Goal: Task Accomplishment & Management: Manage account settings

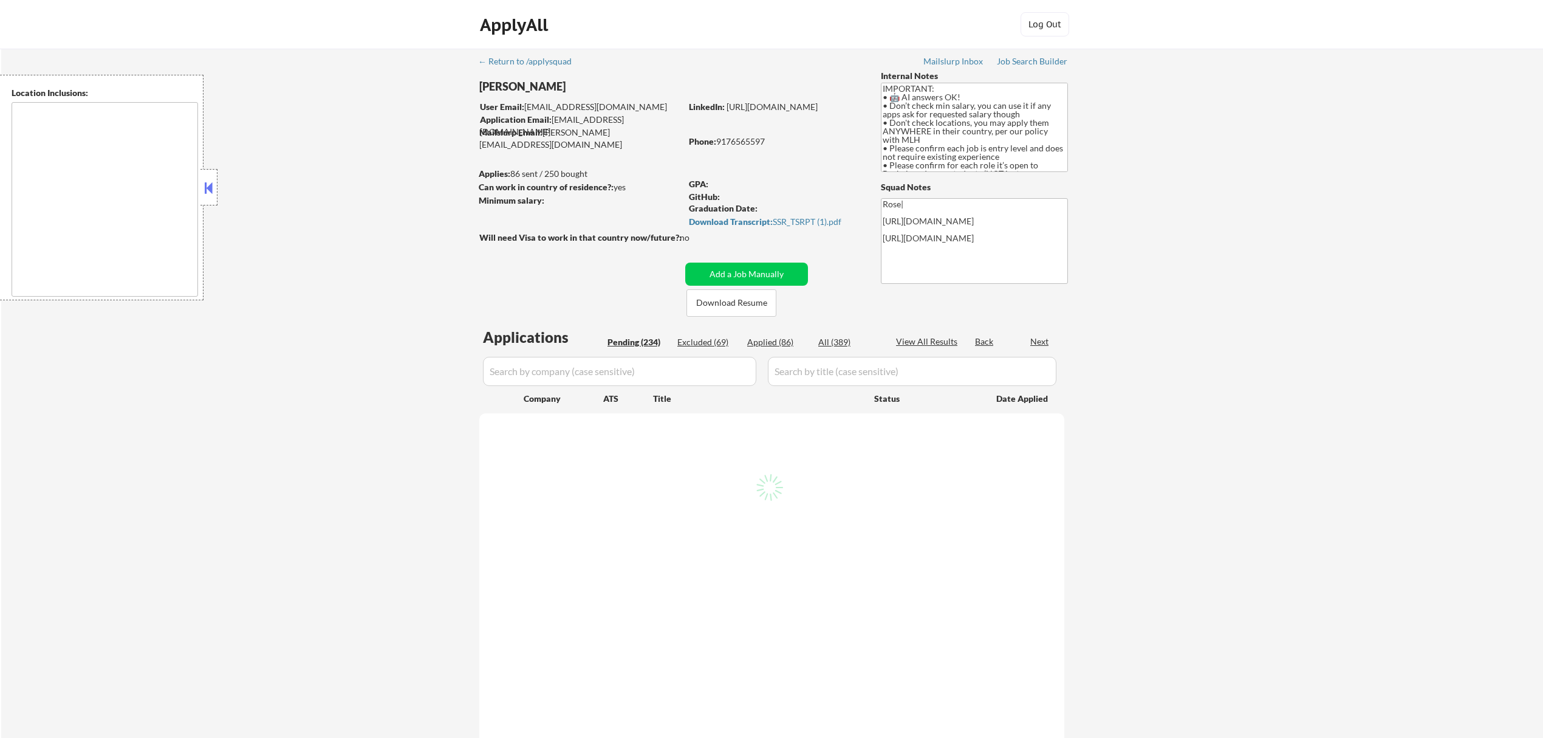
type textarea "country:[GEOGRAPHIC_DATA]"
select select ""pending""
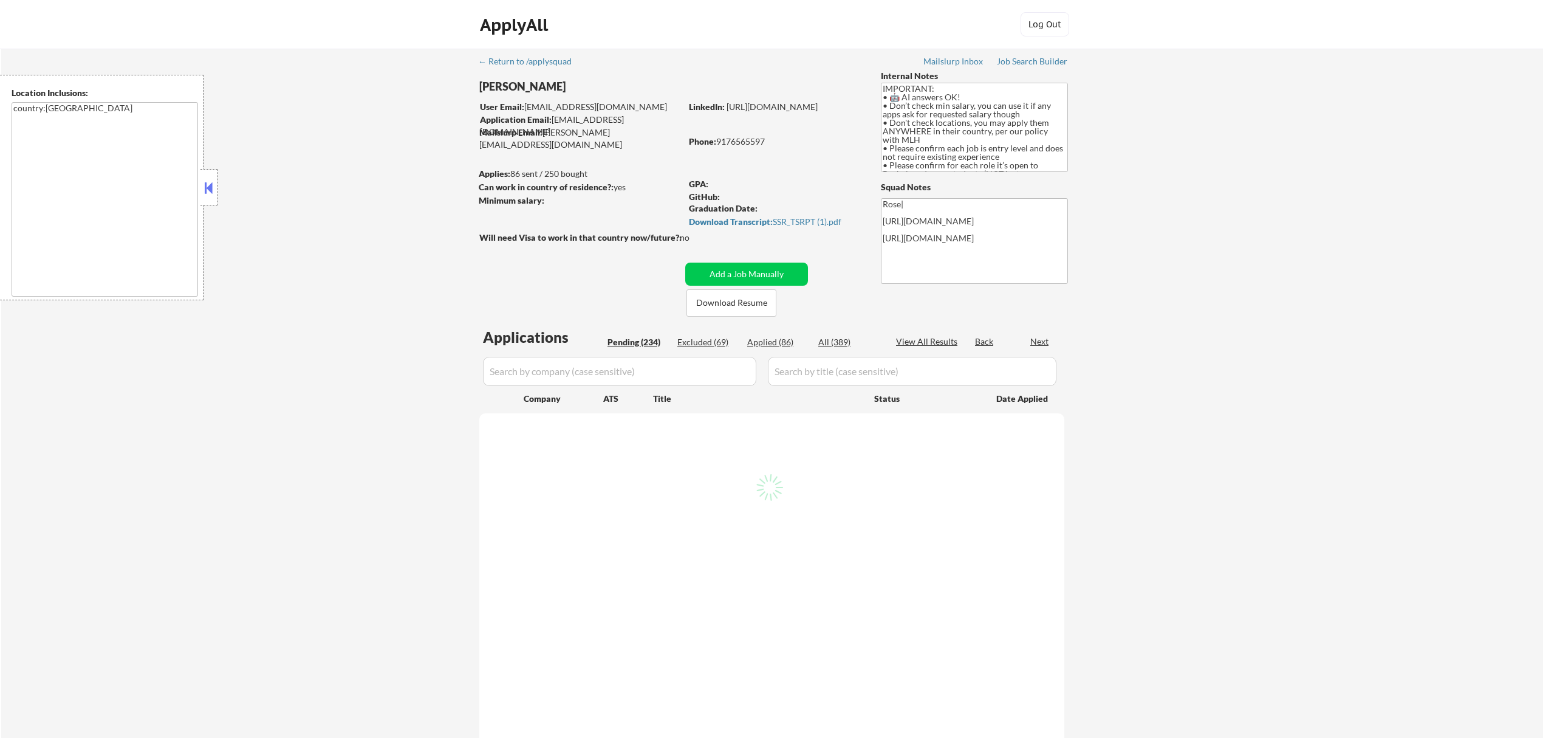
select select ""pending""
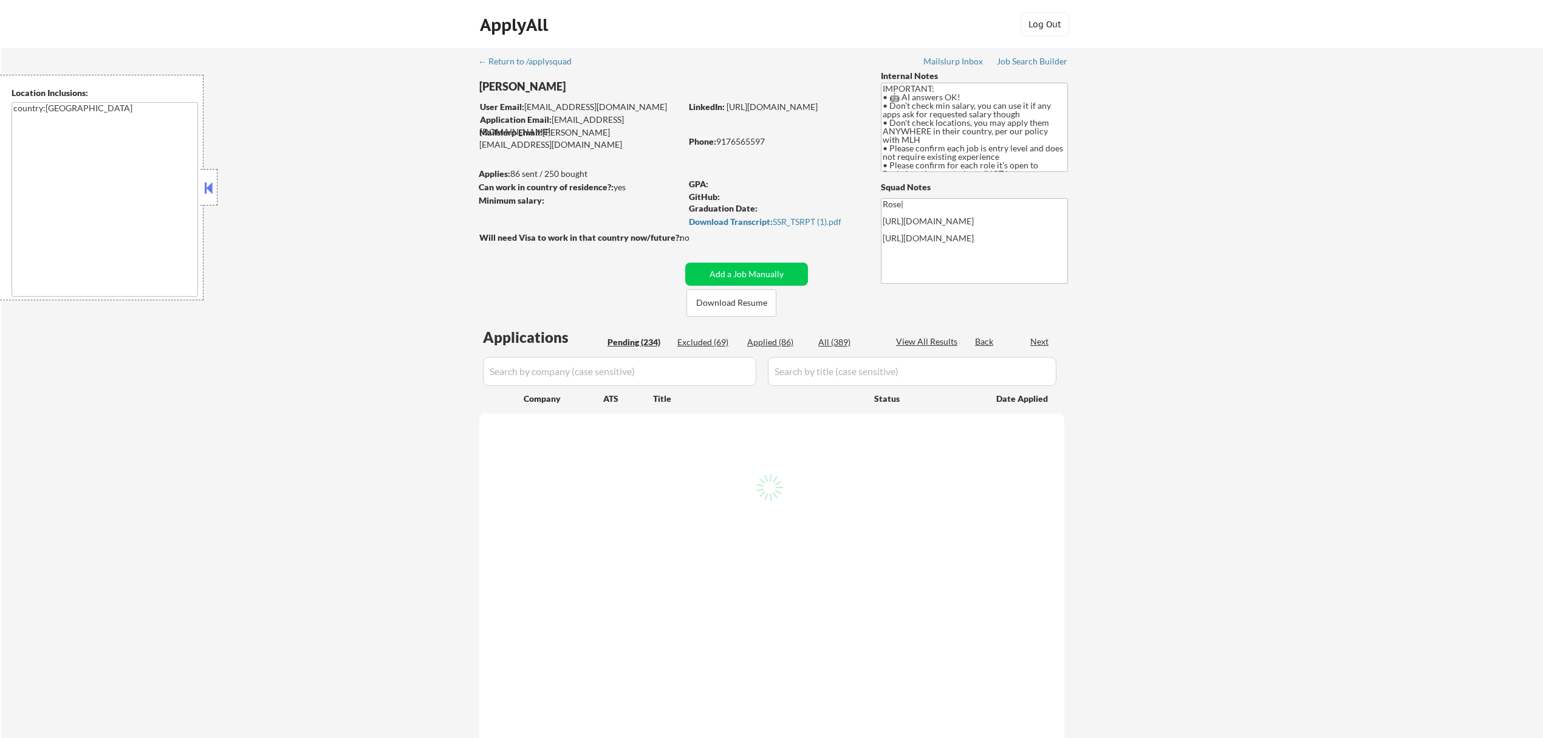
select select ""pending""
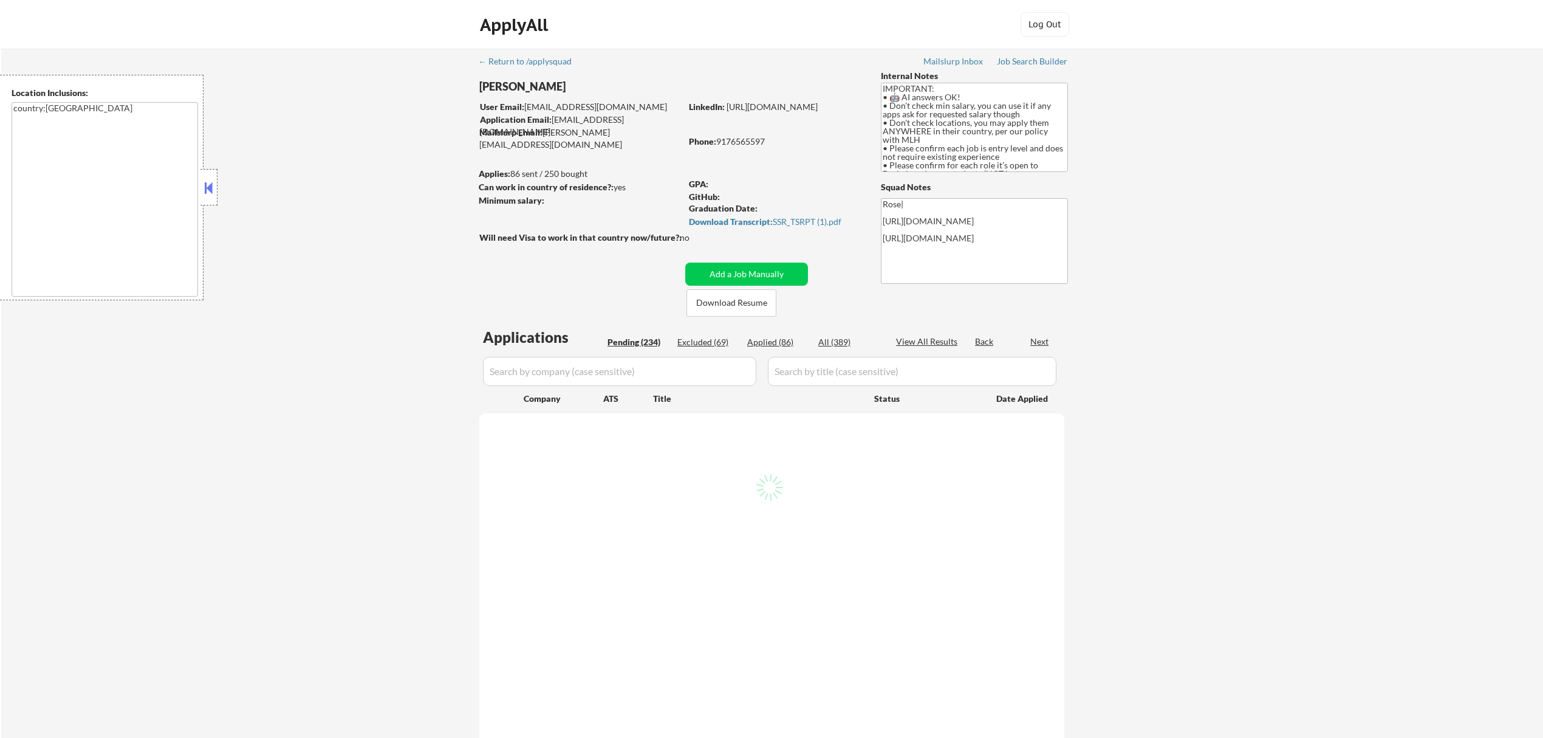
select select ""pending""
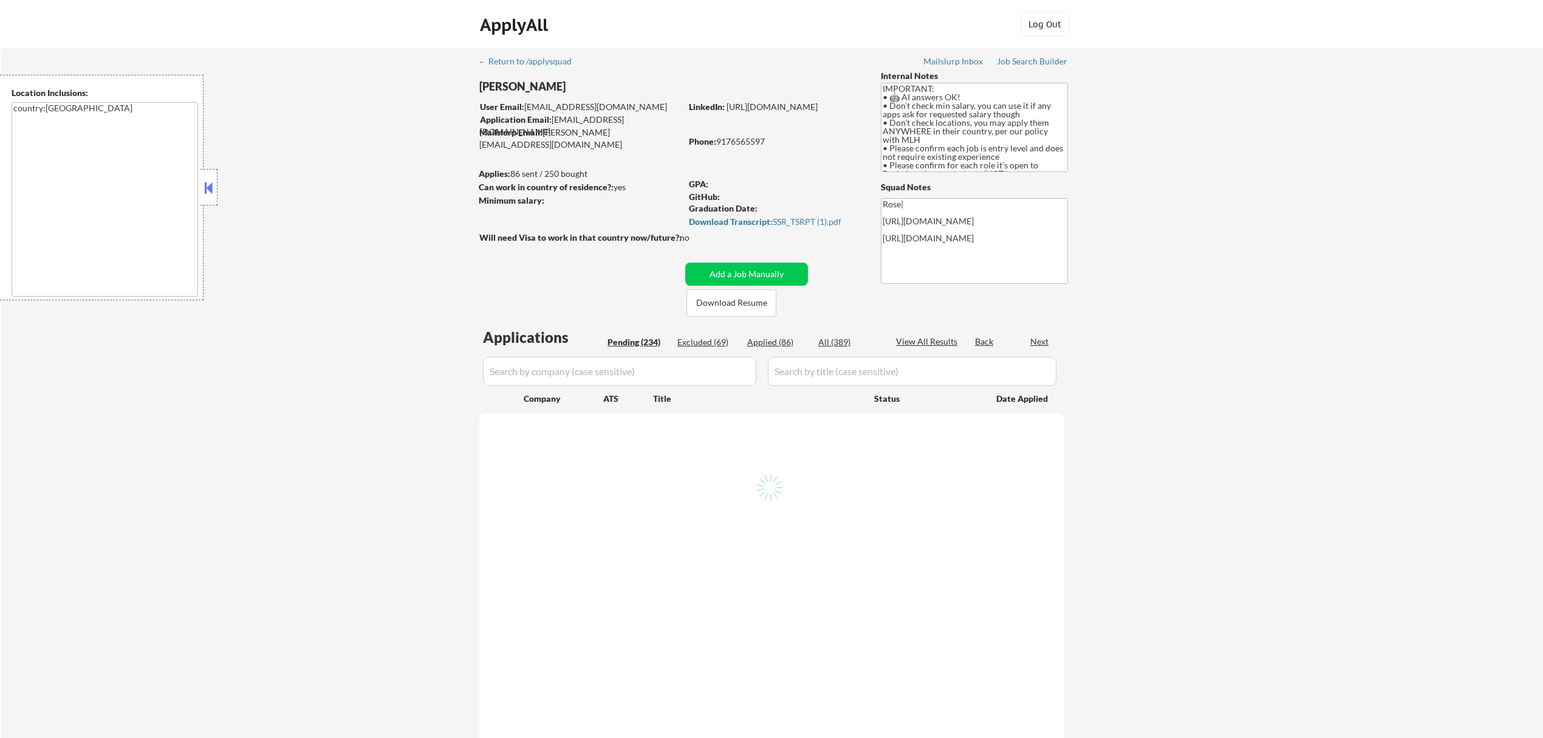
select select ""pending""
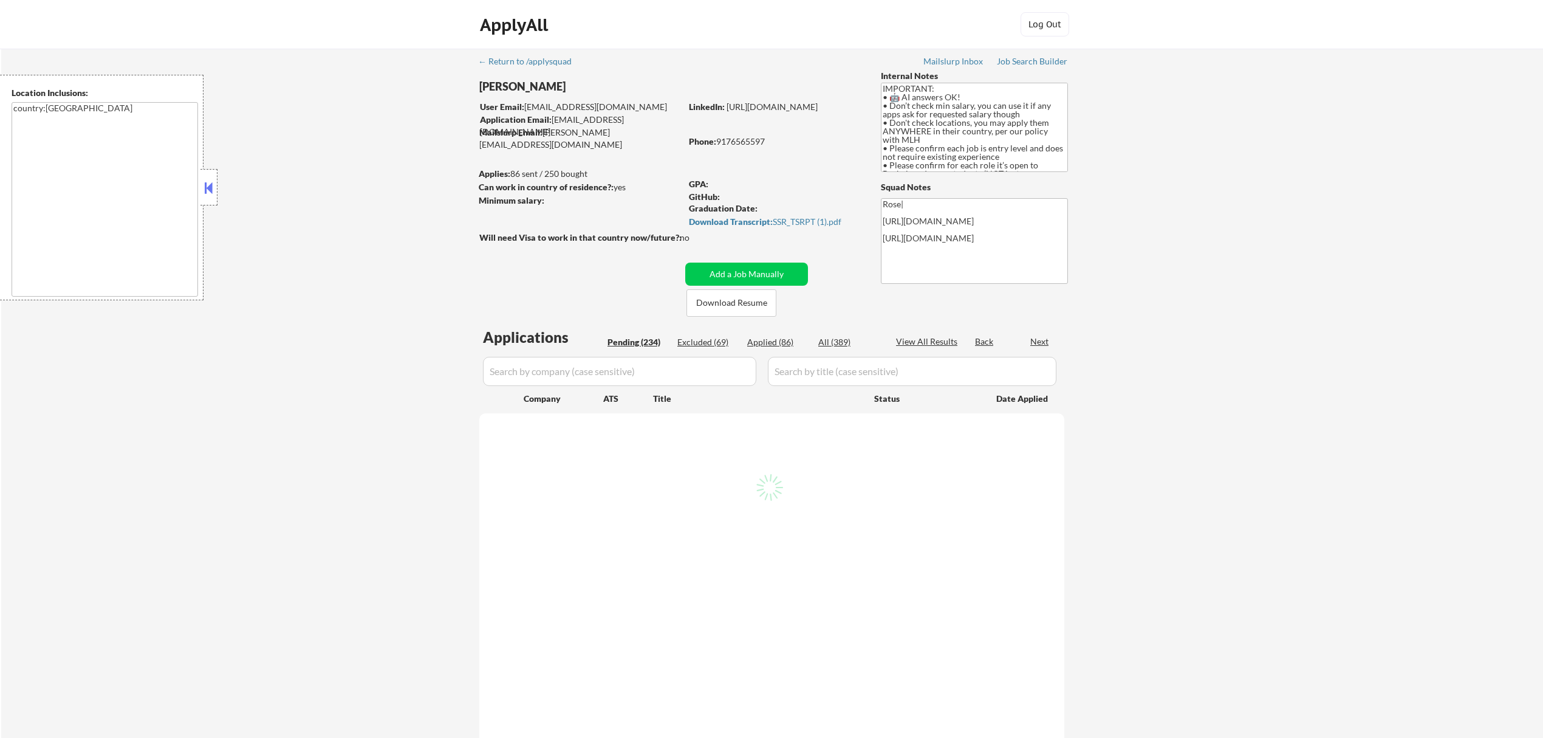
select select ""pending""
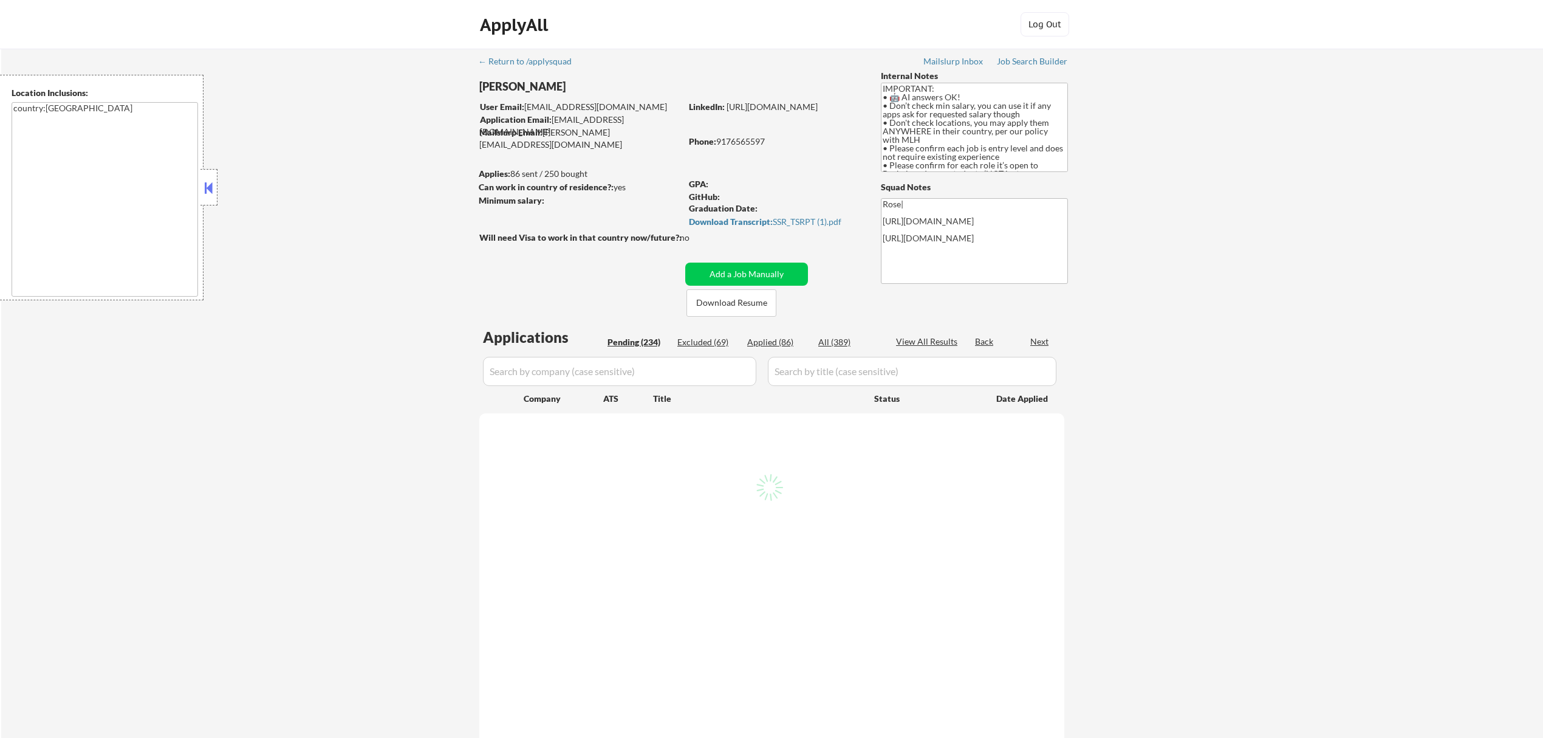
select select ""pending""
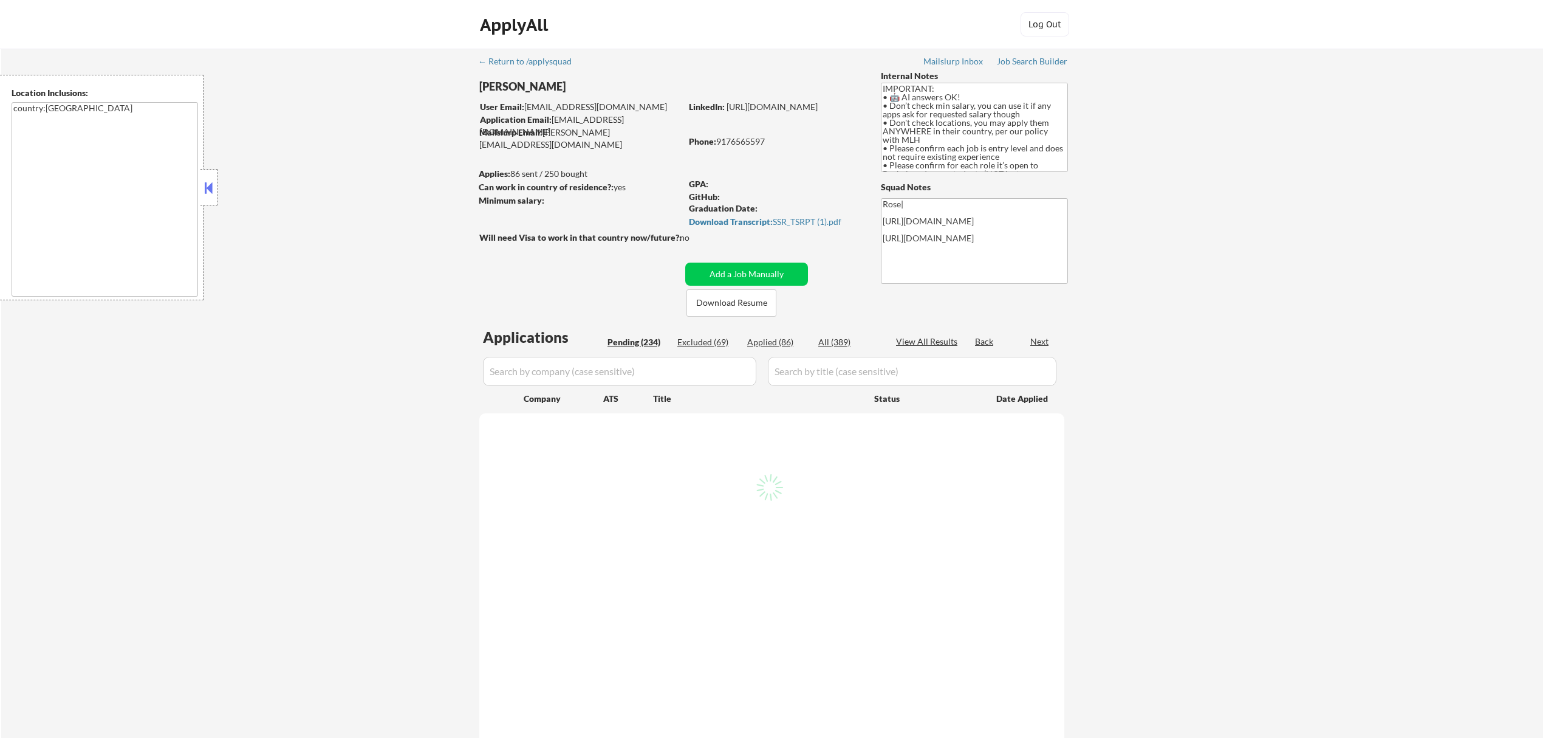
select select ""pending""
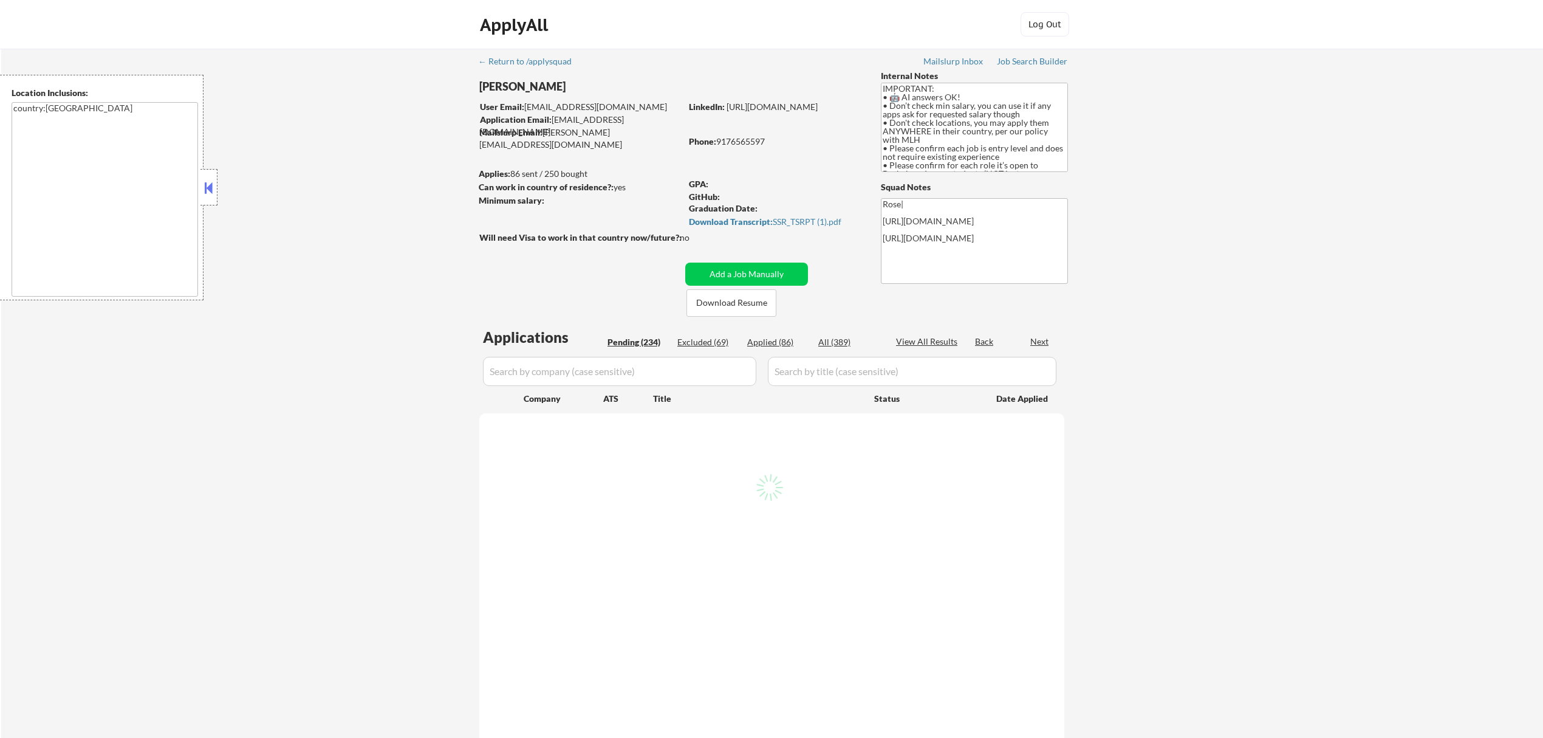
select select ""pending""
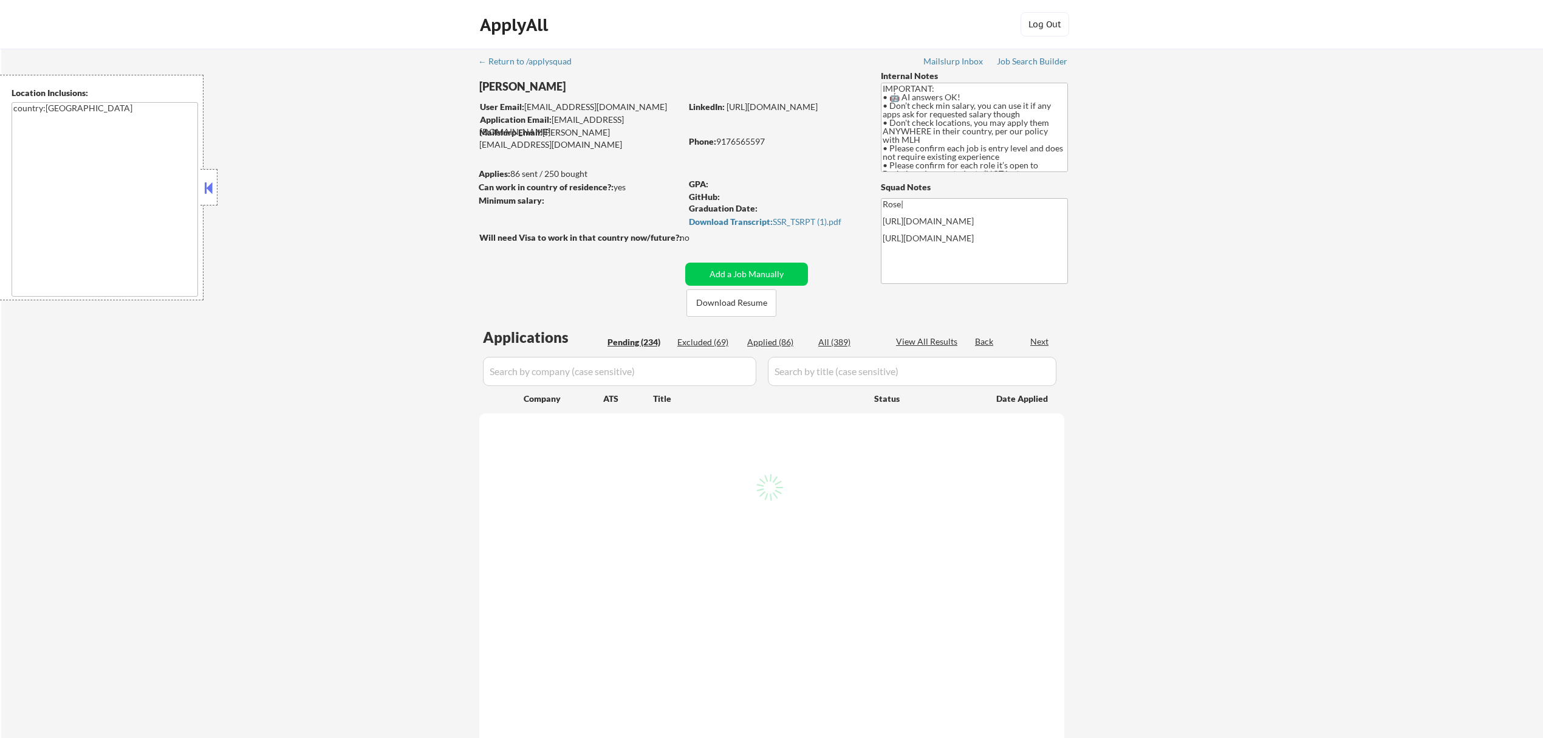
select select ""pending""
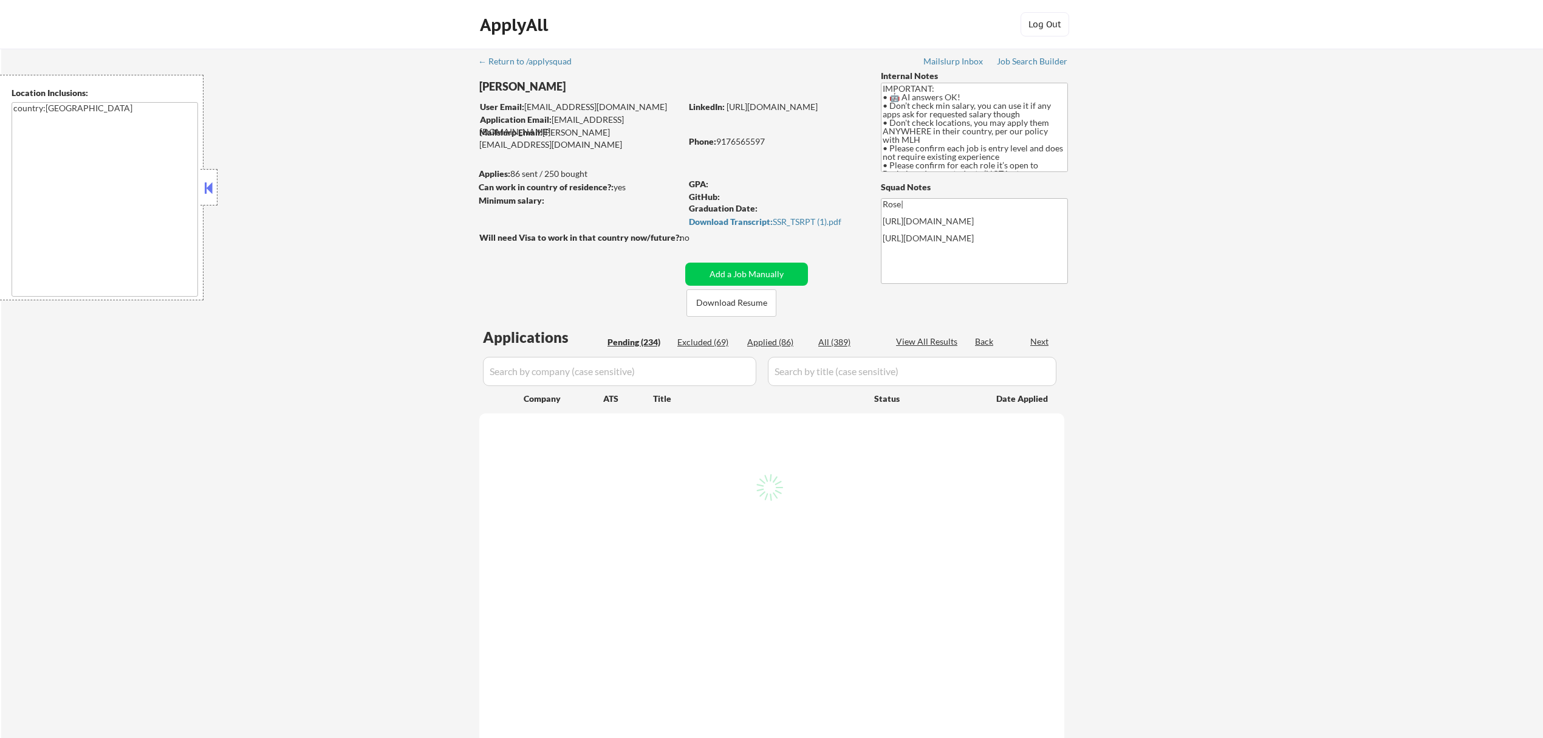
select select ""pending""
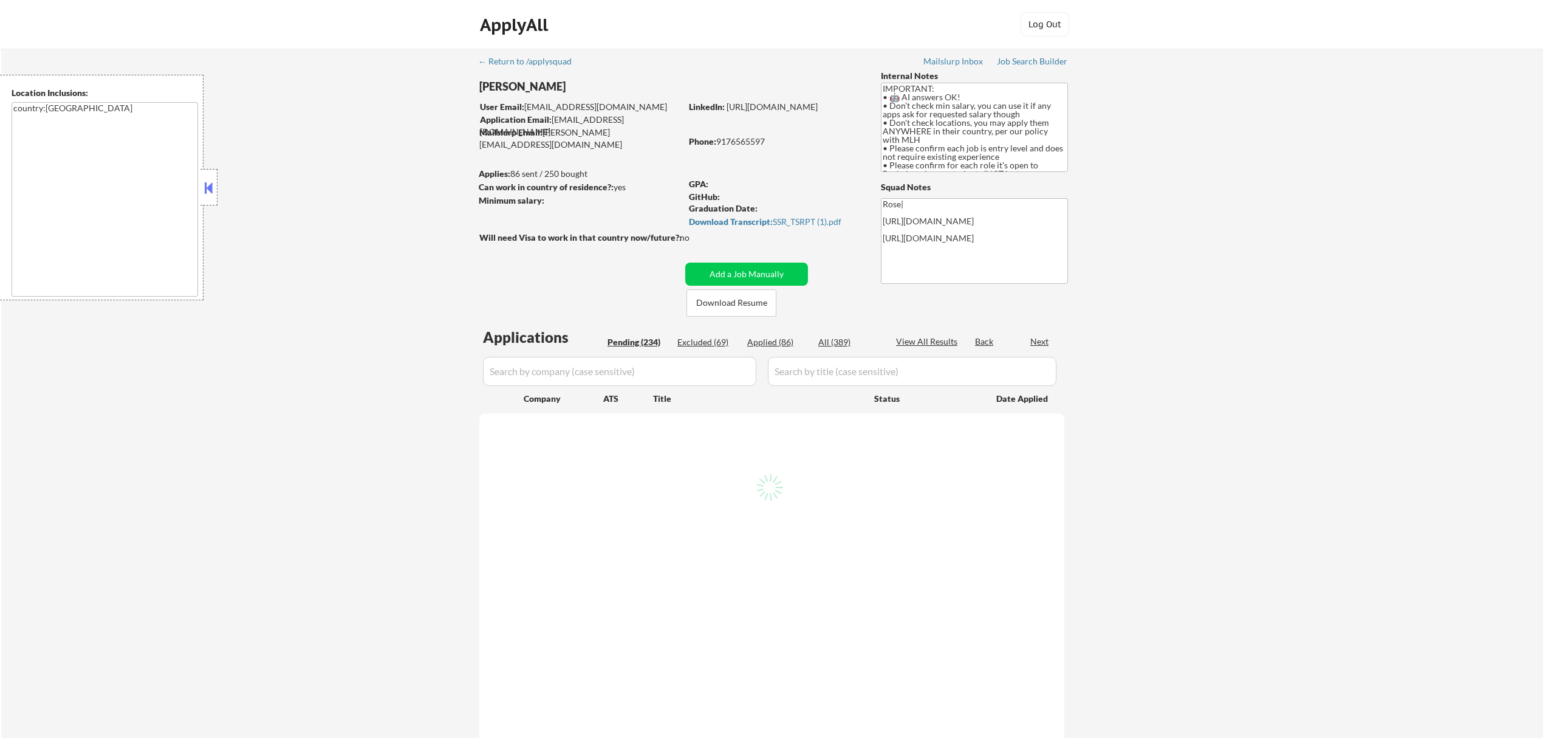
select select ""pending""
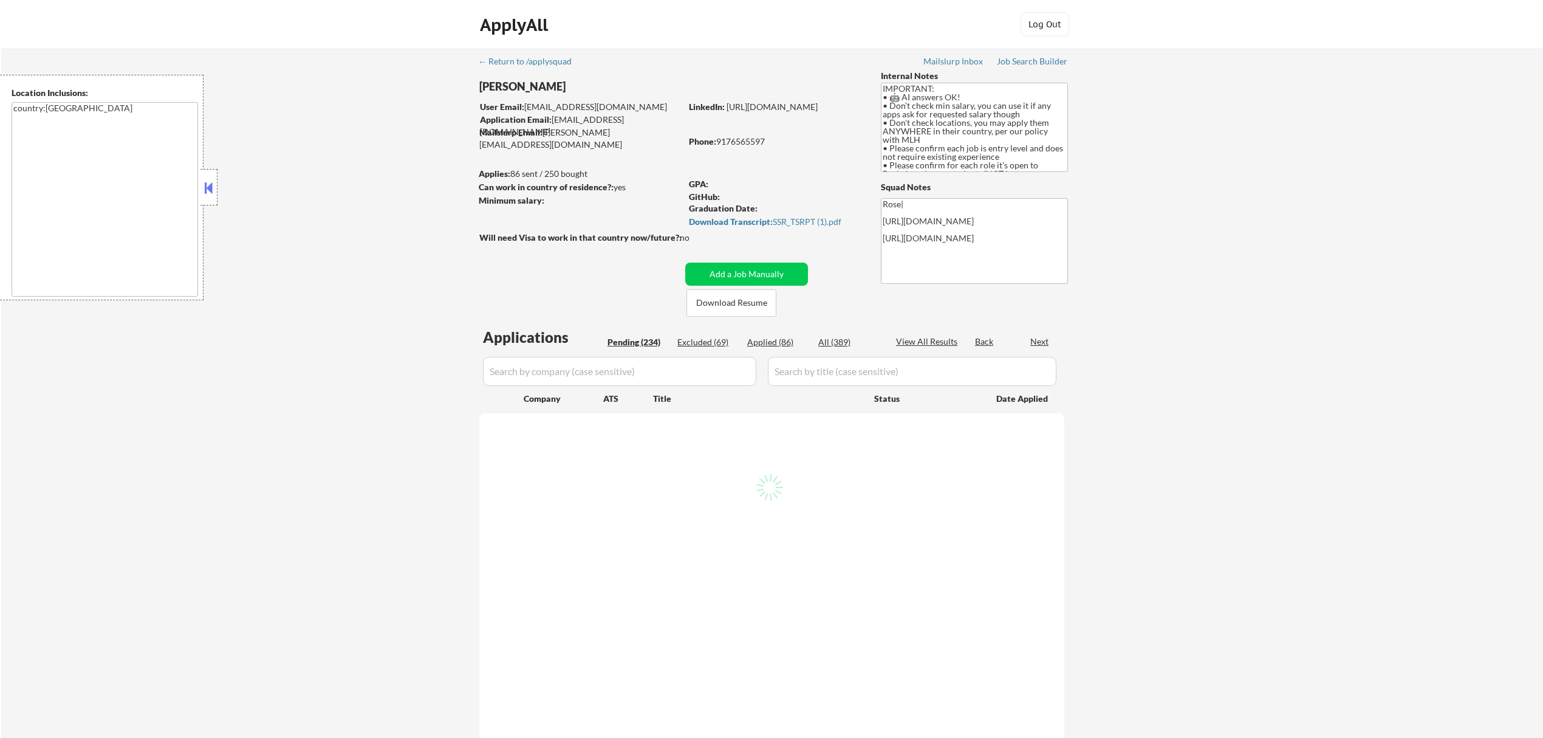
select select ""pending""
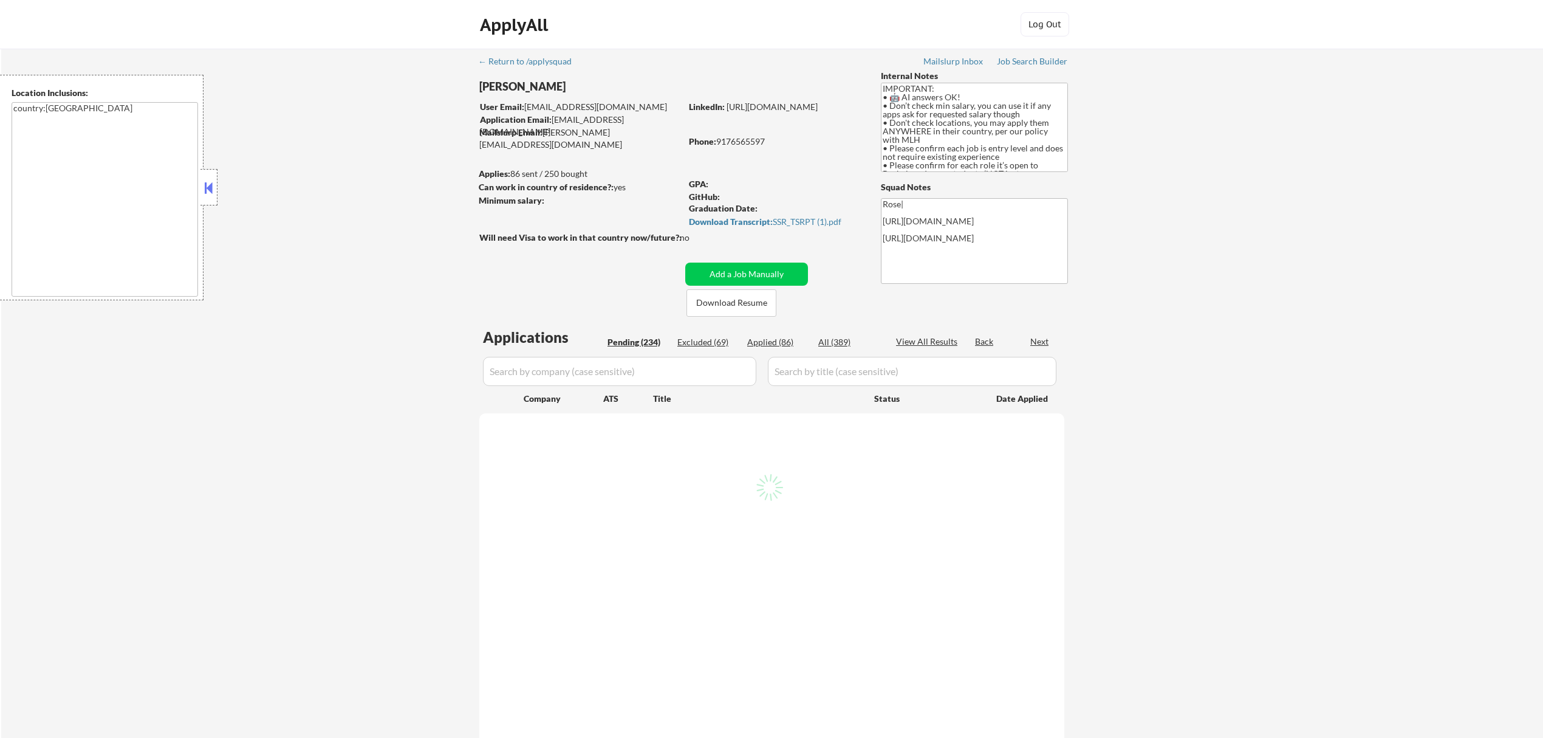
select select ""pending""
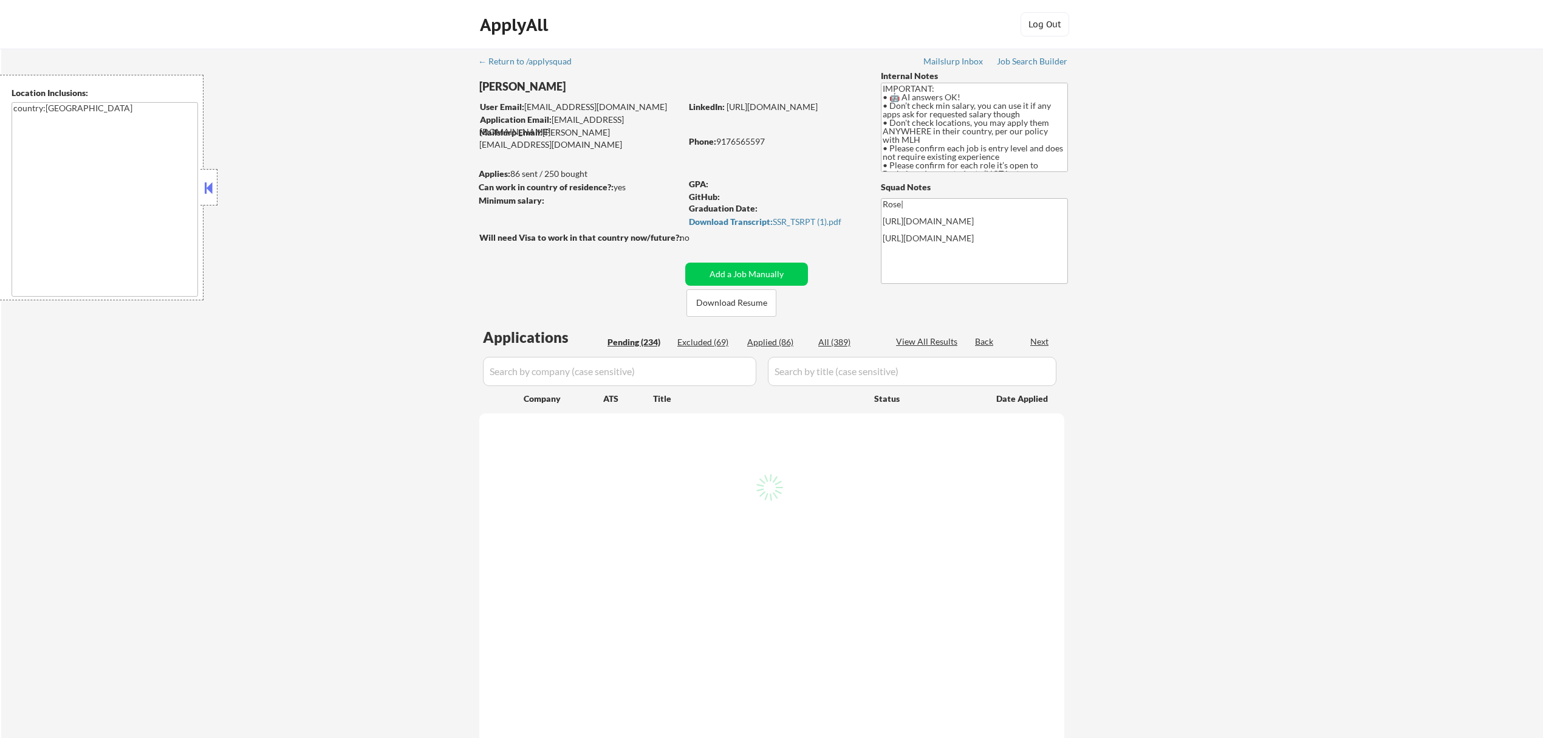
select select ""pending""
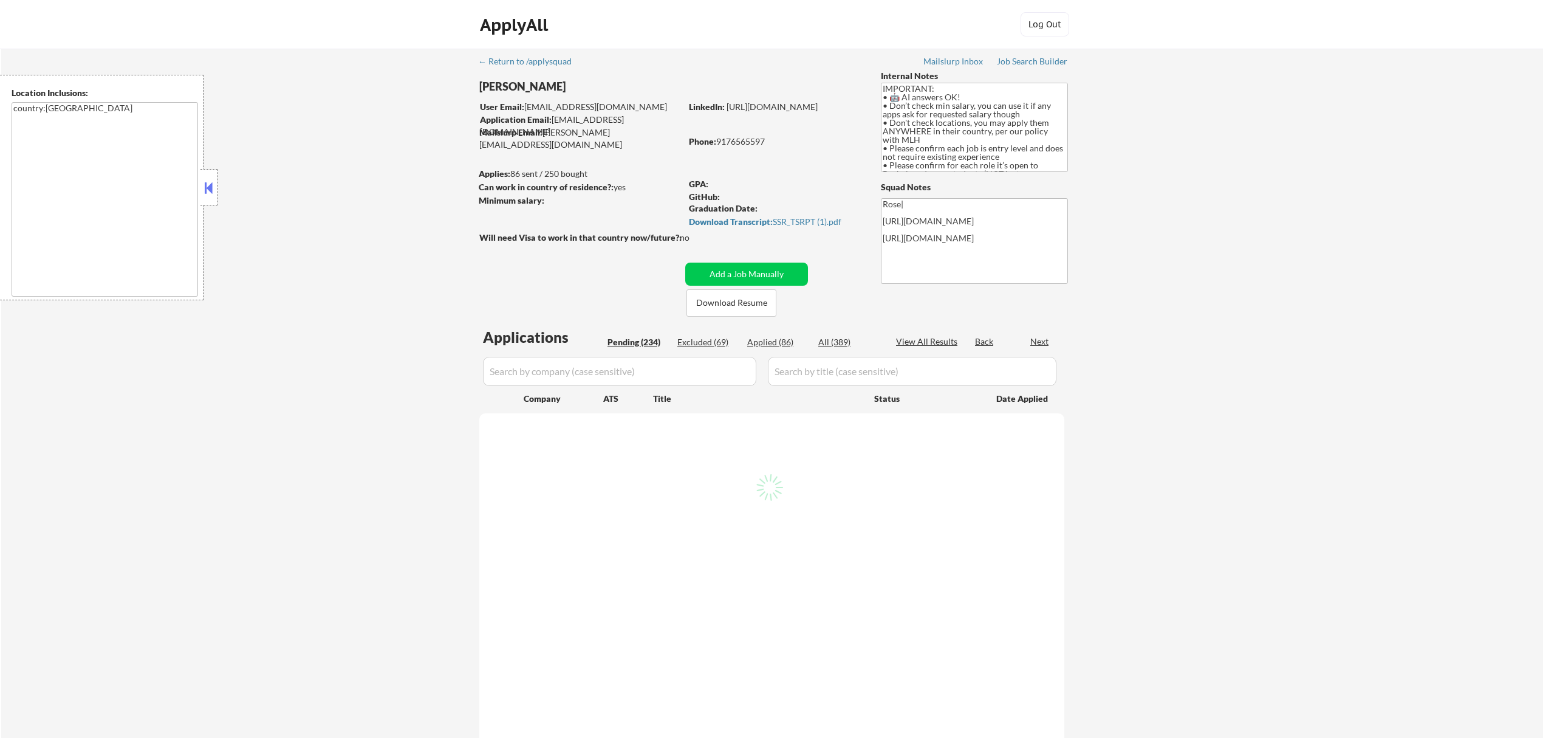
select select ""pending""
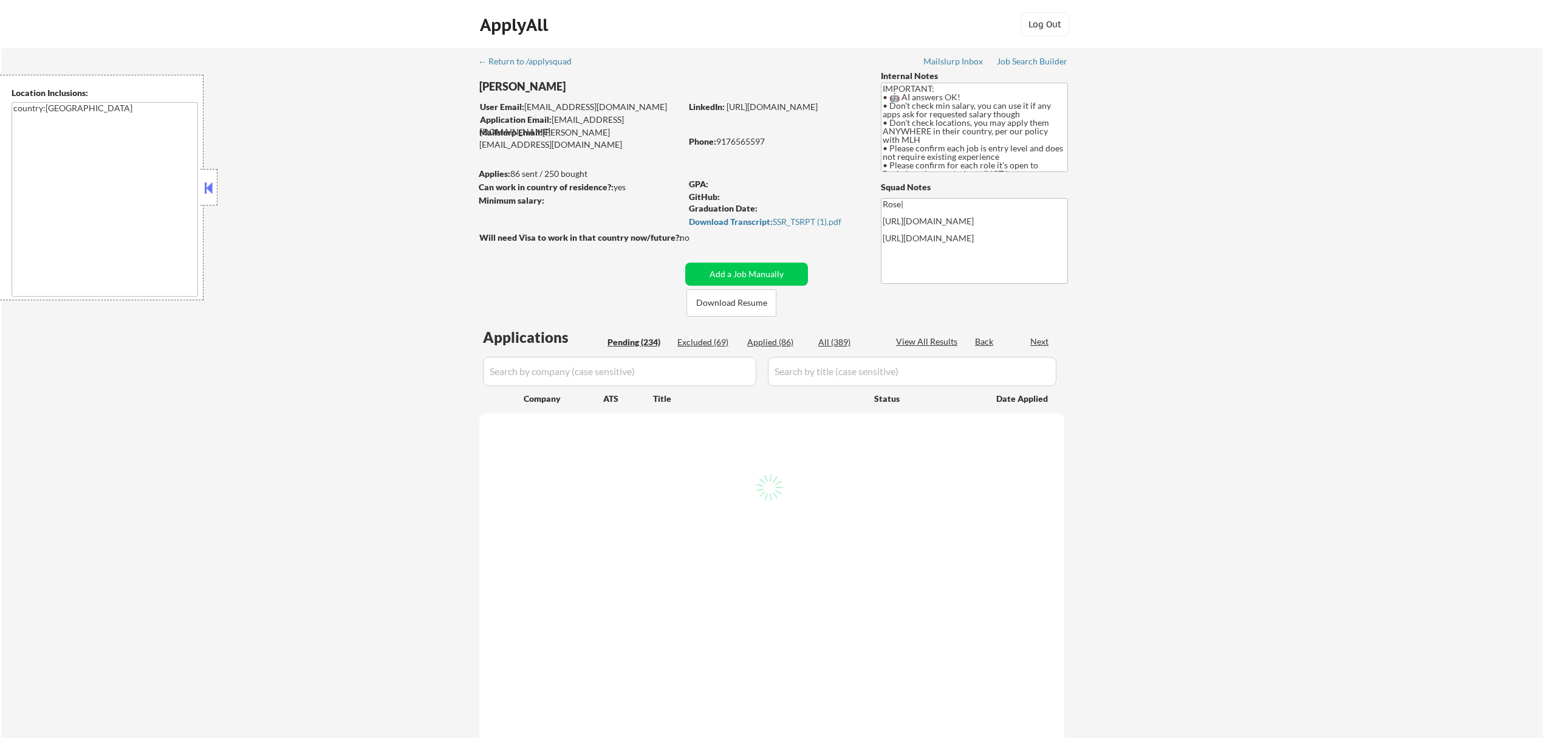
select select ""pending""
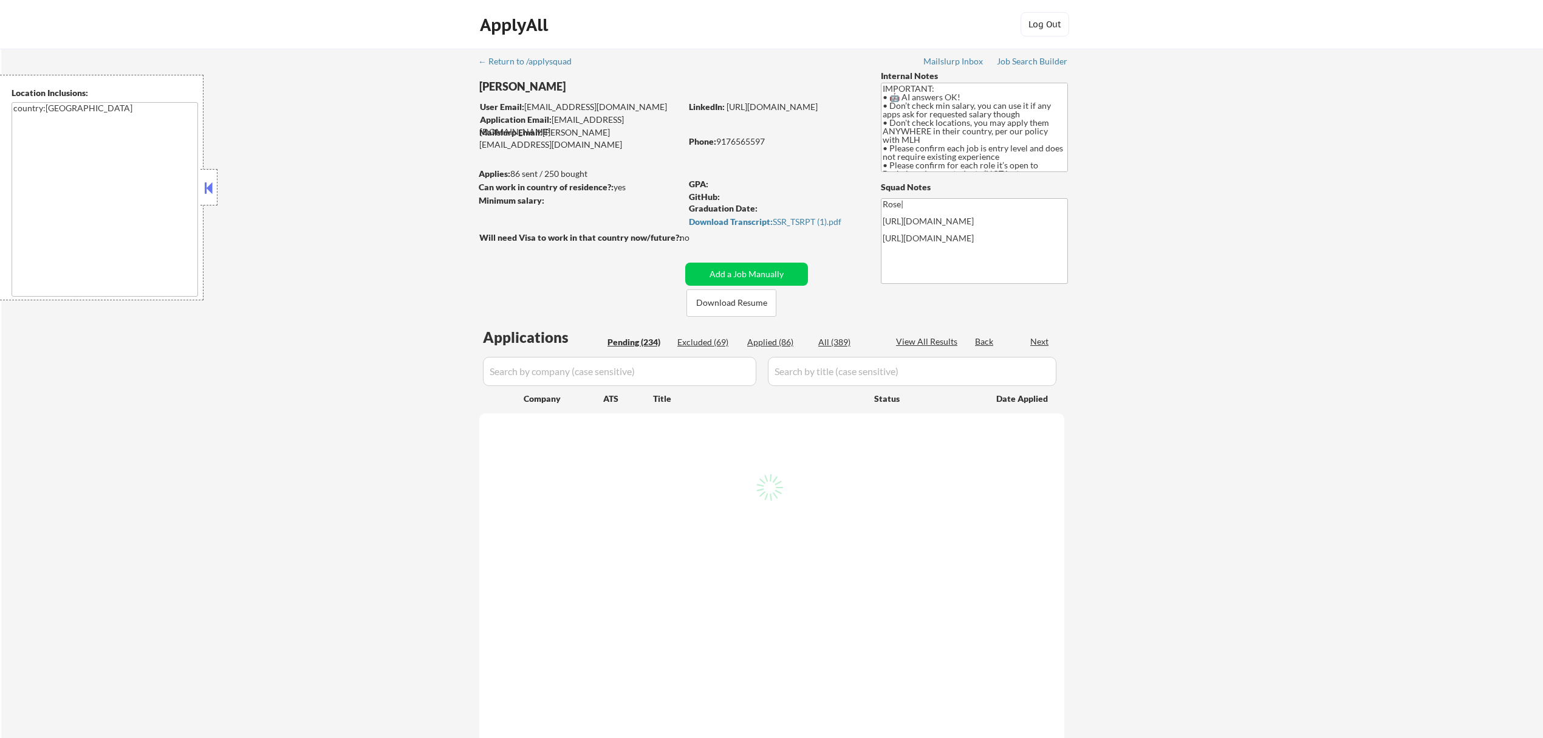
select select ""pending""
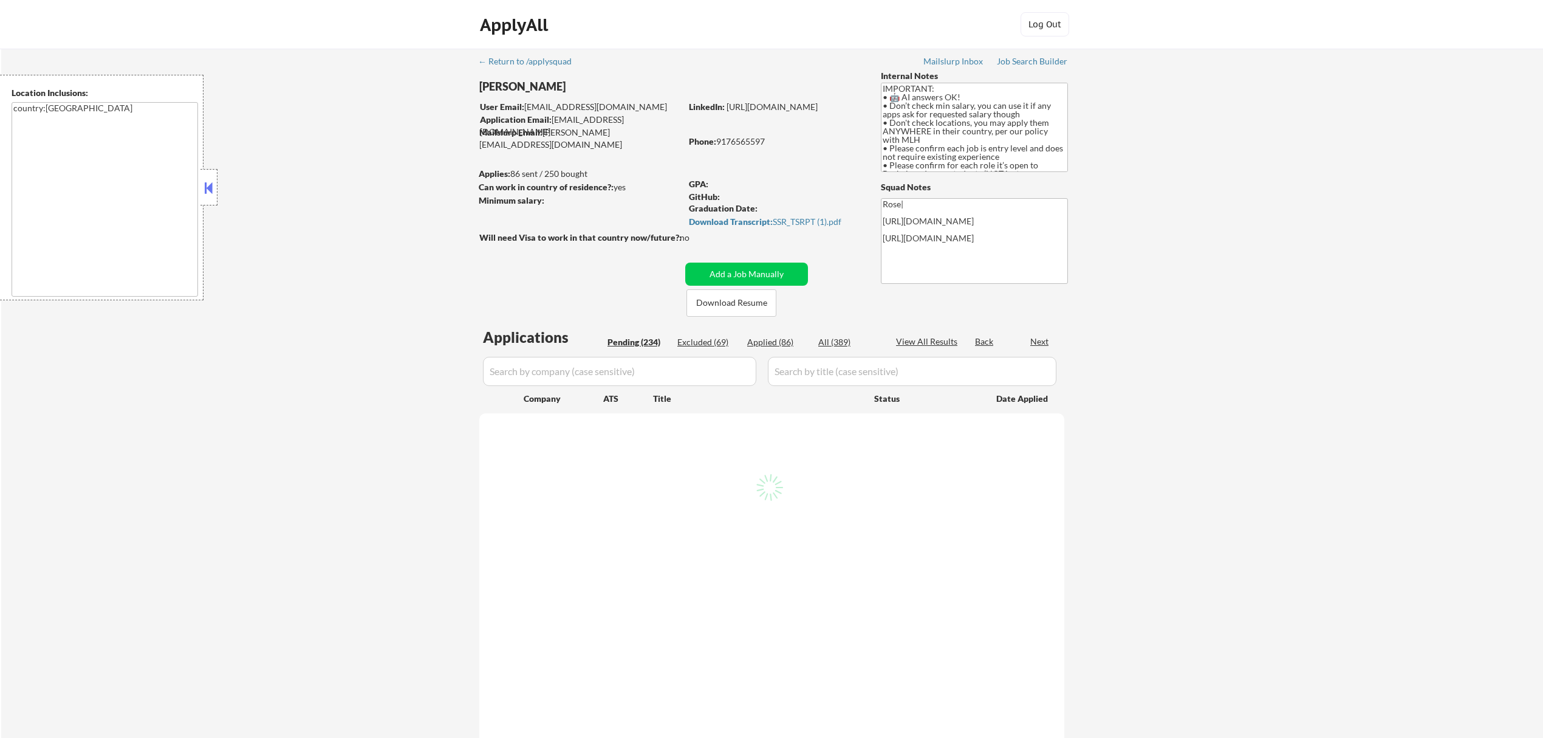
select select ""pending""
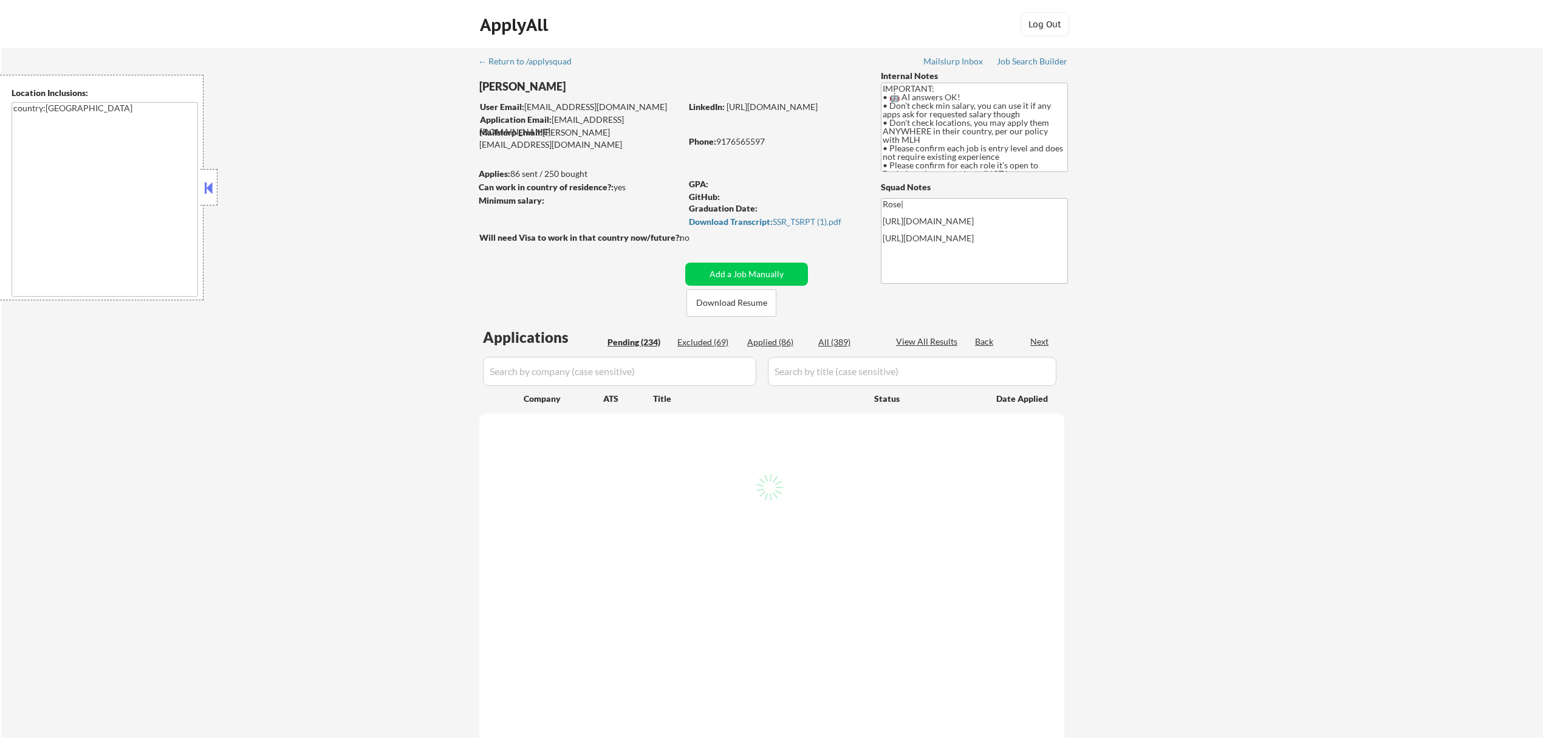
select select ""pending""
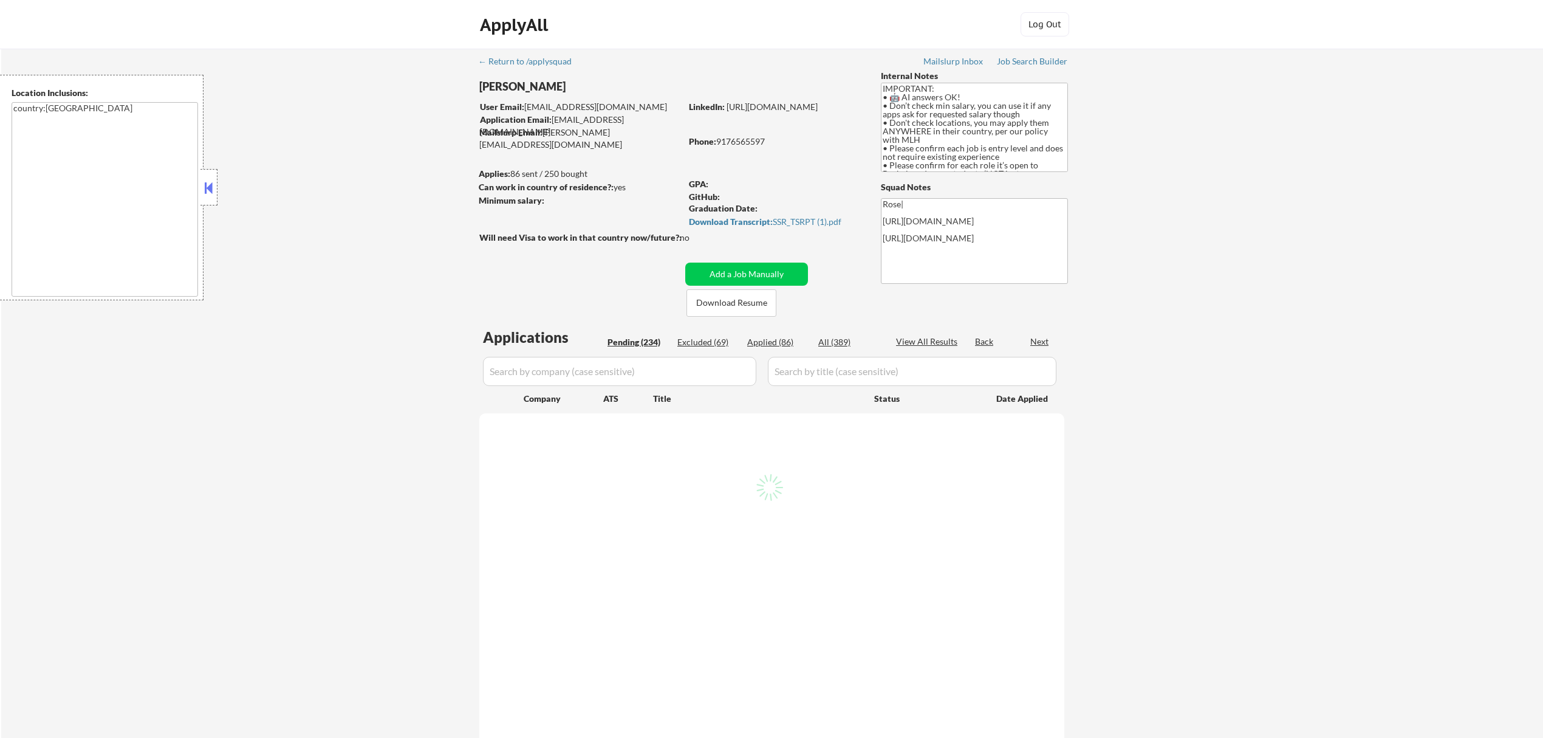
select select ""pending""
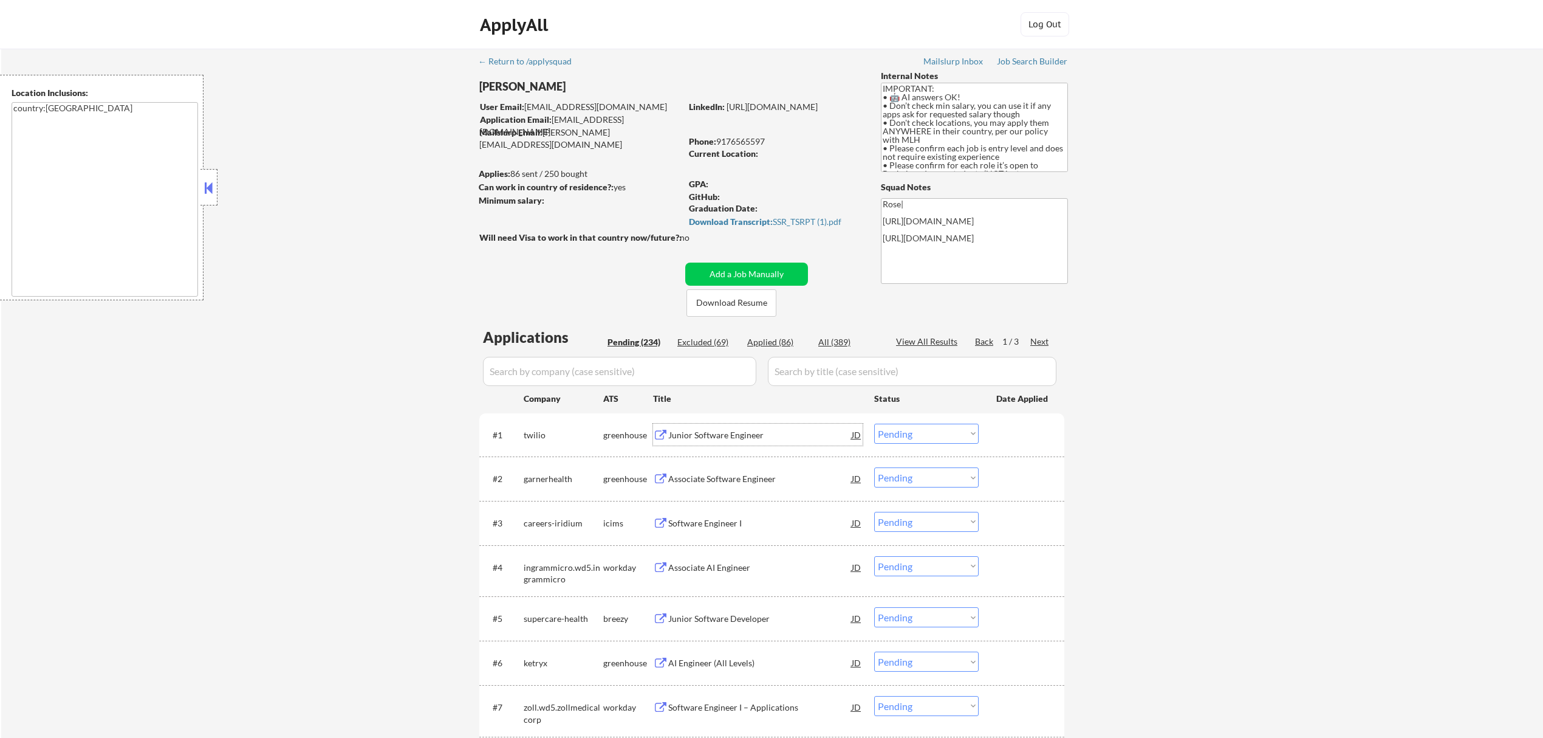
click at [754, 424] on div "Junior Software Engineer" at bounding box center [759, 434] width 183 height 22
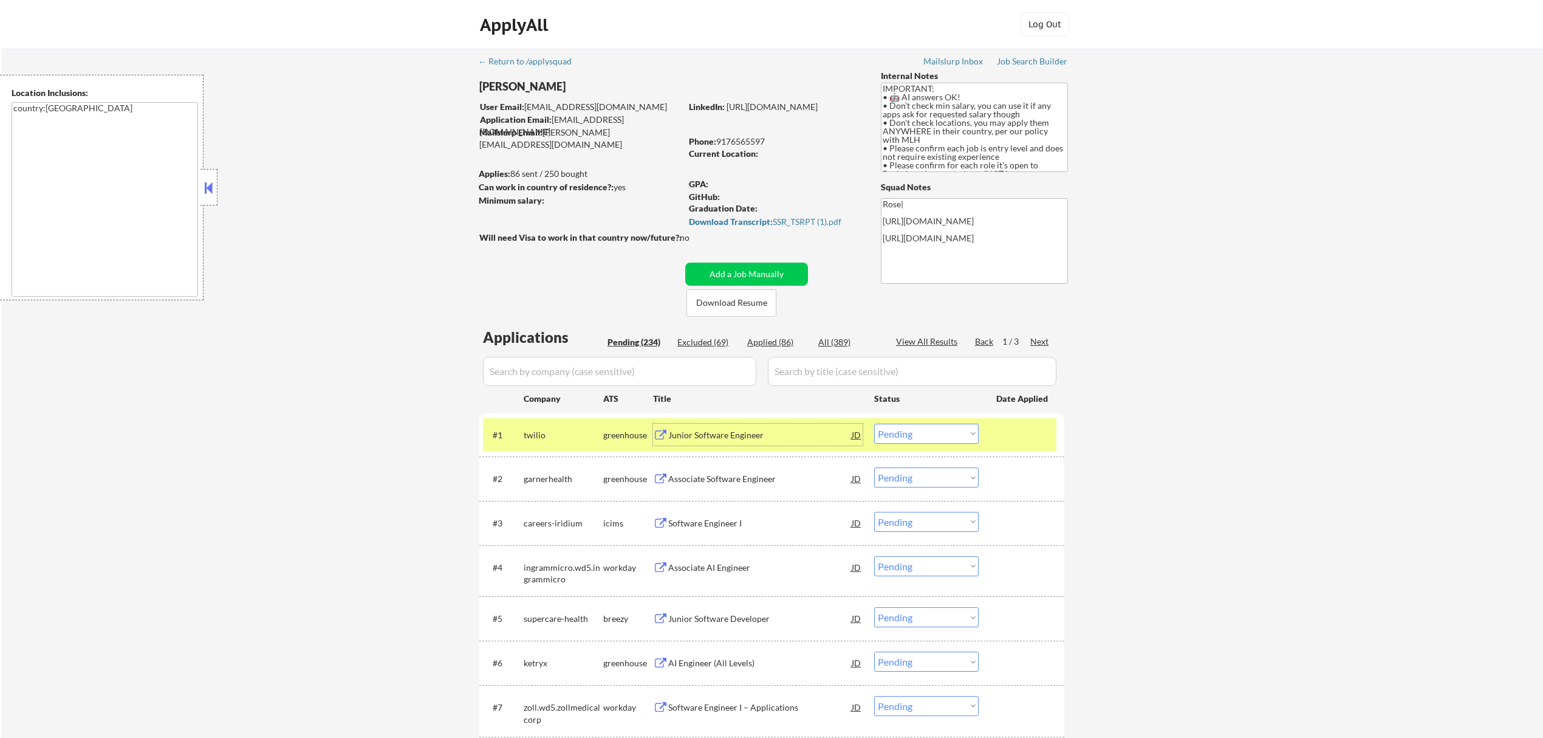
click at [967, 424] on select "Choose an option... Pending Applied Excluded (Questions) Excluded (Expired) Exc…" at bounding box center [926, 433] width 104 height 20
click at [874, 423] on select "Choose an option... Pending Applied Excluded (Questions) Excluded (Expired) Exc…" at bounding box center [926, 433] width 104 height 20
click at [803, 442] on div "Junior Software Engineer" at bounding box center [759, 434] width 183 height 22
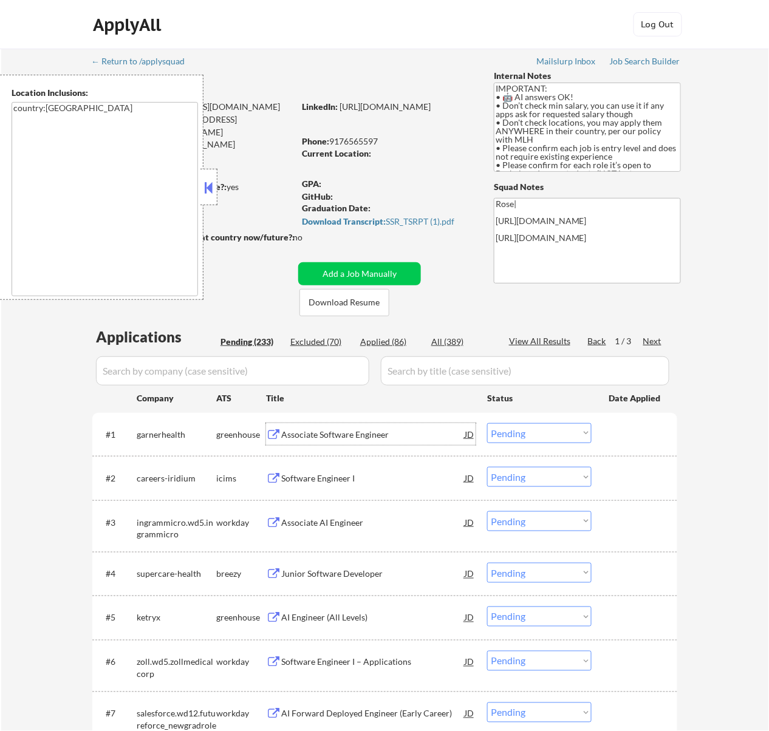
click at [552, 433] on select "Choose an option... Pending Applied Excluded (Questions) Excluded (Expired) Exc…" at bounding box center [539, 433] width 104 height 20
click at [487, 423] on select "Choose an option... Pending Applied Excluded (Questions) Excluded (Expired) Exc…" at bounding box center [539, 433] width 104 height 20
select select ""pending""
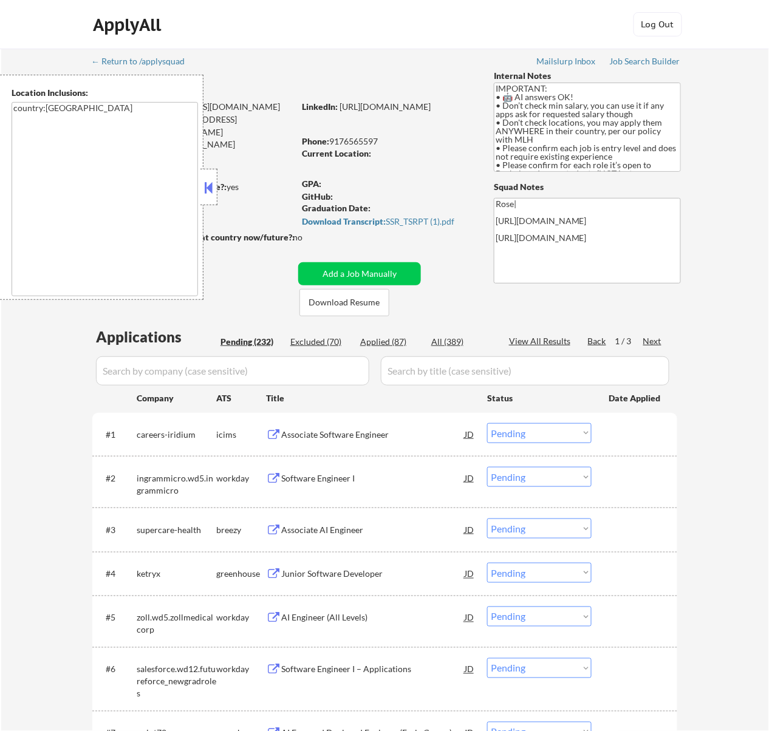
click at [214, 194] on button at bounding box center [208, 188] width 13 height 18
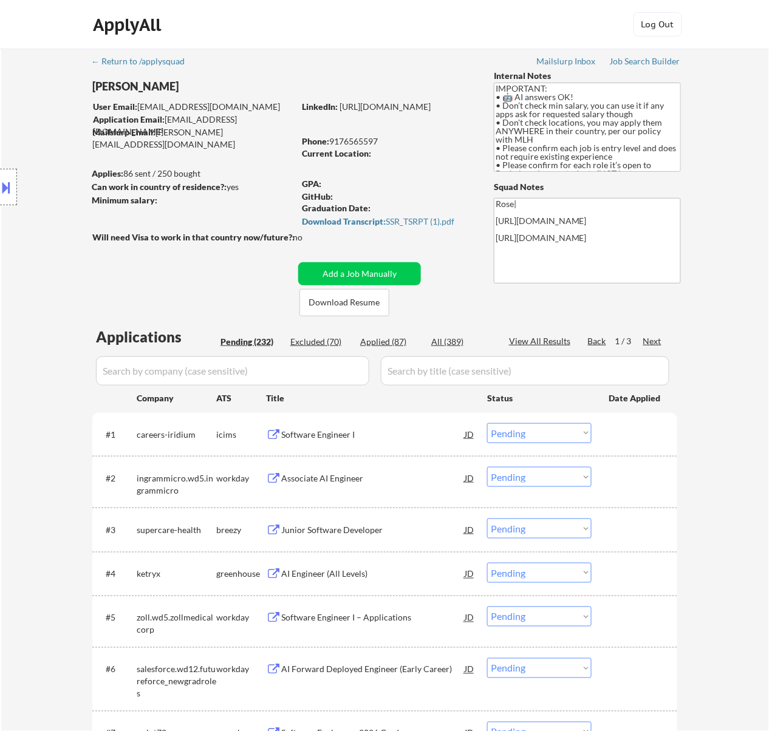
click at [362, 475] on div "Associate AI Engineer" at bounding box center [372, 479] width 183 height 12
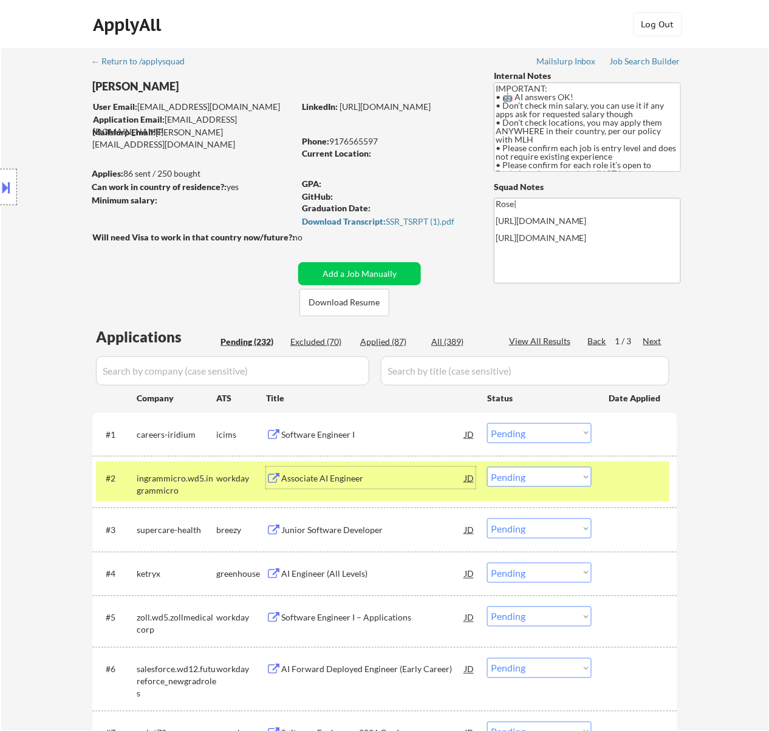
click at [546, 473] on select "Choose an option... Pending Applied Excluded (Questions) Excluded (Expired) Exc…" at bounding box center [539, 477] width 104 height 20
click at [487, 467] on select "Choose an option... Pending Applied Excluded (Questions) Excluded (Expired) Exc…" at bounding box center [539, 477] width 104 height 20
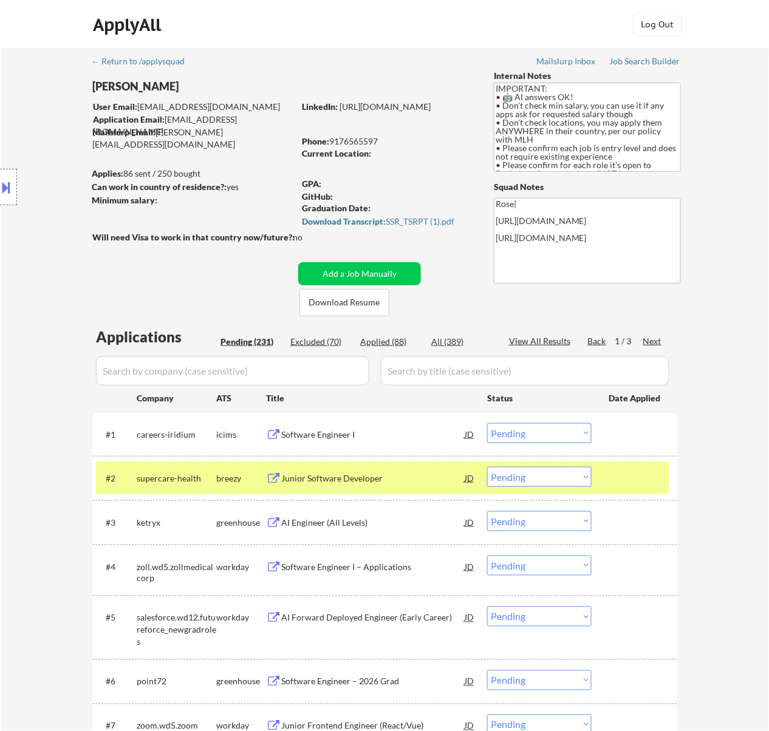
click at [370, 473] on div "Junior Software Developer" at bounding box center [372, 479] width 183 height 12
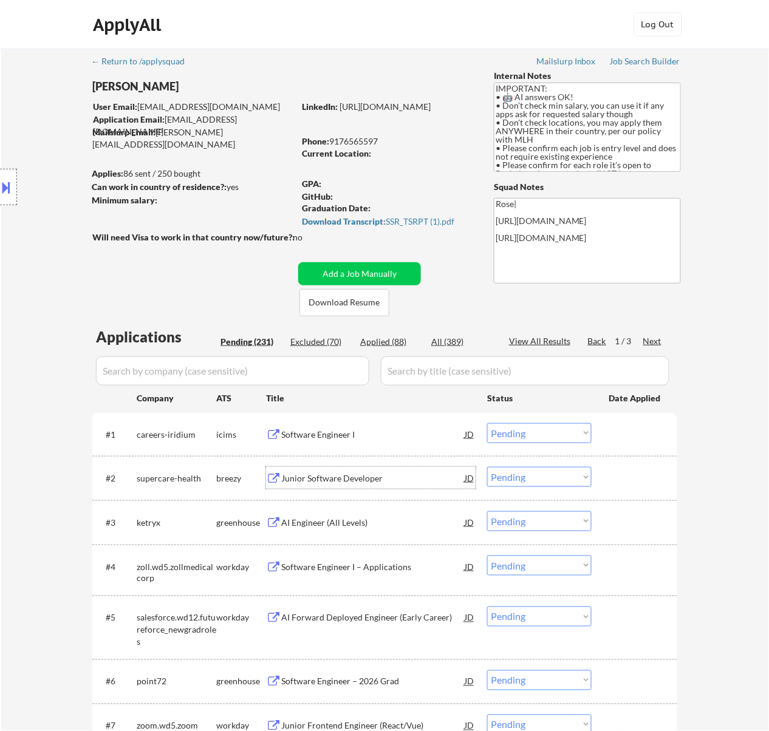
click at [360, 474] on div "Junior Software Developer" at bounding box center [372, 479] width 183 height 12
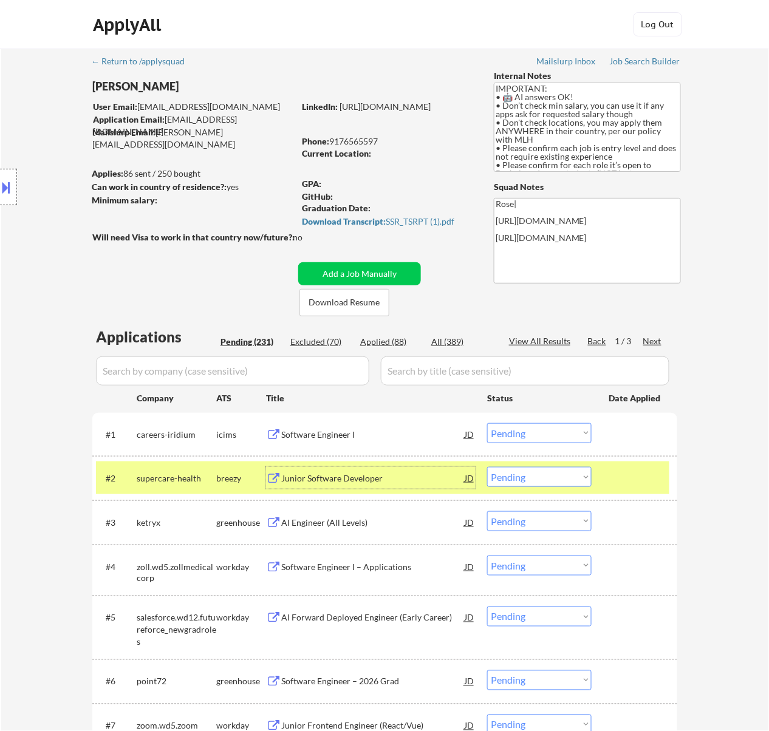
click at [560, 471] on select "Choose an option... Pending Applied Excluded (Questions) Excluded (Expired) Exc…" at bounding box center [539, 477] width 104 height 20
click at [487, 467] on select "Choose an option... Pending Applied Excluded (Questions) Excluded (Expired) Exc…" at bounding box center [539, 477] width 104 height 20
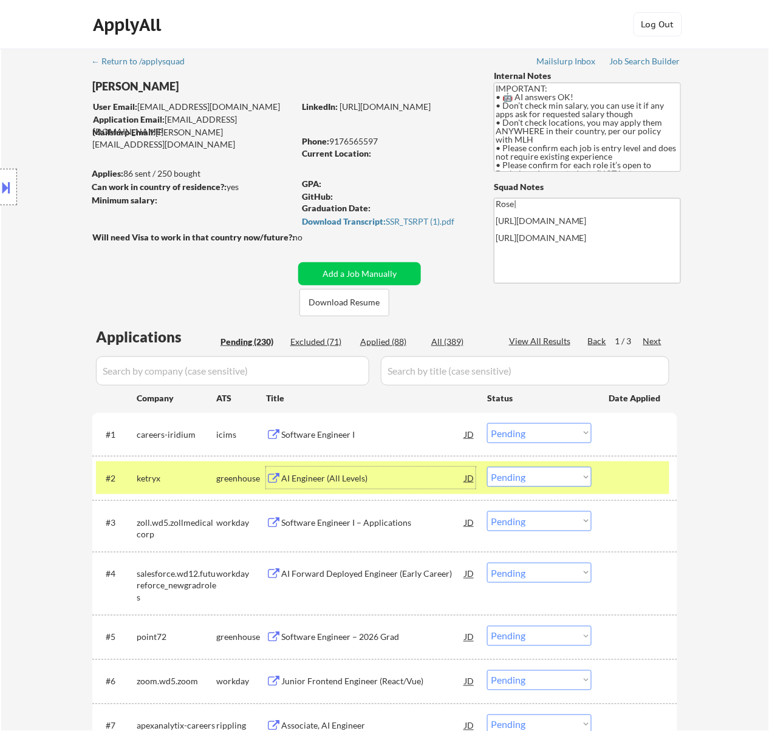
click at [394, 478] on div "AI Engineer (All Levels)" at bounding box center [372, 479] width 183 height 12
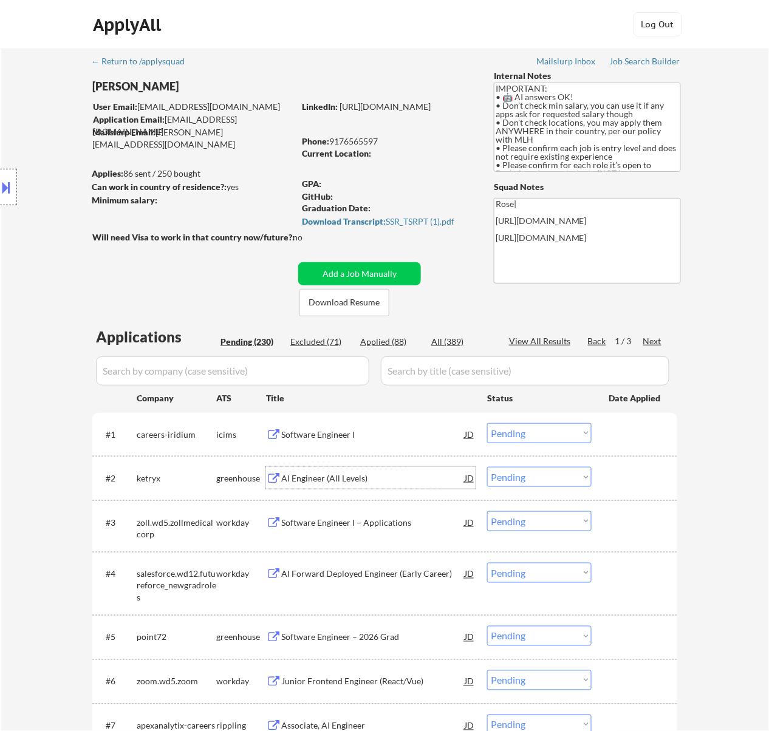
click at [577, 475] on select "Choose an option... Pending Applied Excluded (Questions) Excluded (Expired) Exc…" at bounding box center [539, 477] width 104 height 20
click at [487, 467] on select "Choose an option... Pending Applied Excluded (Questions) Excluded (Expired) Exc…" at bounding box center [539, 477] width 104 height 20
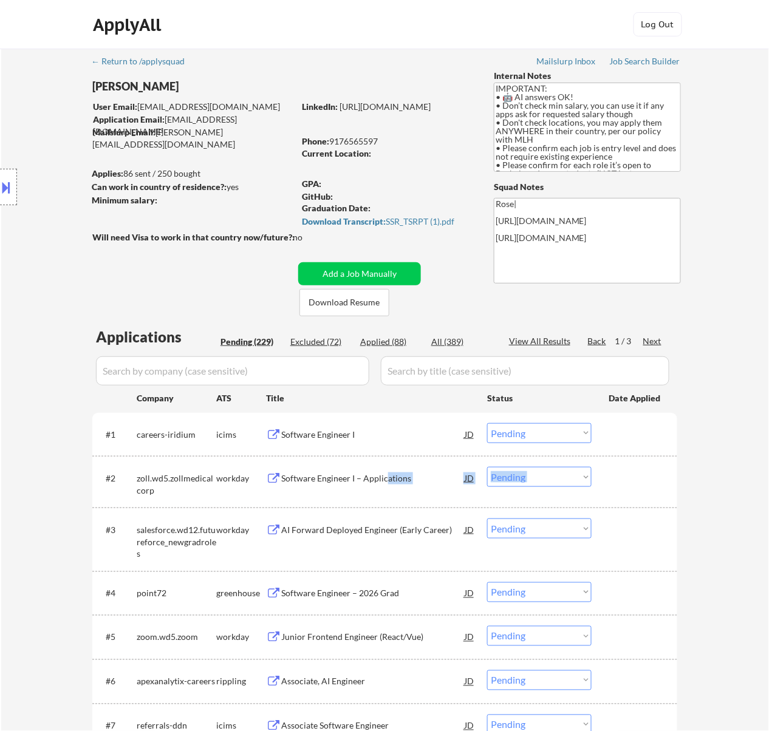
click at [385, 467] on div "#2 zoll.wd5.zollmedicalcorp workday Software Engineer I – Applications JD Choos…" at bounding box center [383, 482] width 574 height 40
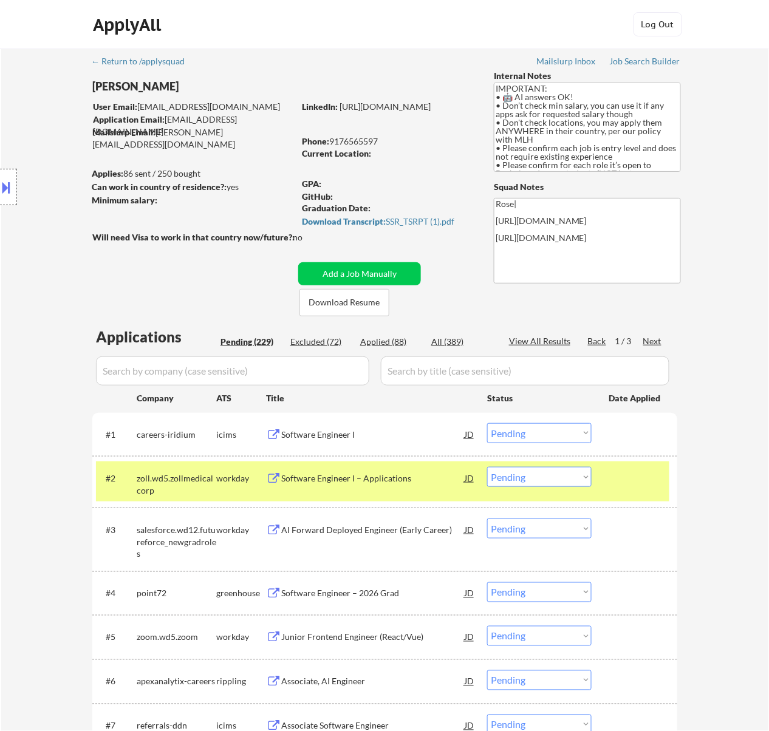
click at [437, 484] on div "Software Engineer I – Applications" at bounding box center [372, 479] width 183 height 12
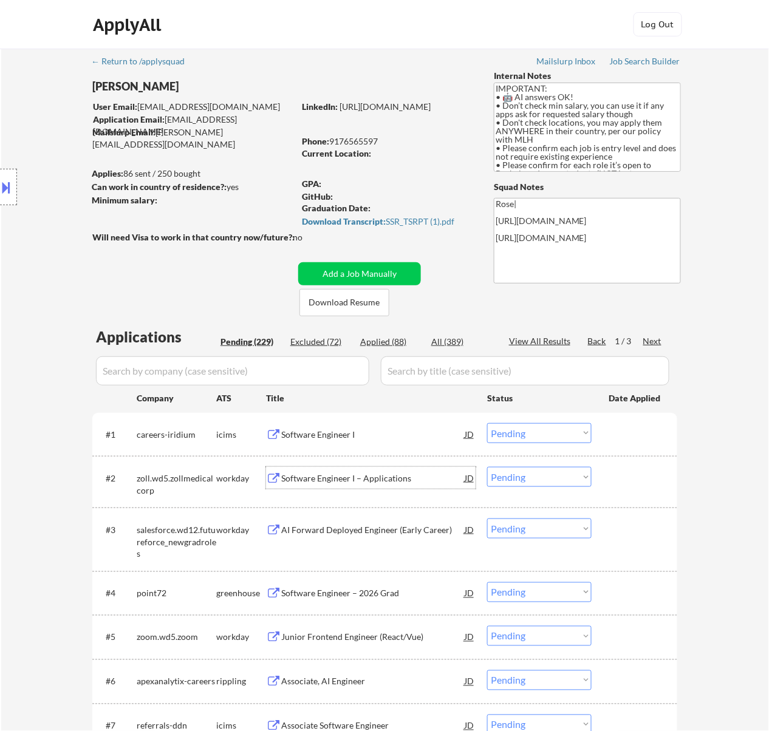
click at [564, 477] on select "Choose an option... Pending Applied Excluded (Questions) Excluded (Expired) Exc…" at bounding box center [539, 477] width 104 height 20
click at [487, 467] on select "Choose an option... Pending Applied Excluded (Questions) Excluded (Expired) Exc…" at bounding box center [539, 477] width 104 height 20
select select ""pending""
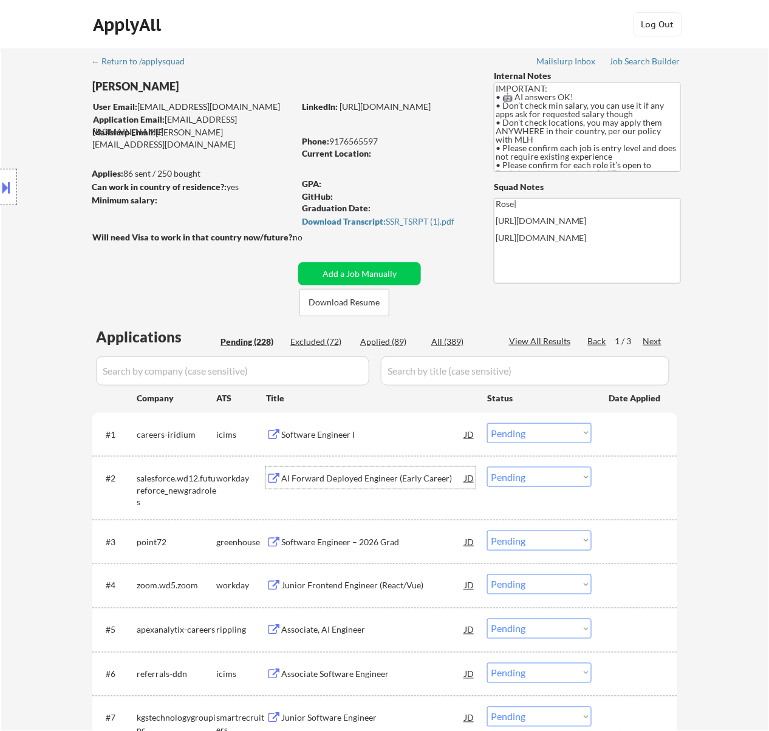
click at [397, 482] on div "AI Forward Deployed Engineer (Early Career)" at bounding box center [372, 479] width 183 height 12
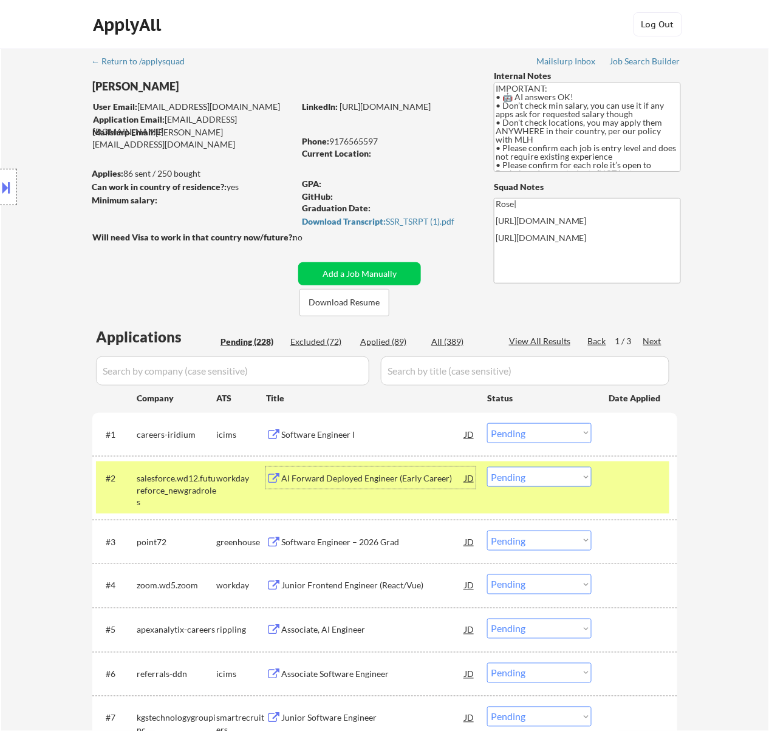
click at [397, 341] on div "Applied (89)" at bounding box center [390, 342] width 61 height 12
click at [334, 375] on input "input" at bounding box center [232, 371] width 273 height 29
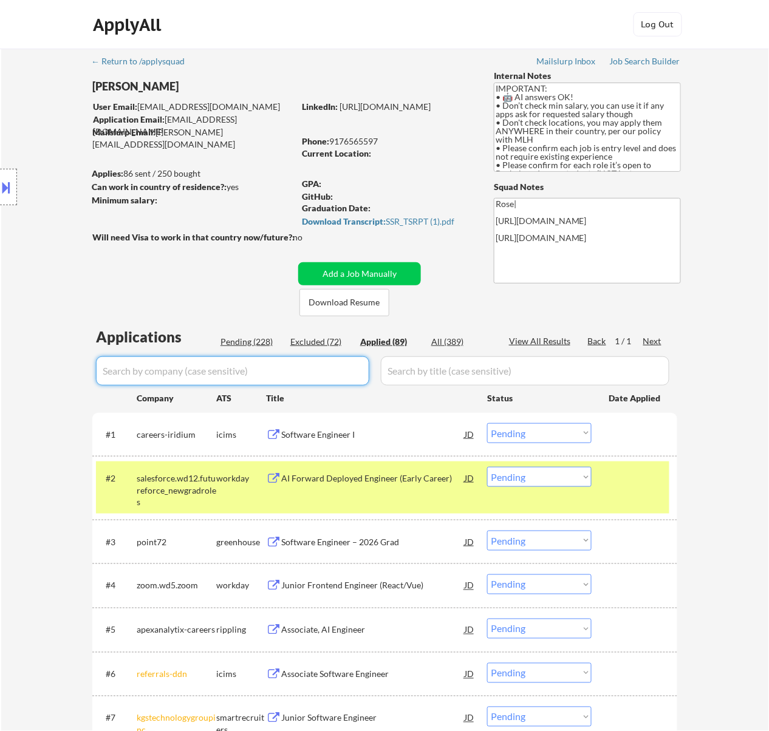
type input "s"
select select ""applied""
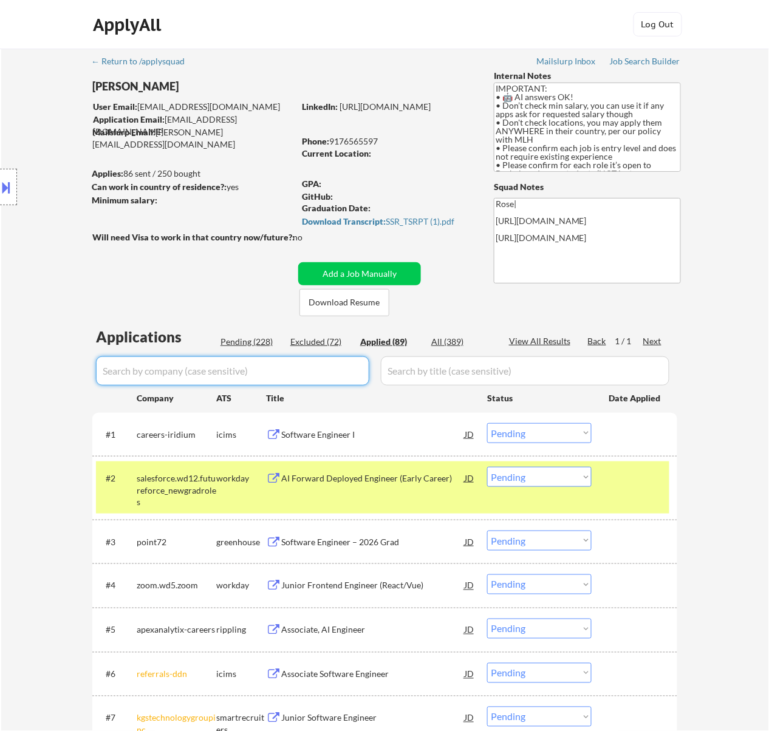
select select ""applied""
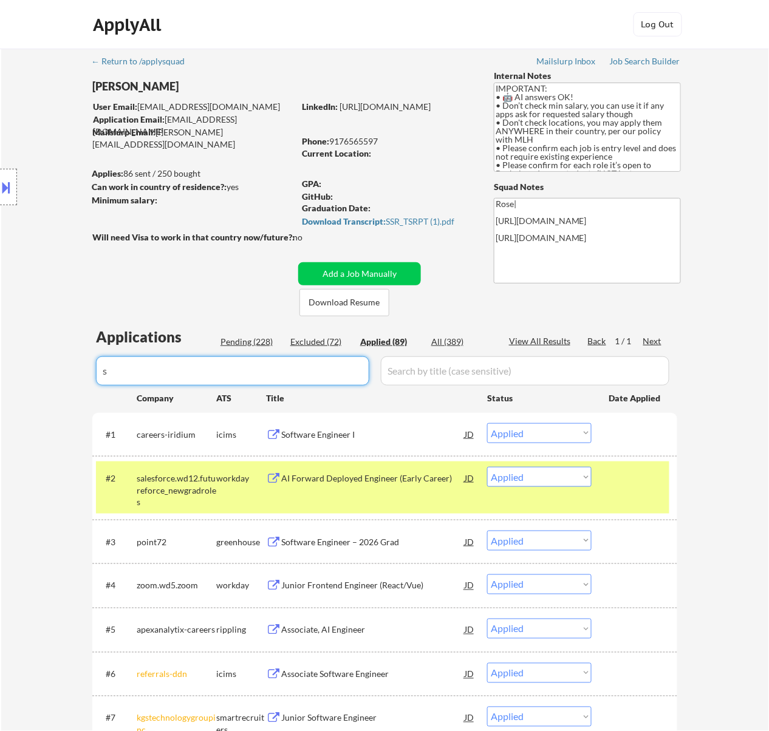
select select ""applied""
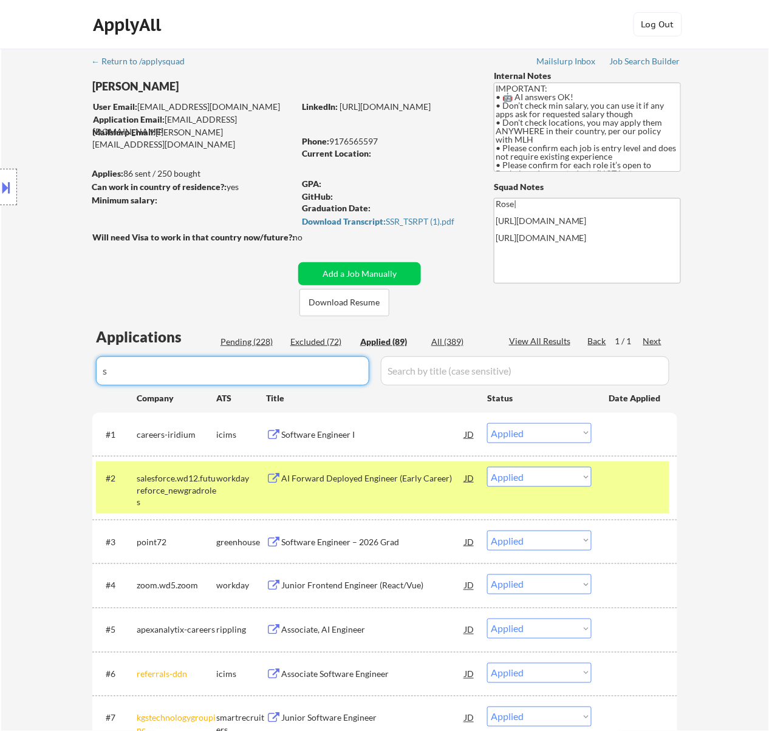
select select ""applied""
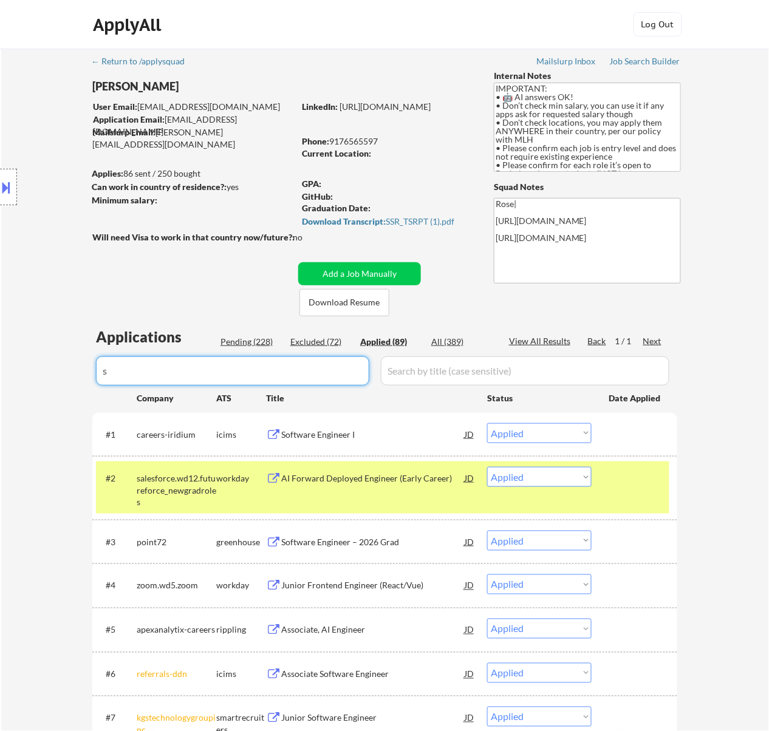
select select ""applied""
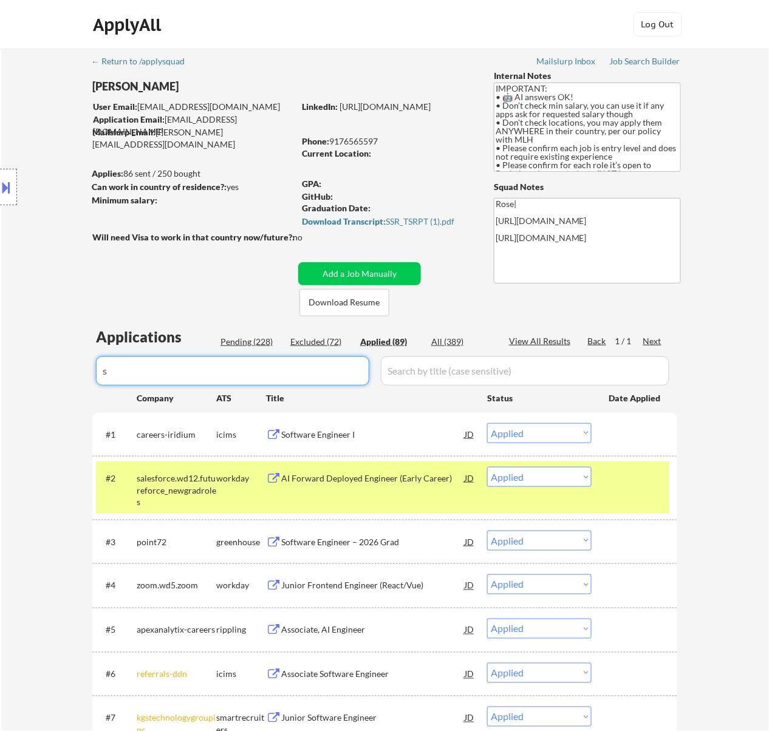
select select ""applied""
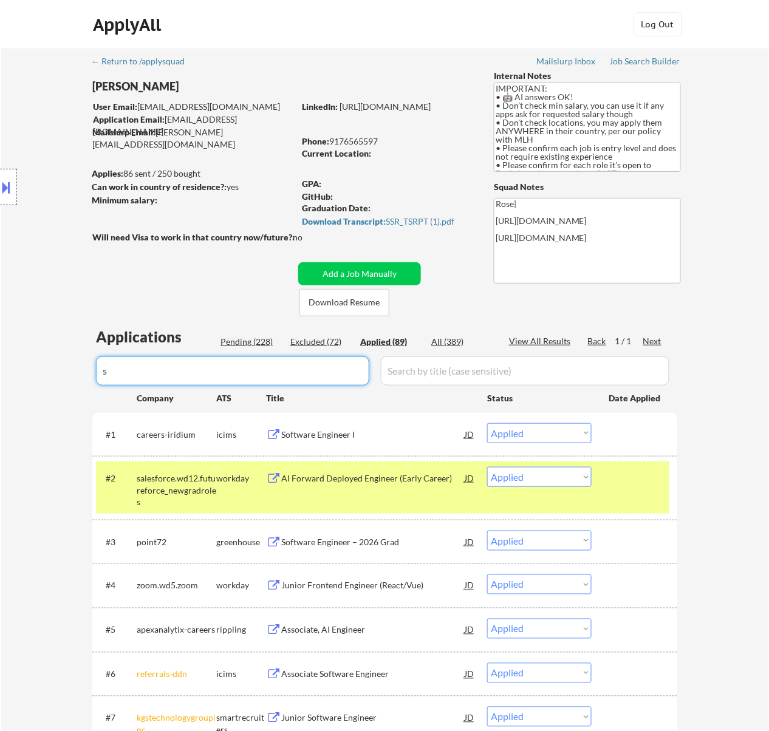
select select ""applied""
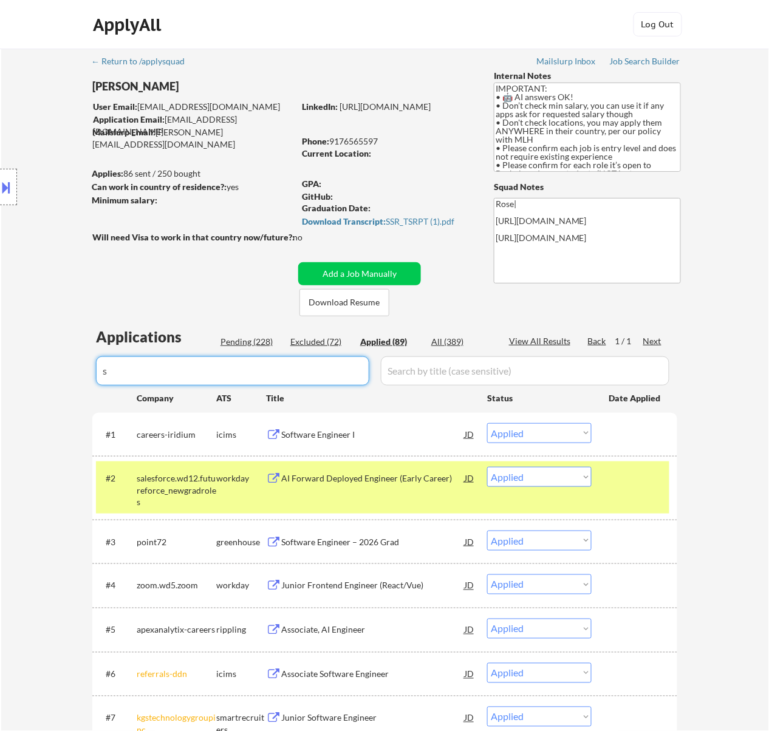
select select ""applied""
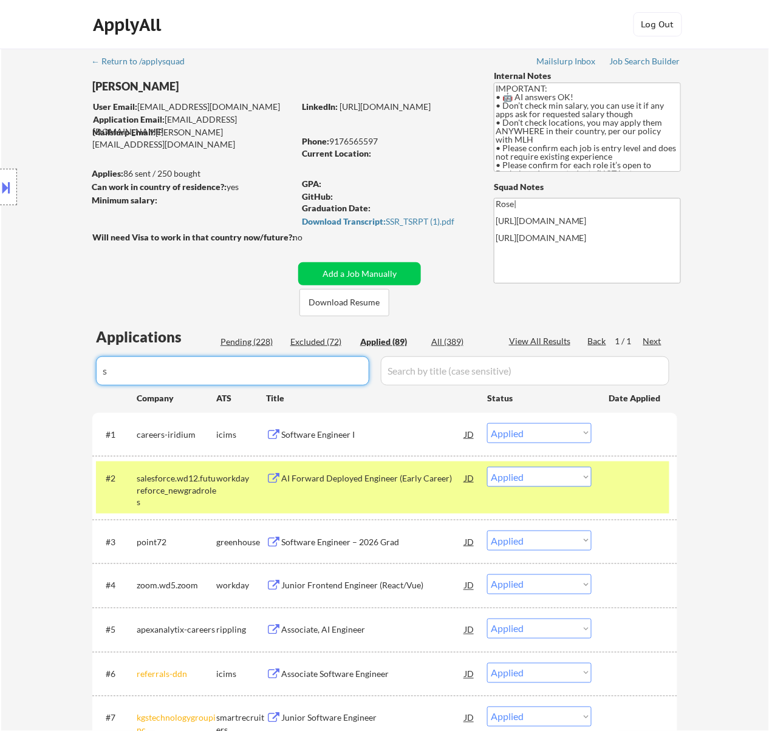
select select ""applied""
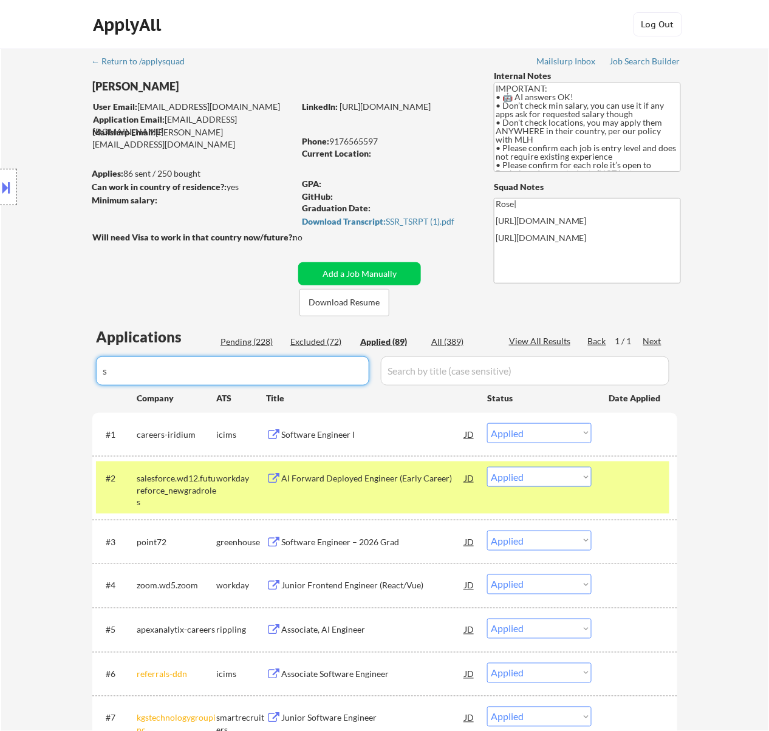
select select ""applied""
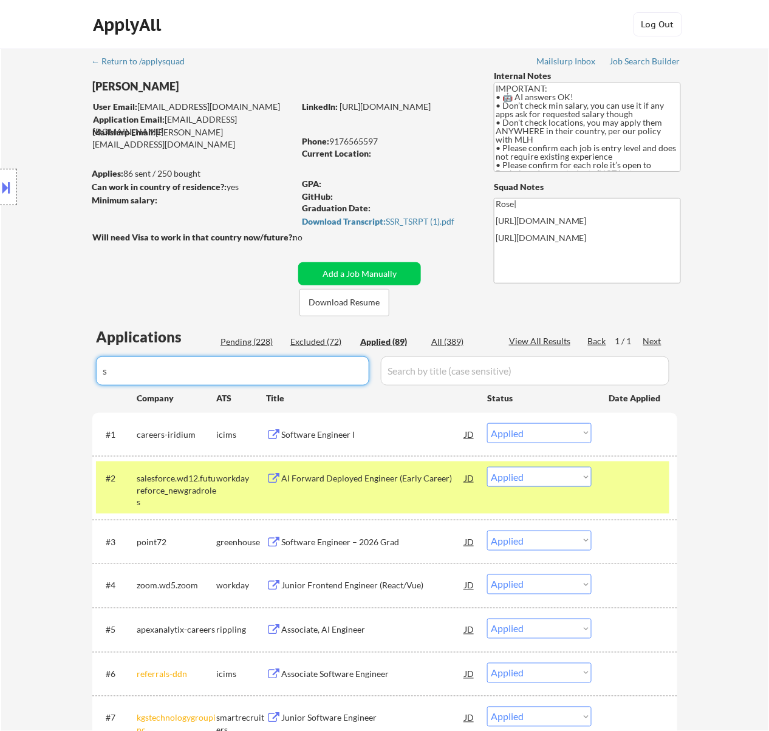
select select ""applied""
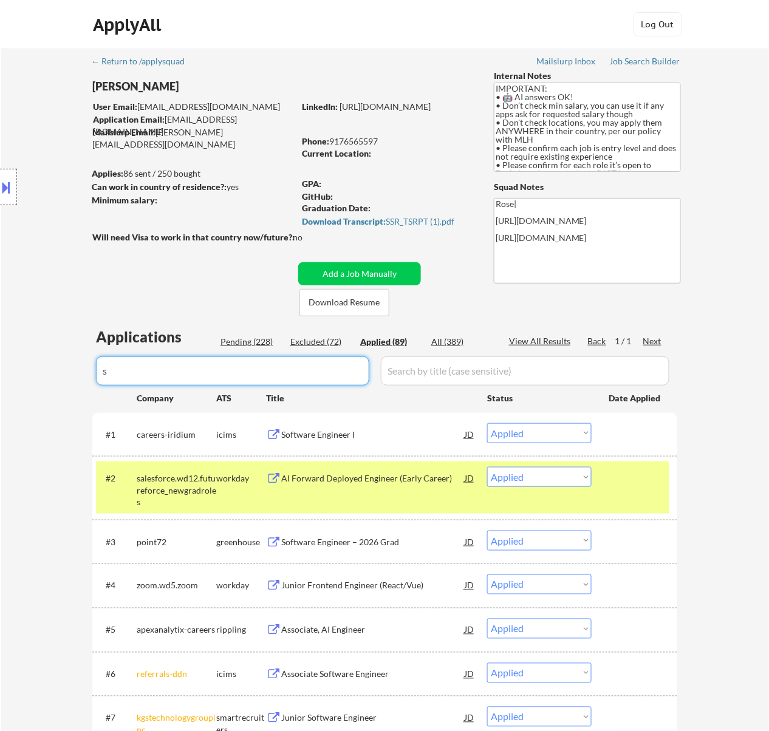
select select ""applied""
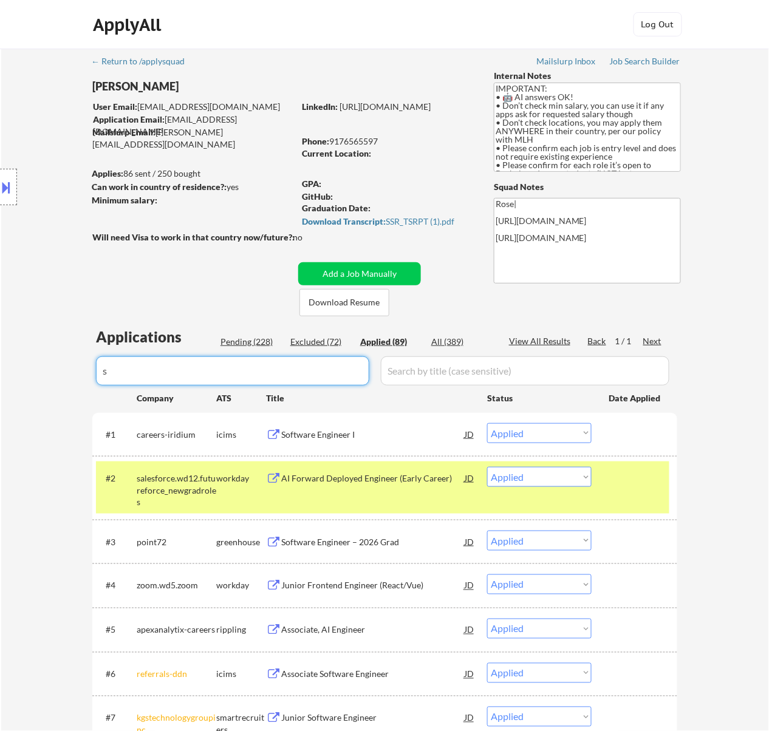
select select ""applied""
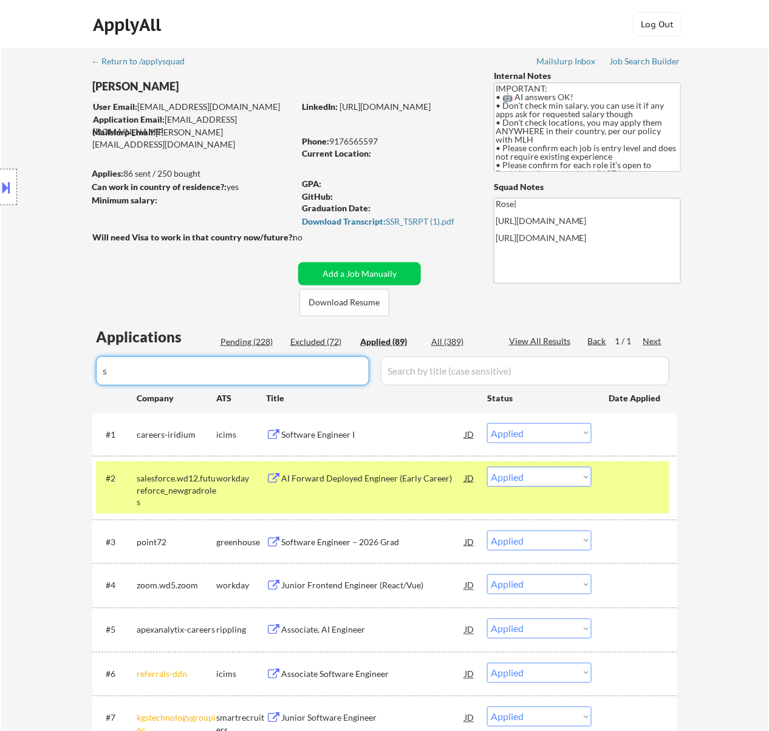
select select ""applied""
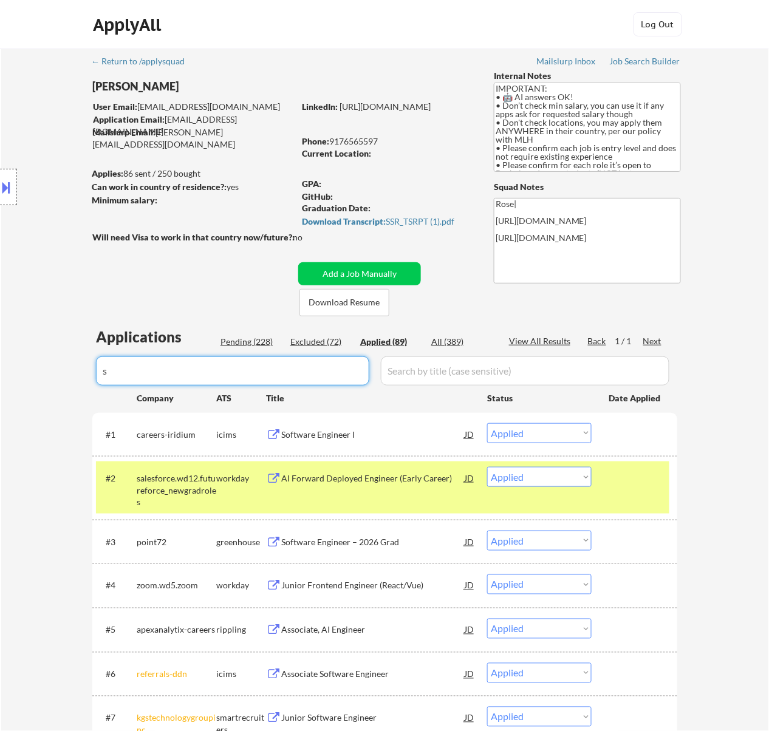
select select ""applied""
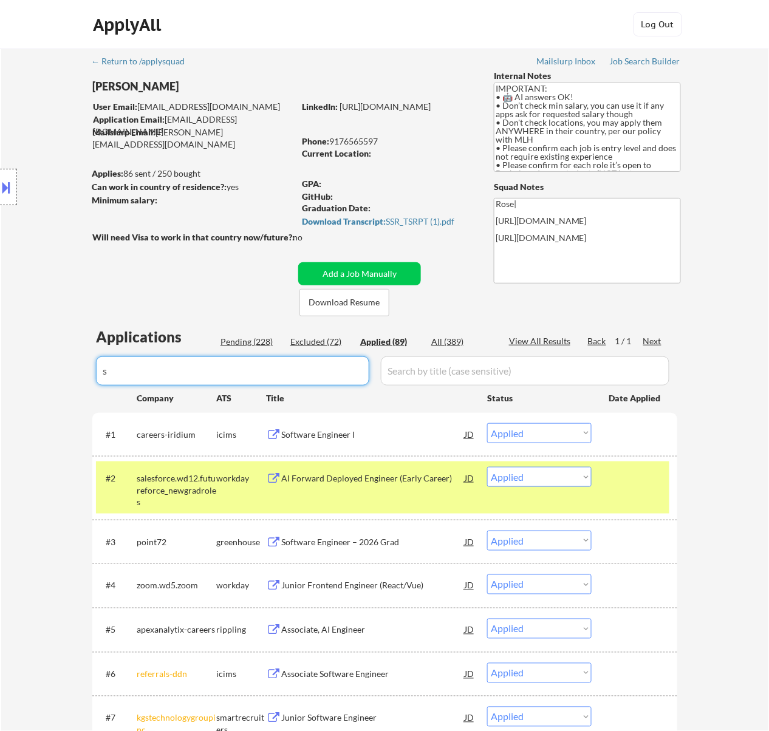
select select ""applied""
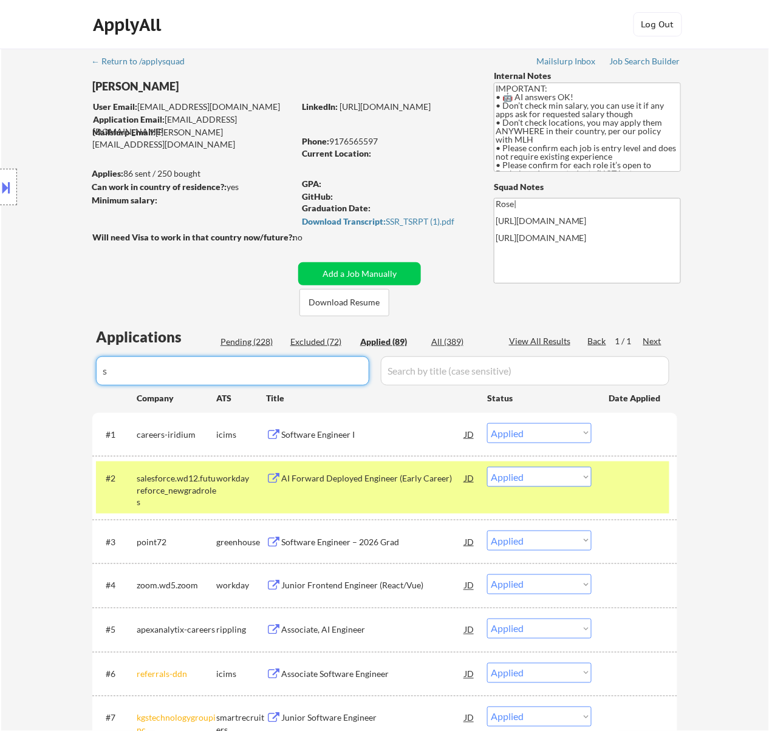
select select ""applied""
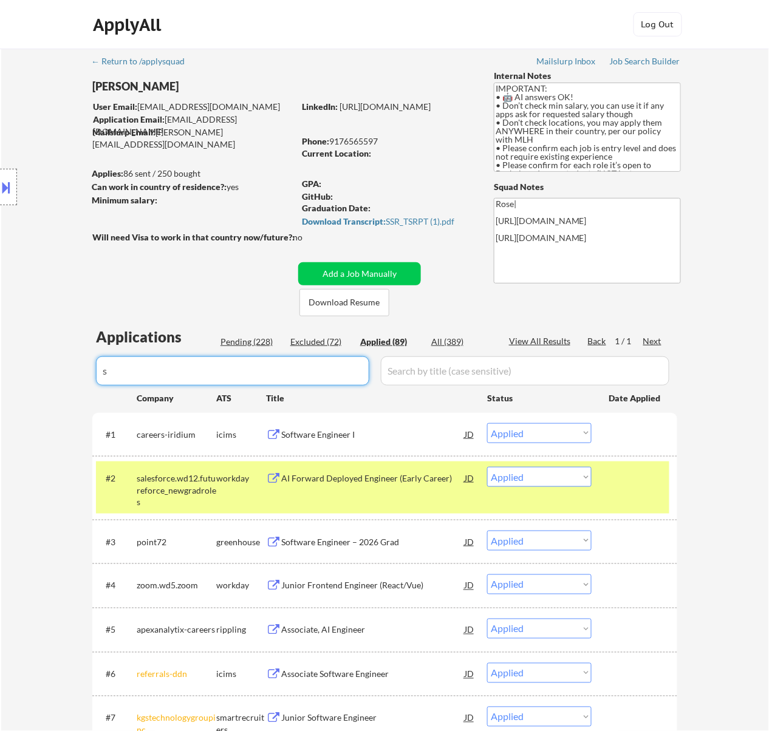
select select ""applied""
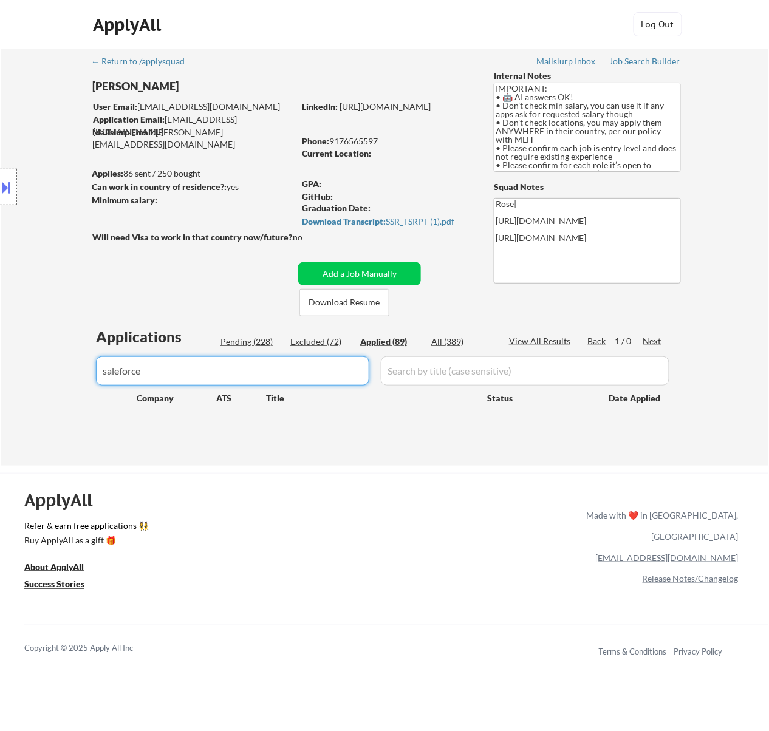
click at [128, 368] on input "input" at bounding box center [232, 371] width 273 height 29
click at [120, 370] on input "input" at bounding box center [232, 371] width 273 height 29
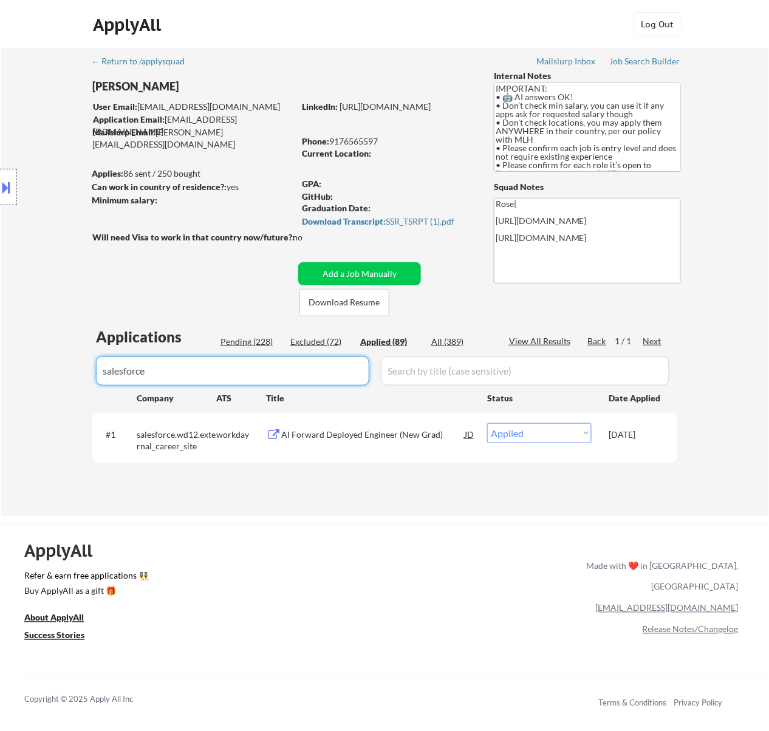
type input "salesforce"
click at [241, 340] on div "Pending (228)" at bounding box center [251, 342] width 61 height 12
select select ""pending""
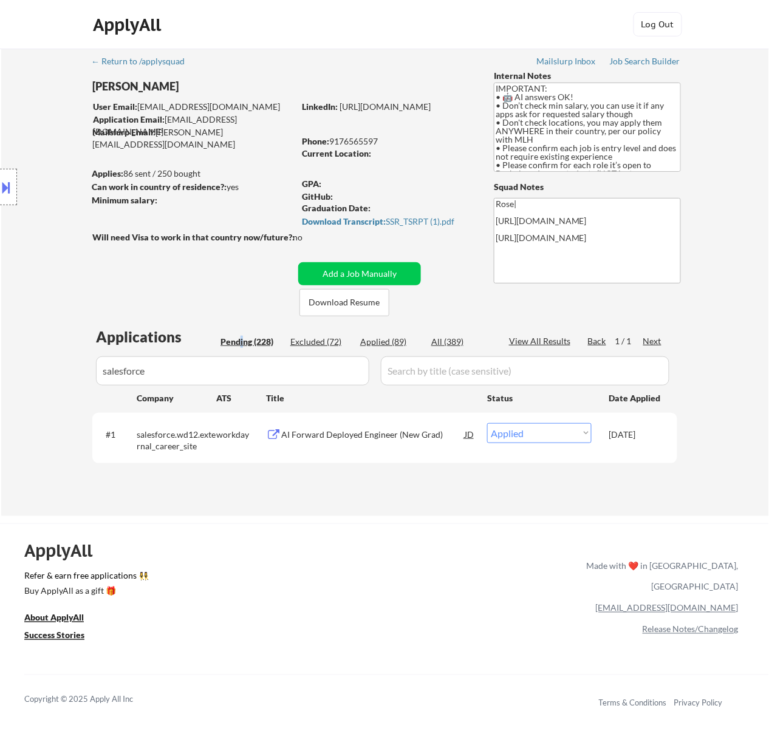
select select ""pending""
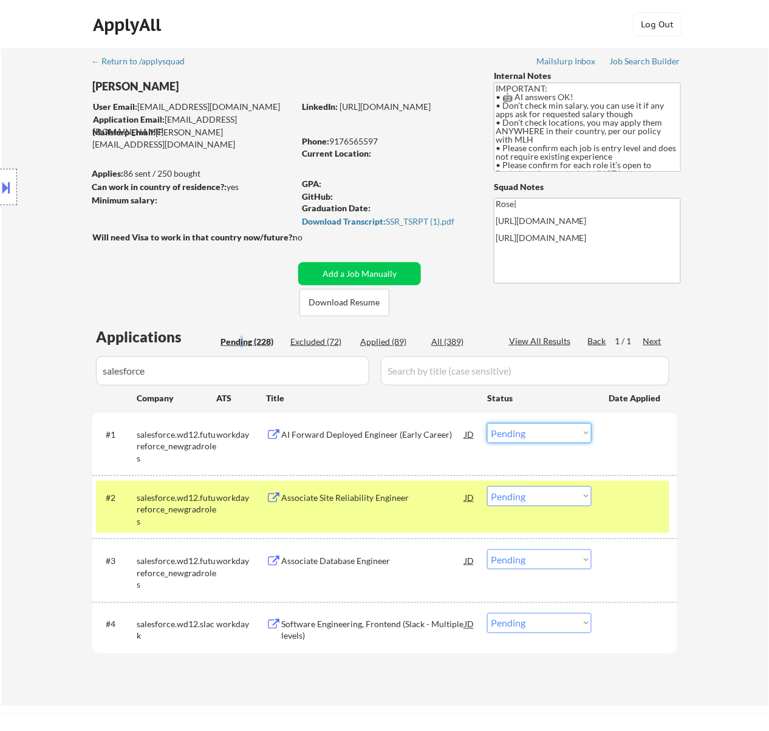
click at [533, 429] on select "Choose an option... Pending Applied Excluded (Questions) Excluded (Expired) Exc…" at bounding box center [539, 433] width 104 height 20
click at [487, 423] on select "Choose an option... Pending Applied Excluded (Questions) Excluded (Expired) Exc…" at bounding box center [539, 433] width 104 height 20
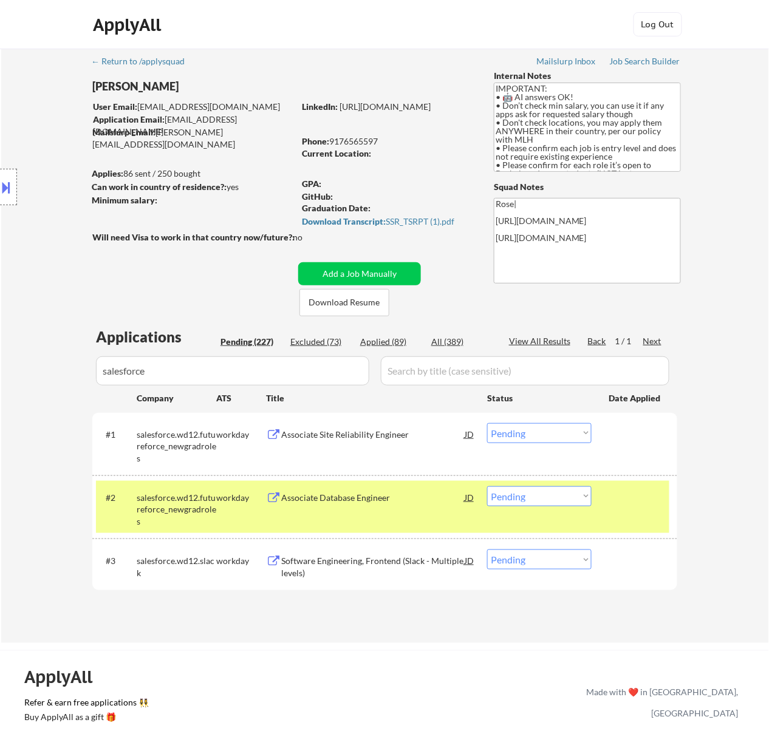
click at [391, 336] on div "Applied (89)" at bounding box center [390, 342] width 61 height 12
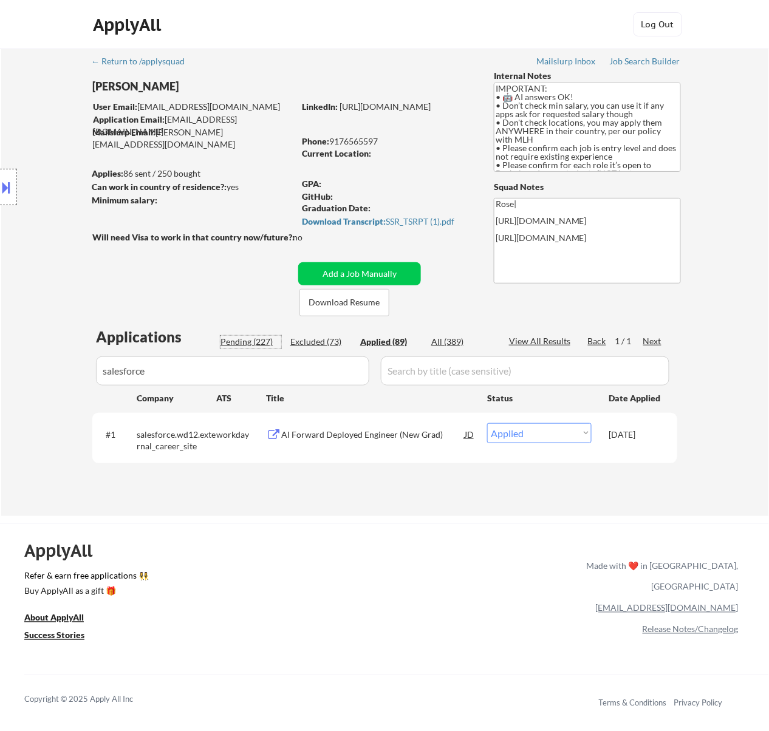
click at [260, 343] on div "Pending (227)" at bounding box center [251, 342] width 61 height 12
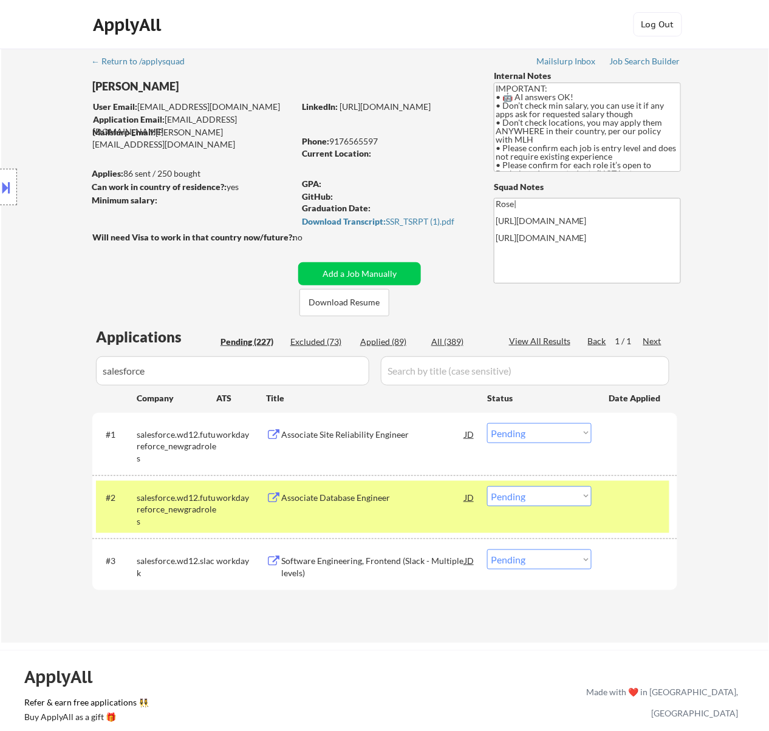
click at [385, 431] on div "Associate Site Reliability Engineer" at bounding box center [372, 435] width 183 height 12
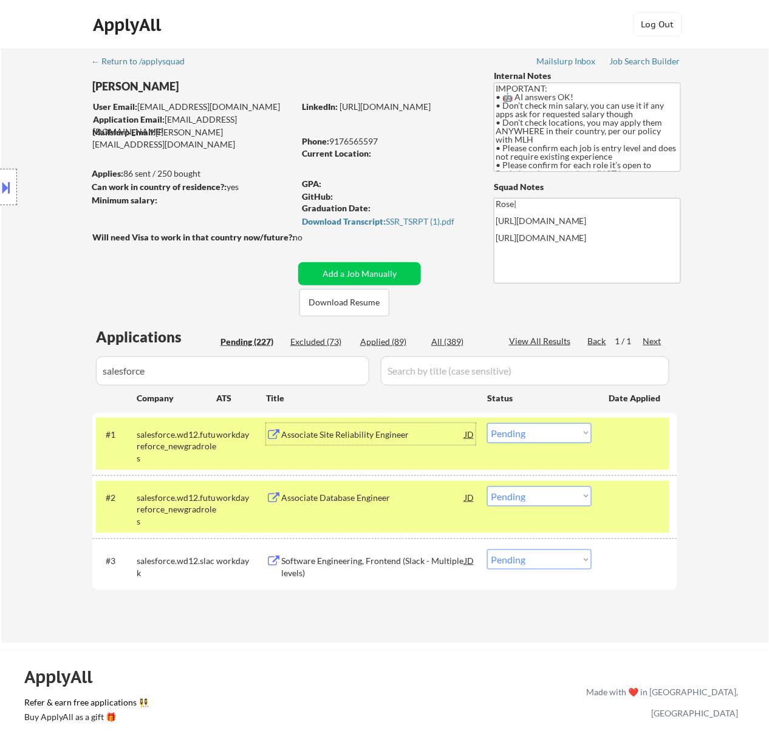
click at [525, 429] on select "Choose an option... Pending Applied Excluded (Questions) Excluded (Expired) Exc…" at bounding box center [539, 433] width 104 height 20
click at [487, 423] on select "Choose an option... Pending Applied Excluded (Questions) Excluded (Expired) Exc…" at bounding box center [539, 433] width 104 height 20
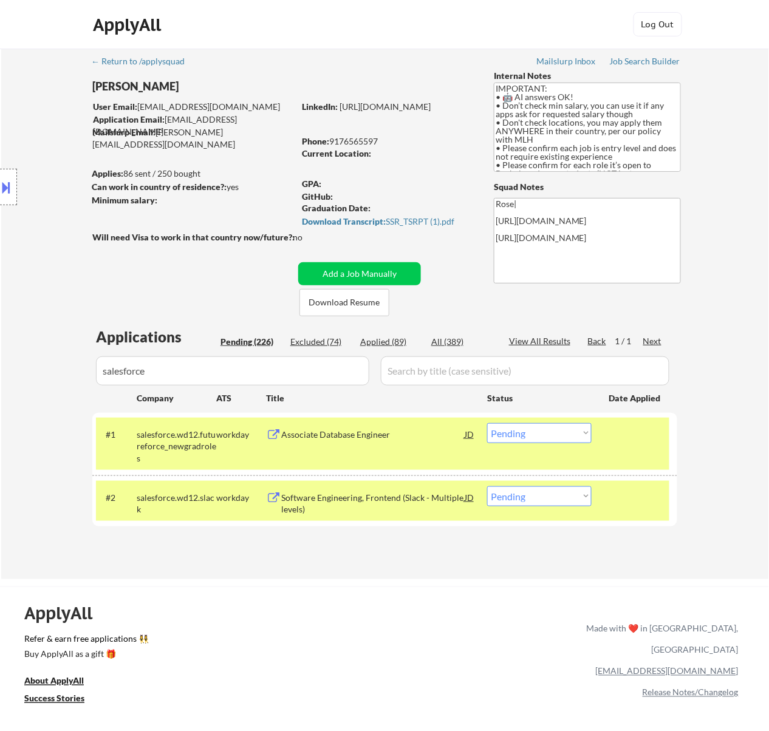
click at [438, 436] on div "Associate Database Engineer" at bounding box center [372, 435] width 183 height 12
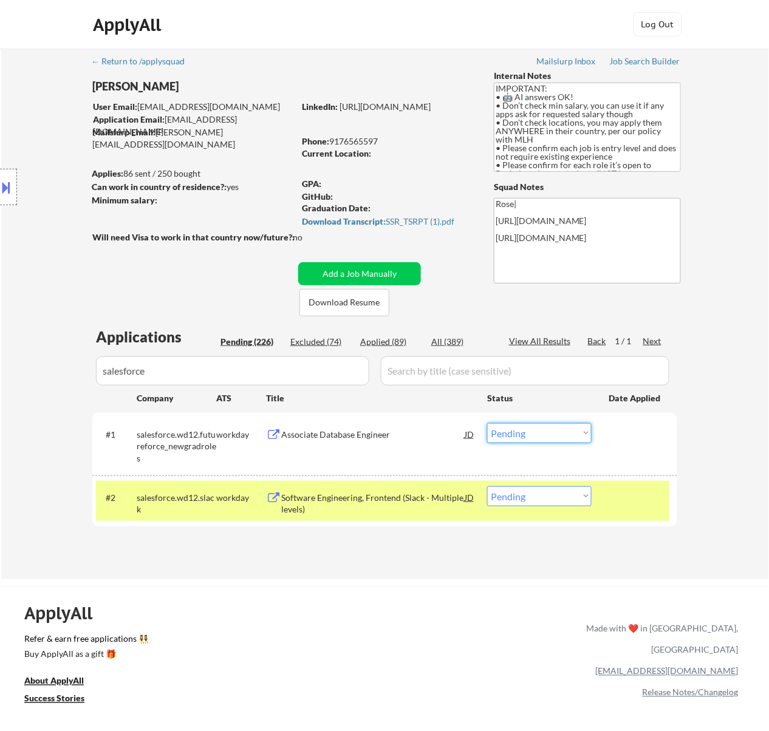
click at [526, 428] on select "Choose an option... Pending Applied Excluded (Questions) Excluded (Expired) Exc…" at bounding box center [539, 433] width 104 height 20
click at [487, 423] on select "Choose an option... Pending Applied Excluded (Questions) Excluded (Expired) Exc…" at bounding box center [539, 433] width 104 height 20
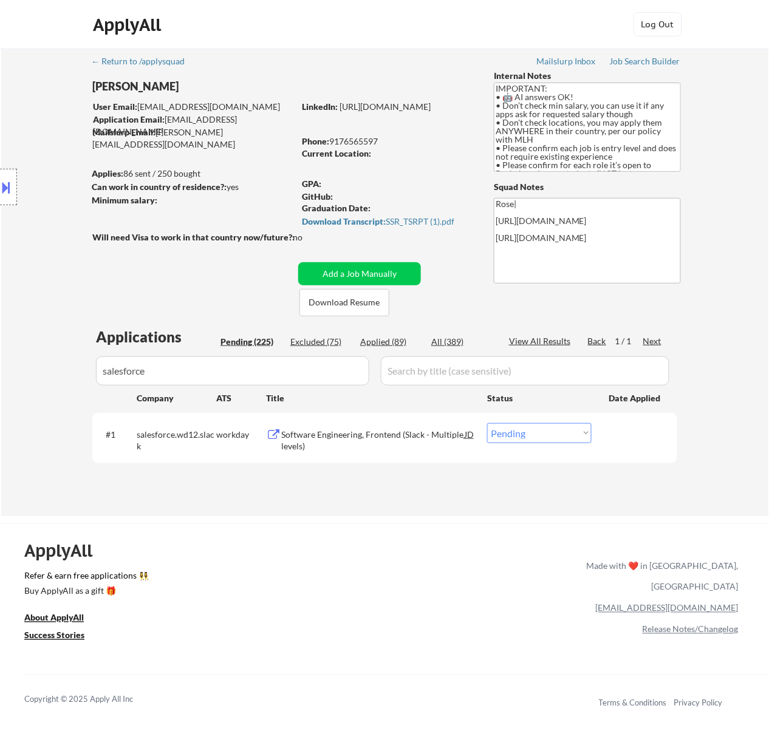
click at [420, 431] on div "Software Engineering, Frontend (Slack - Multiple levels)" at bounding box center [372, 441] width 183 height 24
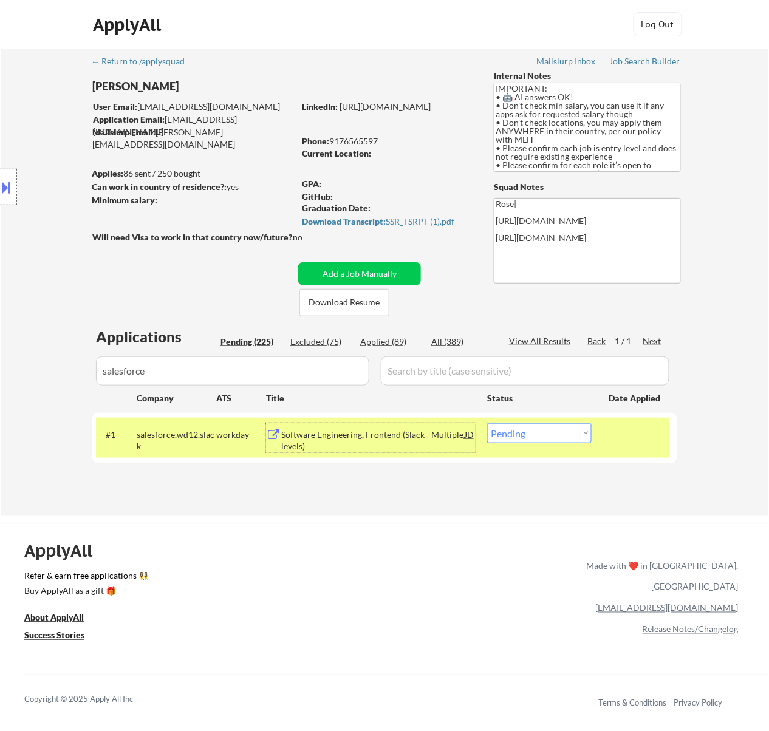
click at [586, 430] on select "Choose an option... Pending Applied Excluded (Questions) Excluded (Expired) Exc…" at bounding box center [539, 433] width 104 height 20
select select ""excluded__bad_match_""
click at [487, 423] on select "Choose an option... Pending Applied Excluded (Questions) Excluded (Expired) Exc…" at bounding box center [539, 433] width 104 height 20
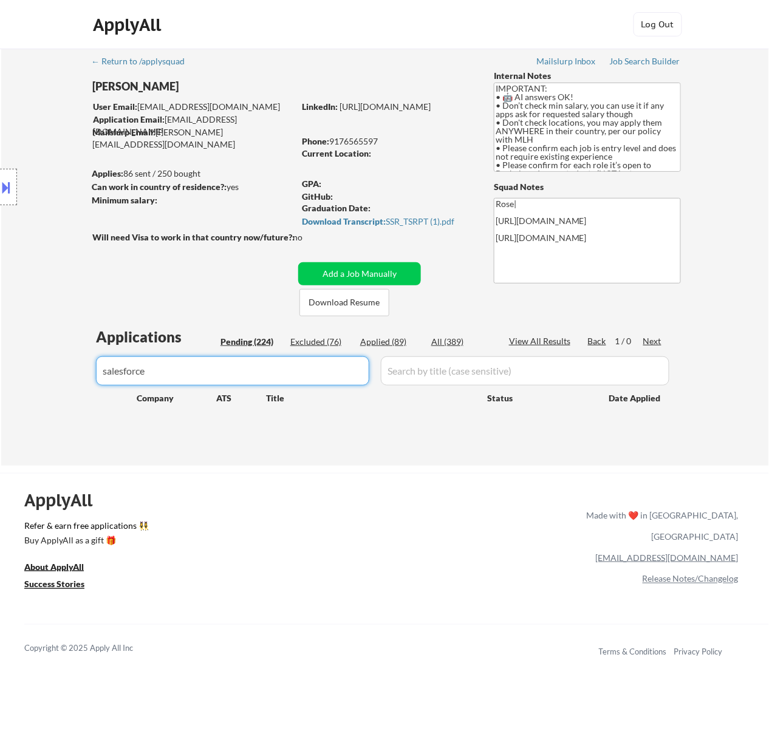
drag, startPoint x: 234, startPoint y: 358, endPoint x: 74, endPoint y: 372, distance: 160.3
click at [74, 372] on div "← Return to /applysquad Mailslurp Inbox Job Search Builder [PERSON_NAME] User E…" at bounding box center [385, 257] width 768 height 417
click at [258, 338] on div "Pending (224)" at bounding box center [251, 342] width 61 height 12
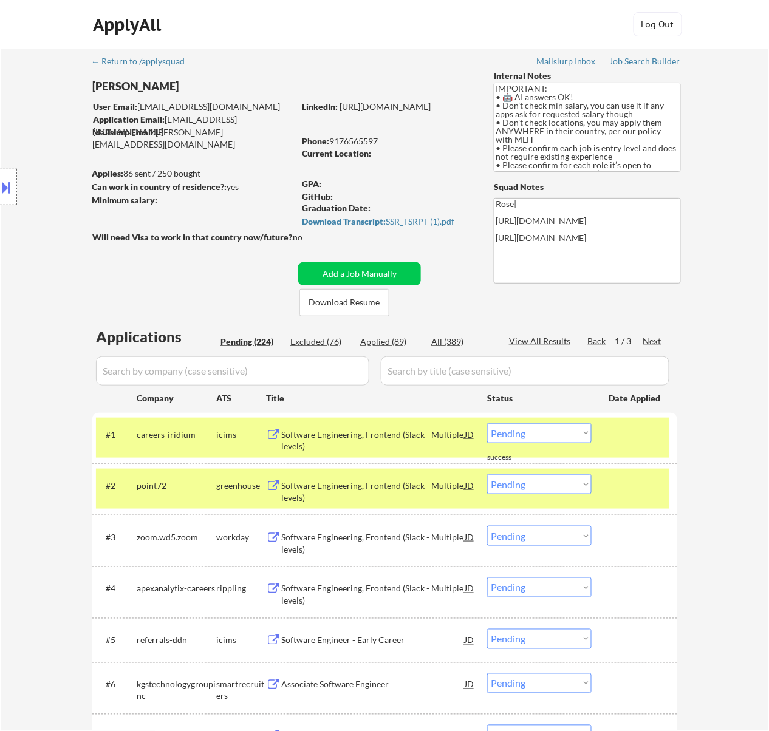
click at [625, 494] on div at bounding box center [635, 485] width 53 height 22
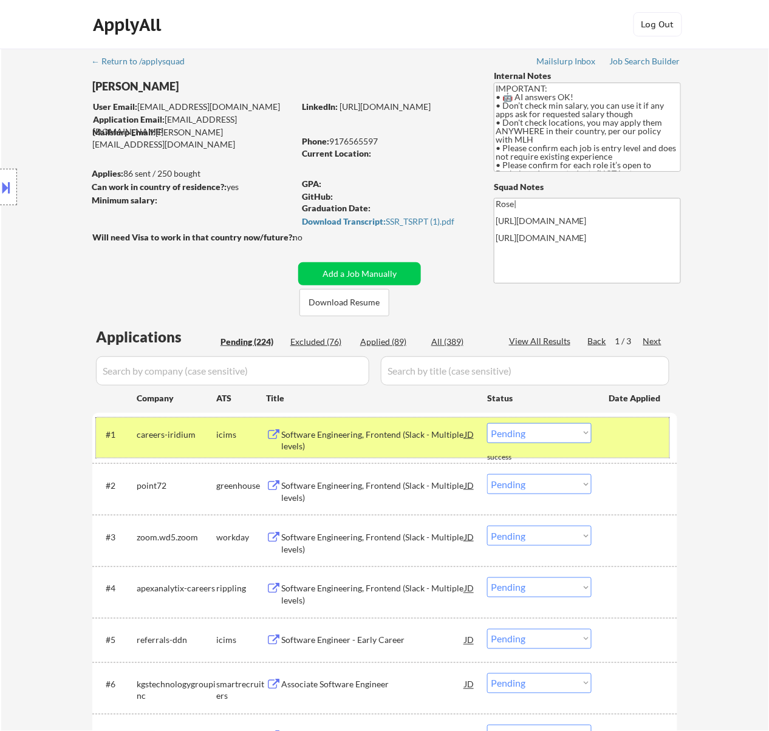
click at [629, 446] on div "#1 careers-iridium icims Software Engineering, Frontend (Slack - Multiple level…" at bounding box center [383, 438] width 574 height 40
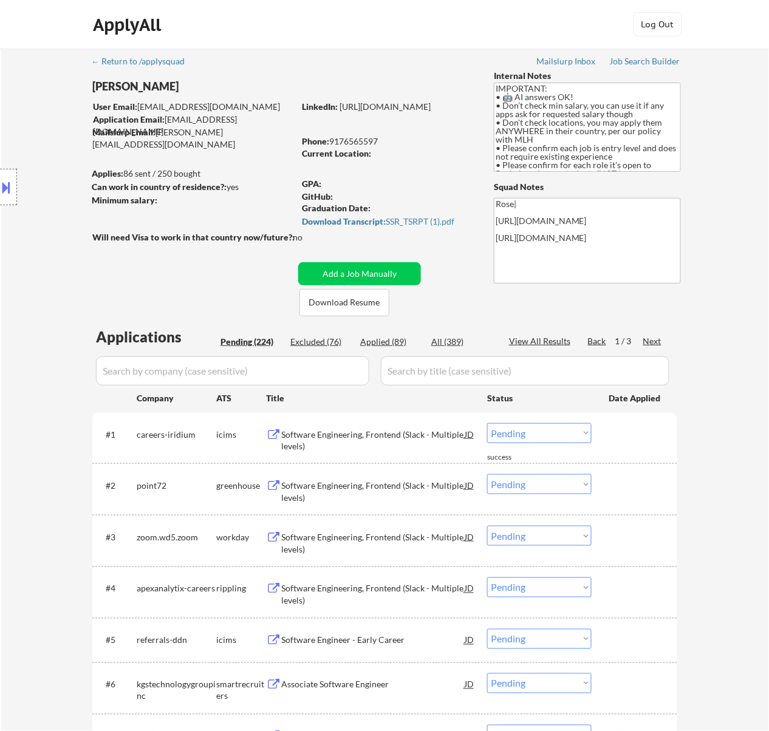
click at [425, 484] on div "Software Engineering, Frontend (Slack - Multiple levels)" at bounding box center [372, 492] width 183 height 24
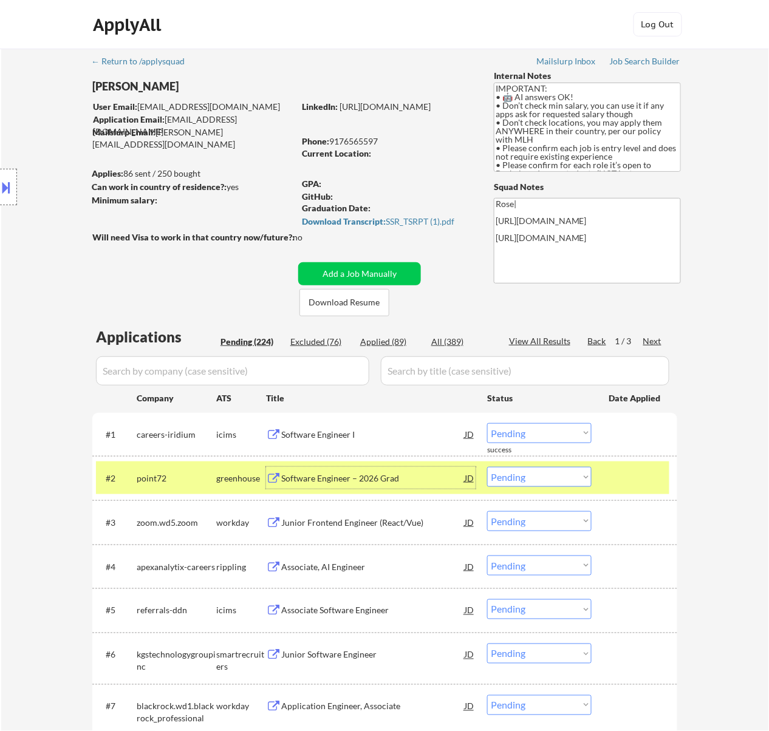
click at [547, 471] on select "Choose an option... Pending Applied Excluded (Questions) Excluded (Expired) Exc…" at bounding box center [539, 477] width 104 height 20
click at [487, 467] on select "Choose an option... Pending Applied Excluded (Questions) Excluded (Expired) Exc…" at bounding box center [539, 477] width 104 height 20
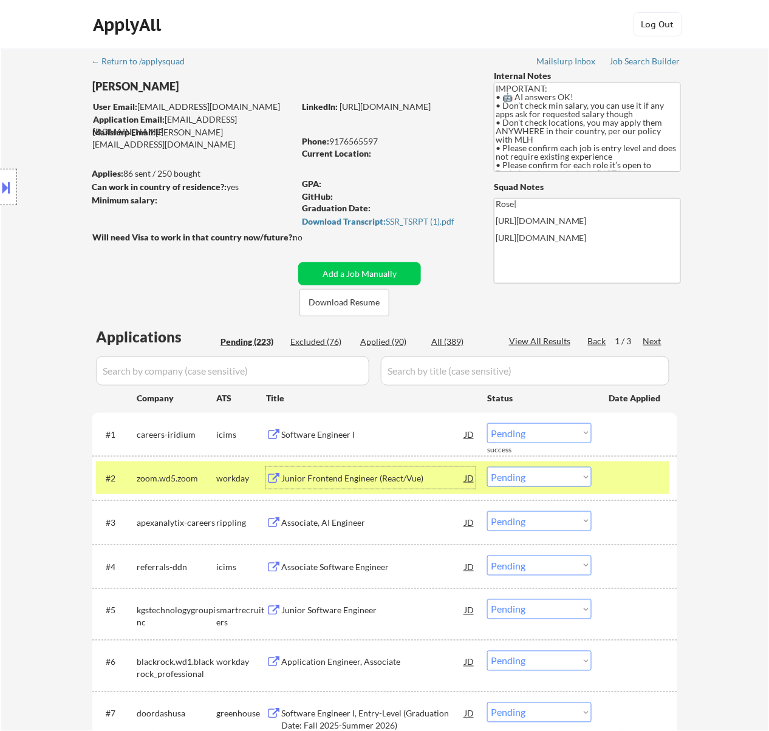
click at [409, 478] on div "Junior Frontend Engineer (React/Vue)" at bounding box center [372, 479] width 183 height 12
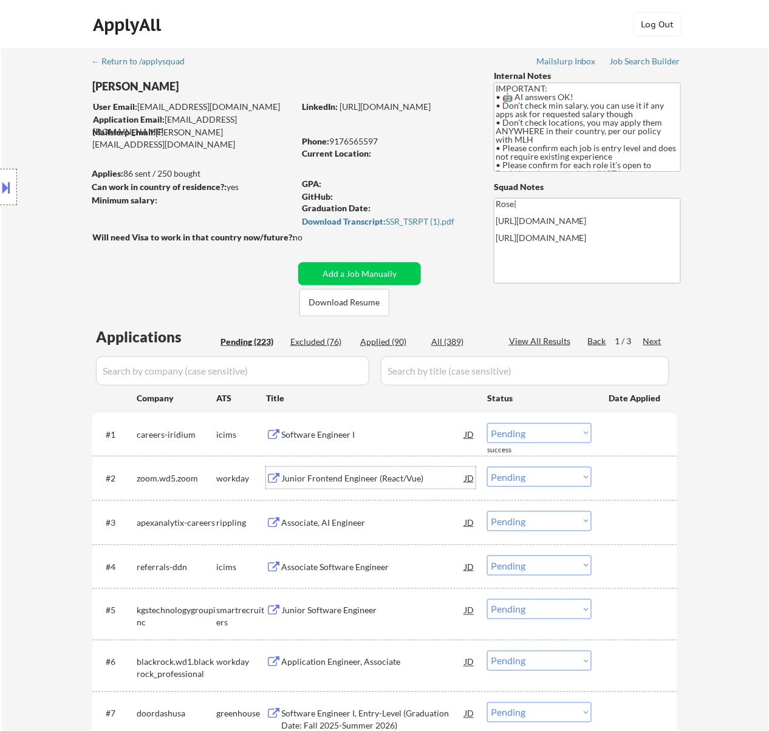
click at [521, 475] on select "Choose an option... Pending Applied Excluded (Questions) Excluded (Expired) Exc…" at bounding box center [539, 477] width 104 height 20
click at [487, 467] on select "Choose an option... Pending Applied Excluded (Questions) Excluded (Expired) Exc…" at bounding box center [539, 477] width 104 height 20
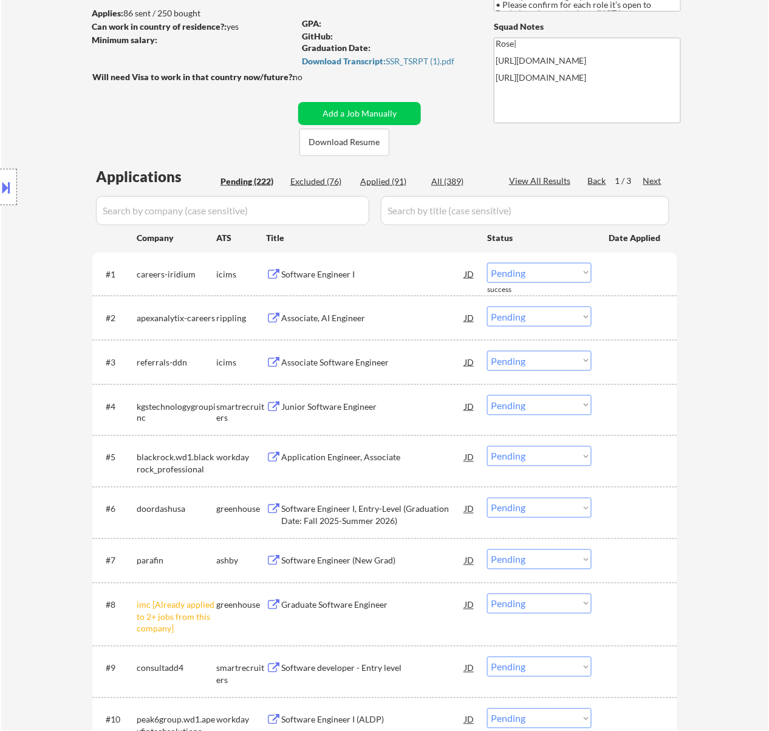
scroll to position [162, 0]
click at [386, 316] on div "Associate, AI Engineer" at bounding box center [372, 317] width 183 height 12
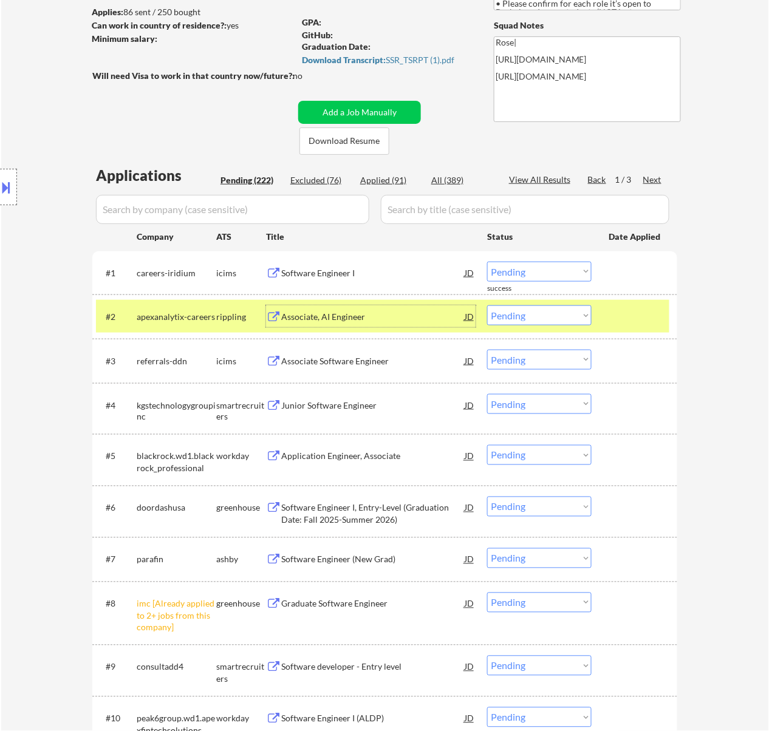
click at [524, 318] on select "Choose an option... Pending Applied Excluded (Questions) Excluded (Expired) Exc…" at bounding box center [539, 316] width 104 height 20
click at [487, 306] on select "Choose an option... Pending Applied Excluded (Questions) Excluded (Expired) Exc…" at bounding box center [539, 316] width 104 height 20
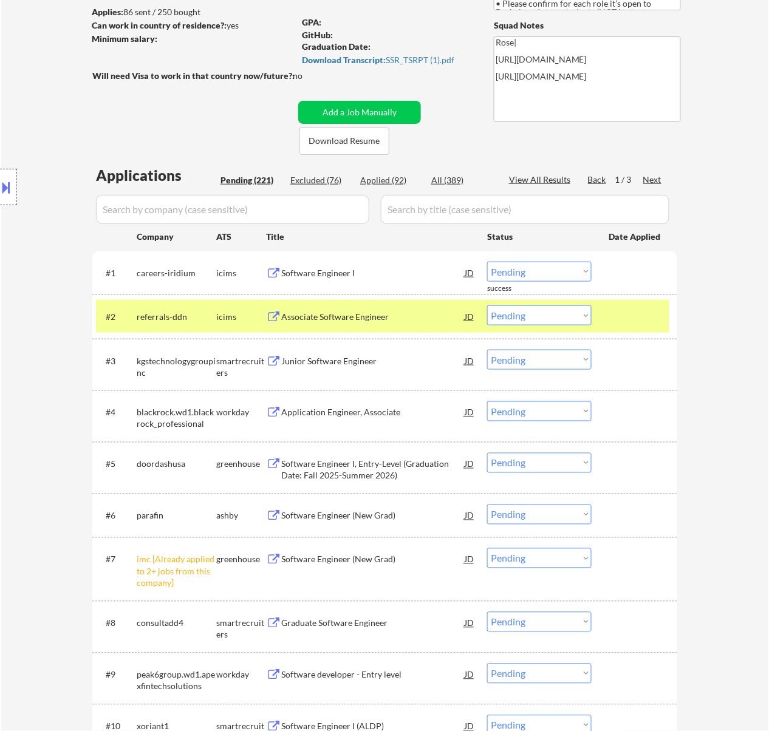
click at [516, 557] on select "Choose an option... Pending Applied Excluded (Questions) Excluded (Expired) Exc…" at bounding box center [539, 559] width 104 height 20
click at [552, 563] on select "Choose an option... Pending Applied Excluded (Questions) Excluded (Expired) Exc…" at bounding box center [539, 559] width 104 height 20
click at [487, 549] on select "Choose an option... Pending Applied Excluded (Questions) Excluded (Expired) Exc…" at bounding box center [539, 559] width 104 height 20
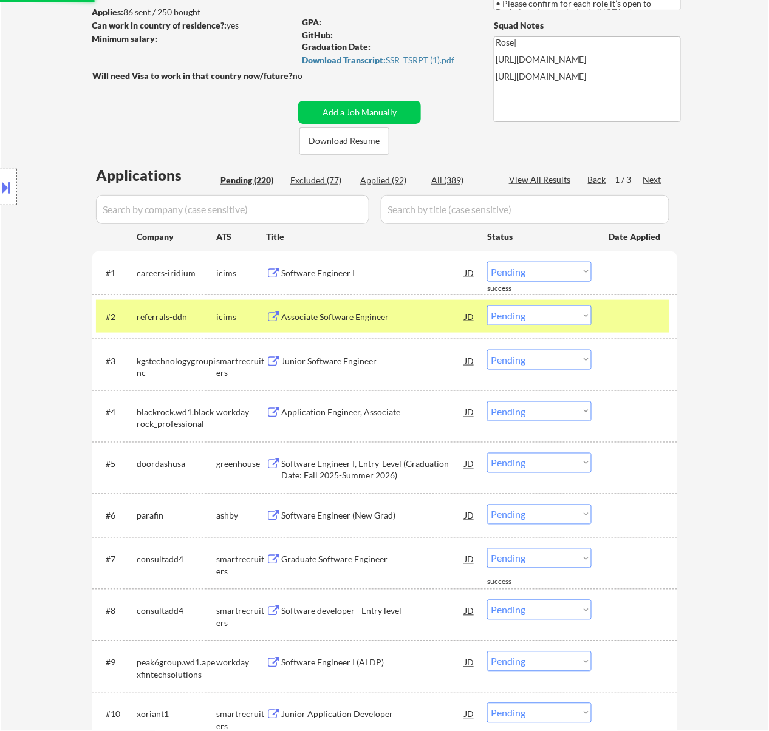
click at [625, 312] on div at bounding box center [635, 317] width 53 height 22
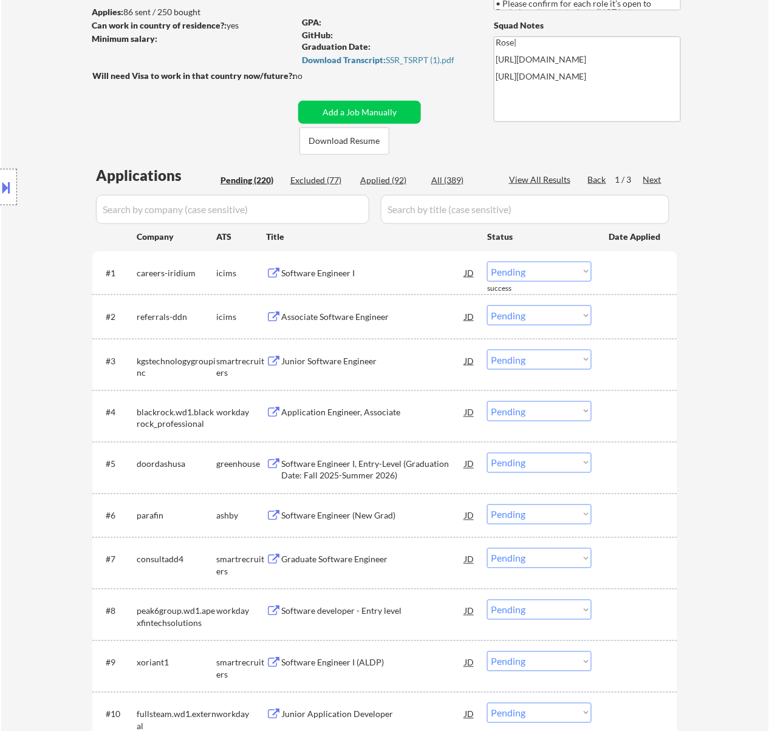
click at [313, 358] on div "Junior Software Engineer" at bounding box center [372, 361] width 183 height 12
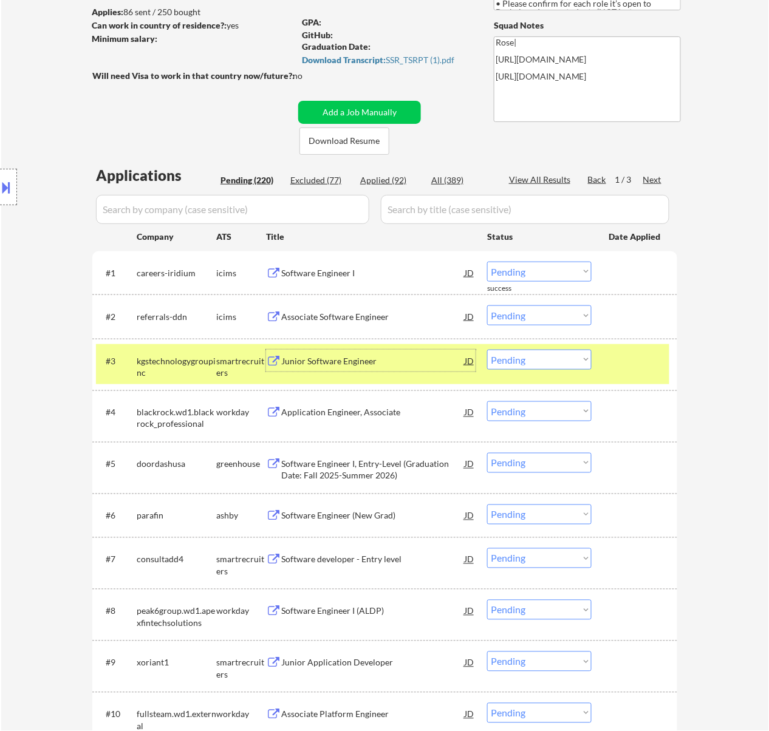
click at [550, 358] on select "Choose an option... Pending Applied Excluded (Questions) Excluded (Expired) Exc…" at bounding box center [539, 360] width 104 height 20
click at [487, 350] on select "Choose an option... Pending Applied Excluded (Questions) Excluded (Expired) Exc…" at bounding box center [539, 360] width 104 height 20
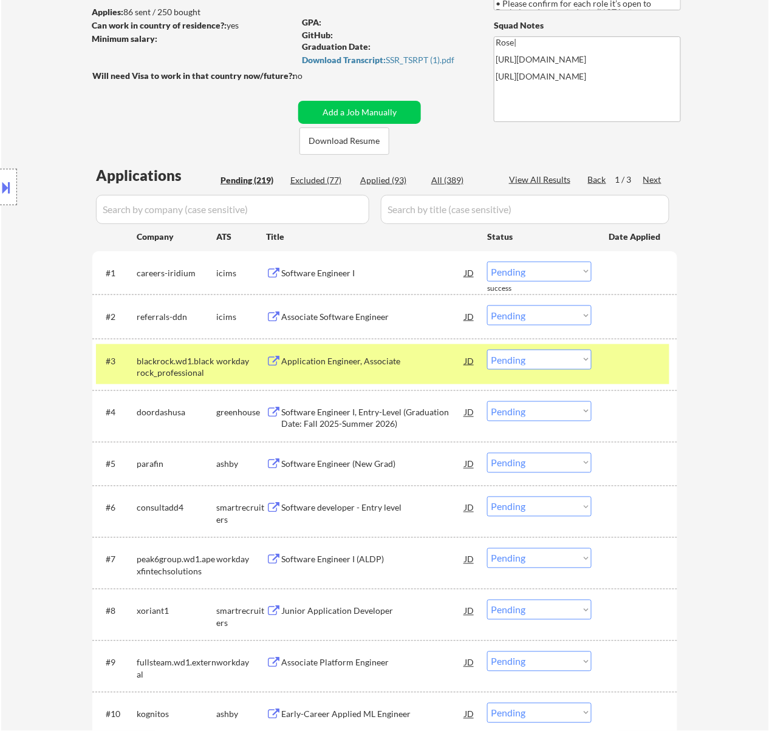
click at [603, 363] on div "#3 blackrock.wd1.blackrock_professional workday Application Engineer, Associate…" at bounding box center [383, 364] width 574 height 40
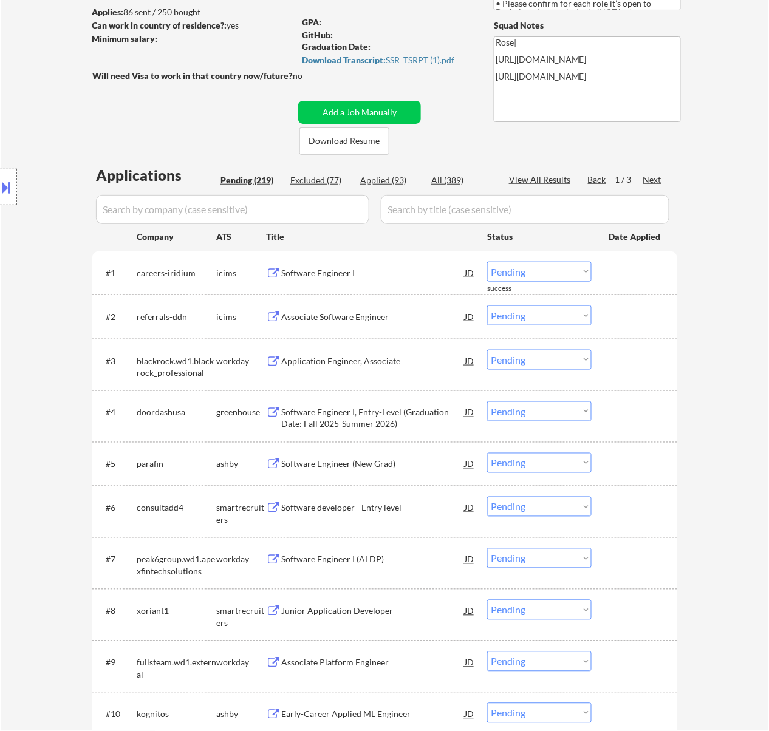
click at [374, 414] on div "Software Engineer I, Entry-Level (Graduation Date: Fall 2025-Summer 2026)" at bounding box center [372, 419] width 183 height 24
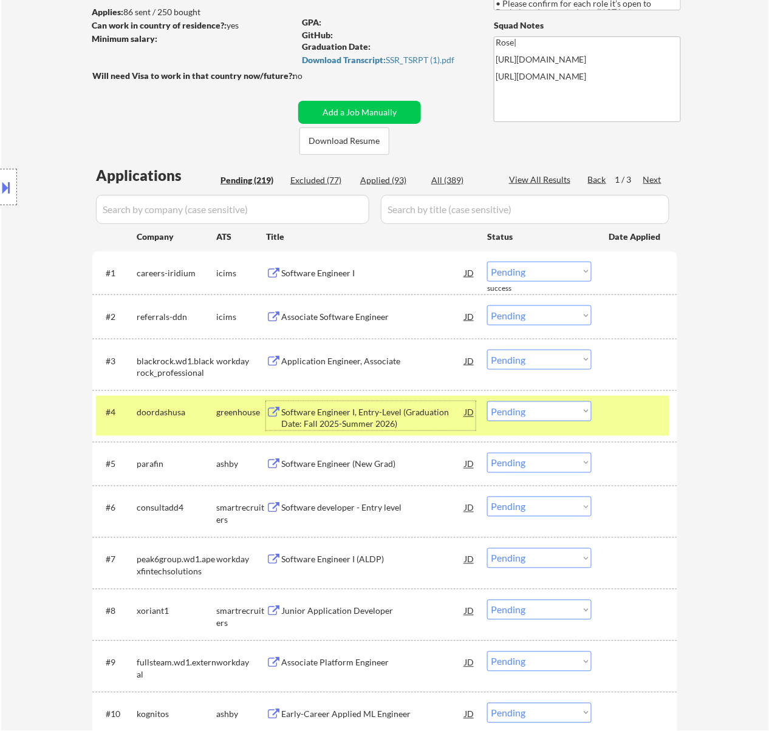
click at [528, 412] on select "Choose an option... Pending Applied Excluded (Questions) Excluded (Expired) Exc…" at bounding box center [539, 412] width 104 height 20
click at [487, 402] on select "Choose an option... Pending Applied Excluded (Questions) Excluded (Expired) Exc…" at bounding box center [539, 412] width 104 height 20
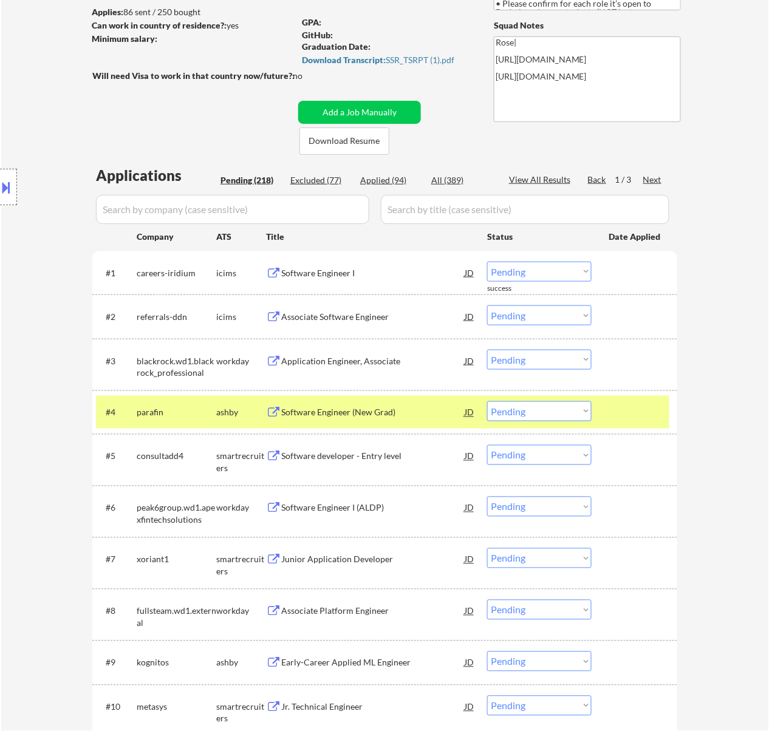
click at [411, 412] on div "Software Engineer (New Grad)" at bounding box center [372, 413] width 183 height 12
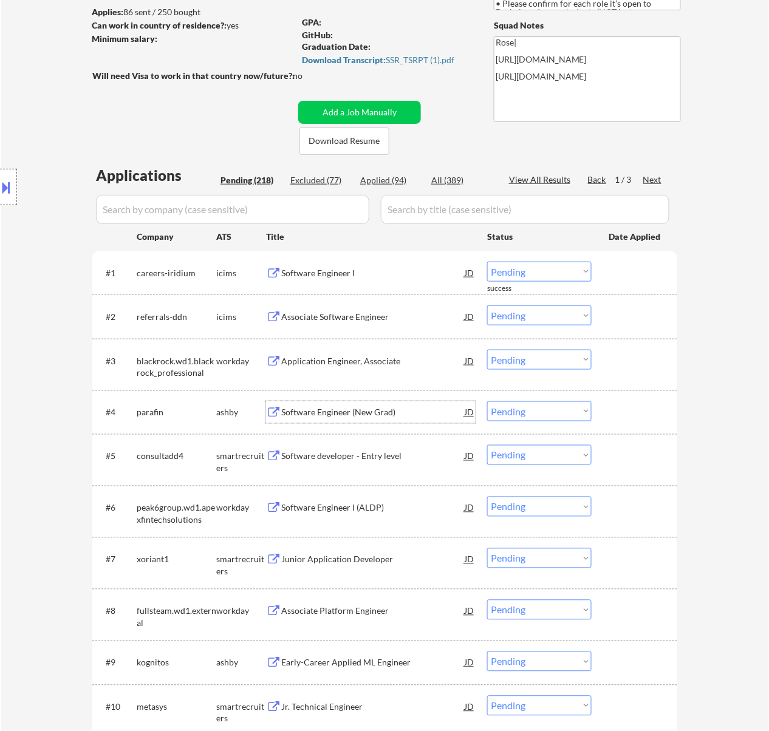
click at [547, 406] on select "Choose an option... Pending Applied Excluded (Questions) Excluded (Expired) Exc…" at bounding box center [539, 412] width 104 height 20
click at [487, 402] on select "Choose an option... Pending Applied Excluded (Questions) Excluded (Expired) Exc…" at bounding box center [539, 412] width 104 height 20
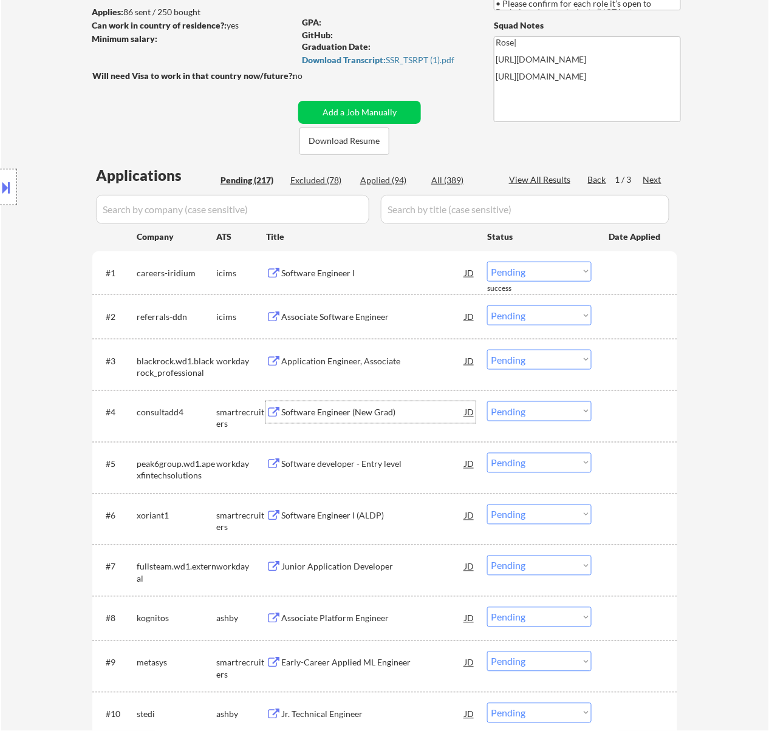
click at [367, 414] on div "Software Engineer (New Grad)" at bounding box center [372, 413] width 183 height 12
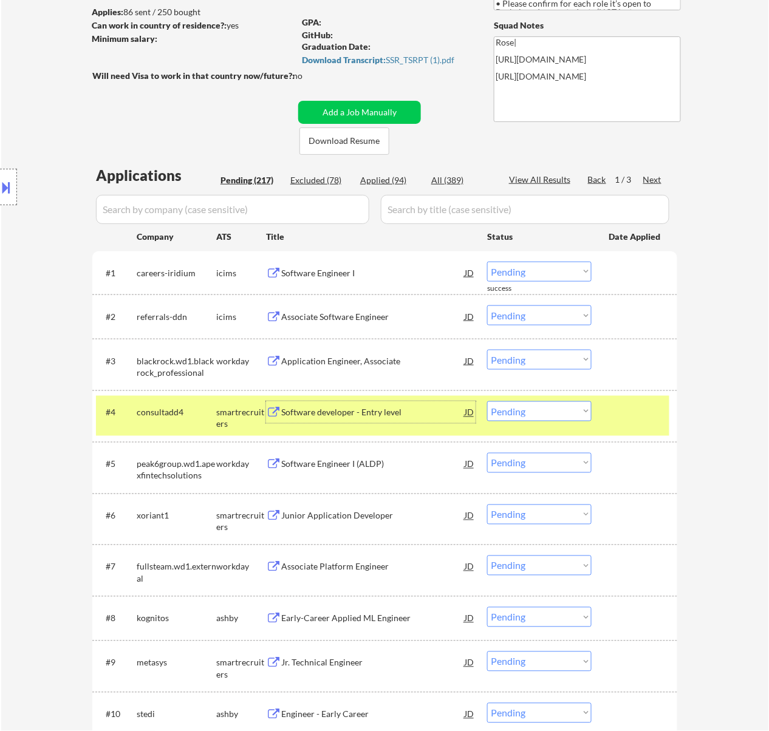
click at [553, 414] on select "Choose an option... Pending Applied Excluded (Questions) Excluded (Expired) Exc…" at bounding box center [539, 412] width 104 height 20
click at [487, 402] on select "Choose an option... Pending Applied Excluded (Questions) Excluded (Expired) Exc…" at bounding box center [539, 412] width 104 height 20
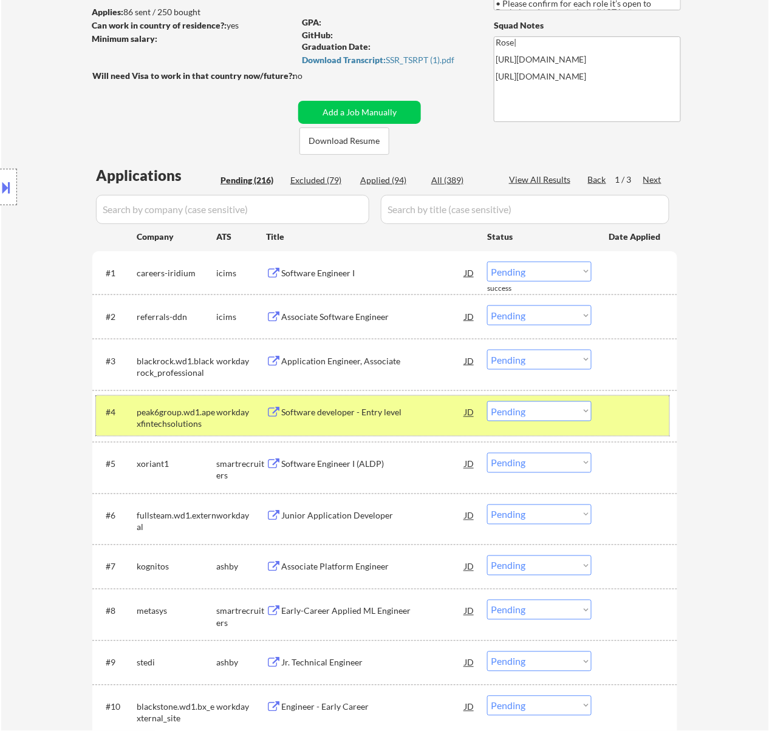
click at [631, 400] on div "#4 peak6group.wd1.apexfintechsolutions workday Software developer - Entry level…" at bounding box center [383, 416] width 574 height 40
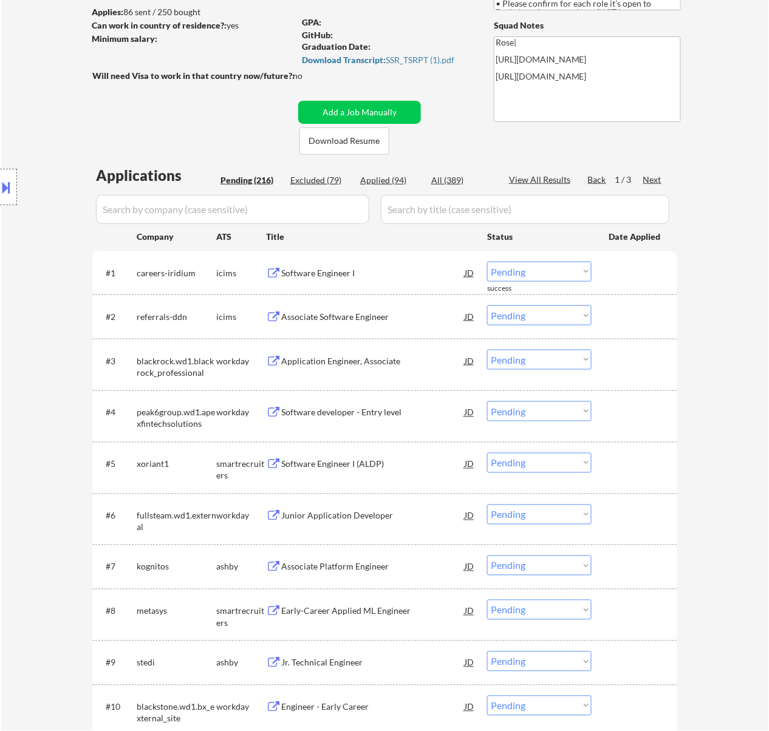
click at [397, 462] on div "Software Engineer I (ALDP)" at bounding box center [372, 465] width 183 height 12
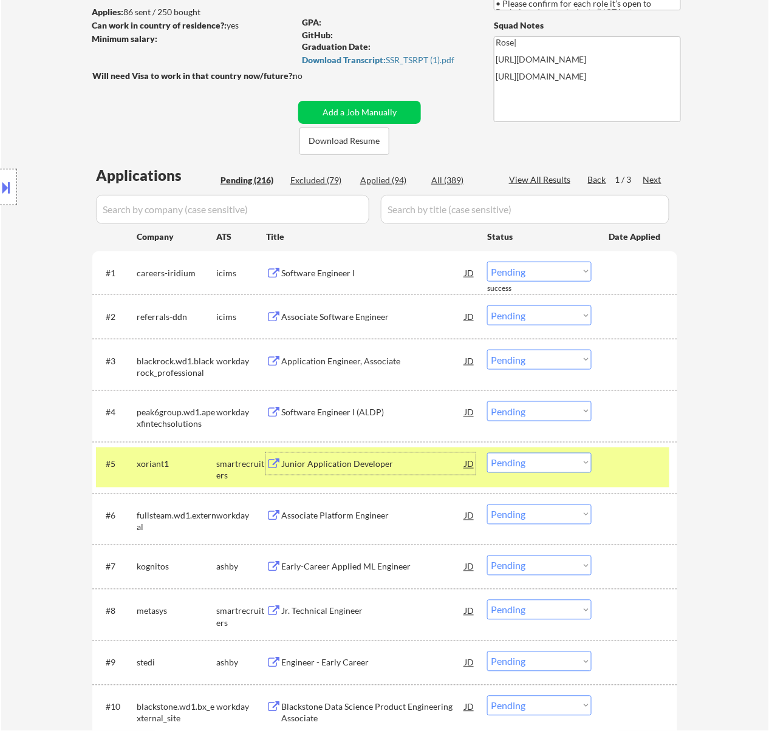
click at [527, 464] on select "Choose an option... Pending Applied Excluded (Questions) Excluded (Expired) Exc…" at bounding box center [539, 463] width 104 height 20
click at [487, 453] on select "Choose an option... Pending Applied Excluded (Questions) Excluded (Expired) Exc…" at bounding box center [539, 463] width 104 height 20
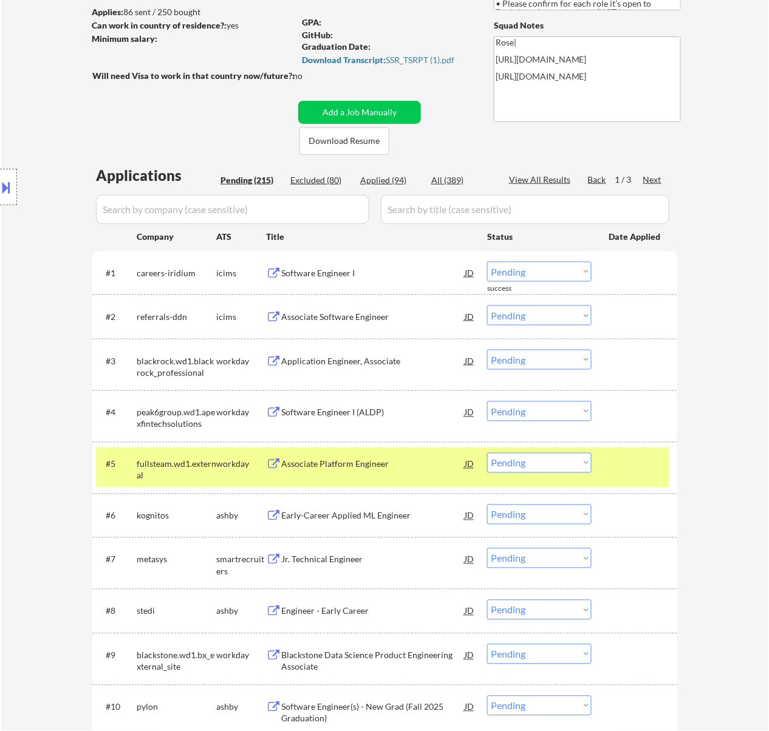
click at [637, 456] on div at bounding box center [635, 464] width 53 height 22
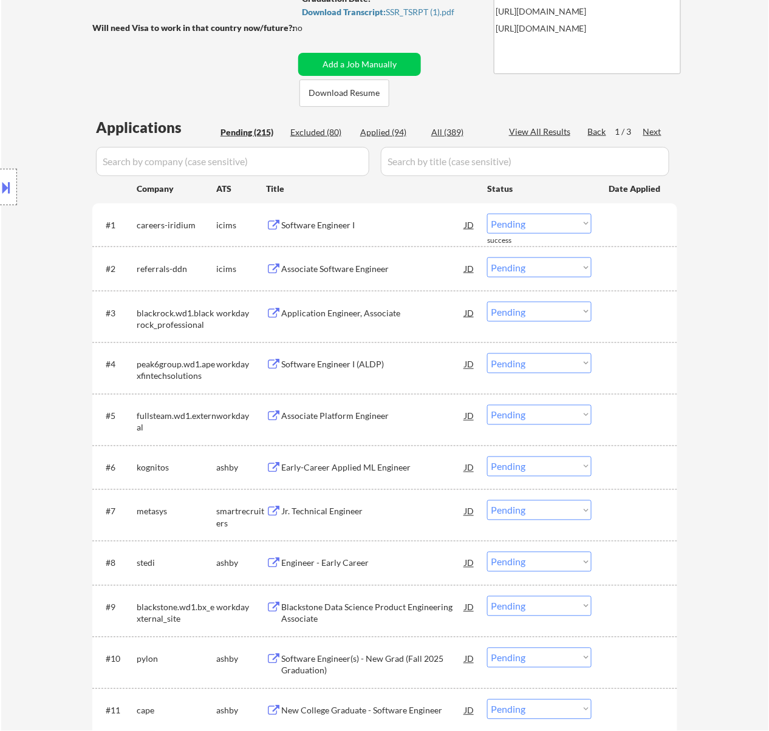
scroll to position [243, 0]
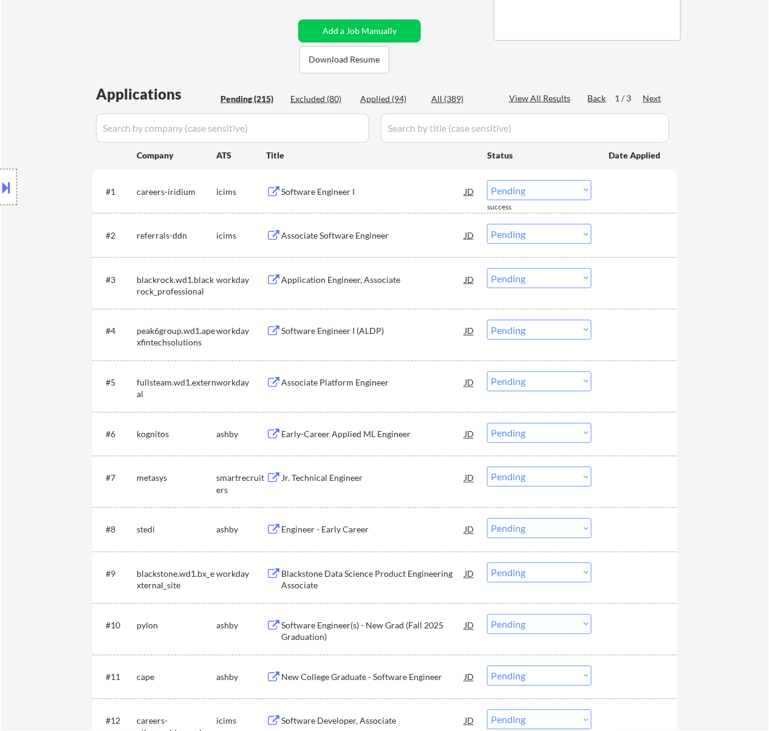
click at [399, 445] on div "Early-Career Applied ML Engineer" at bounding box center [372, 434] width 183 height 22
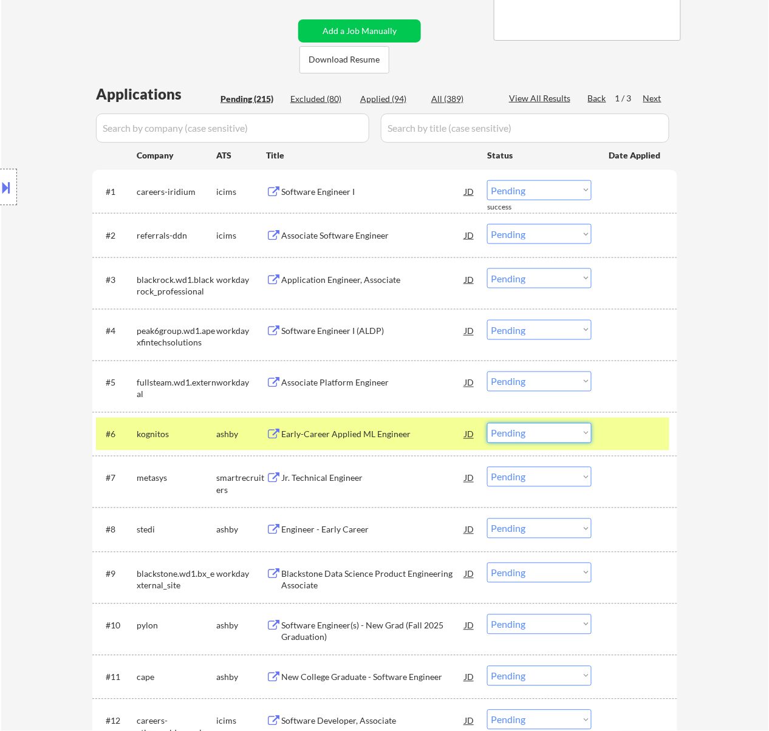
click at [560, 424] on select "Choose an option... Pending Applied Excluded (Questions) Excluded (Expired) Exc…" at bounding box center [539, 433] width 104 height 20
click at [487, 423] on select "Choose an option... Pending Applied Excluded (Questions) Excluded (Expired) Exc…" at bounding box center [539, 433] width 104 height 20
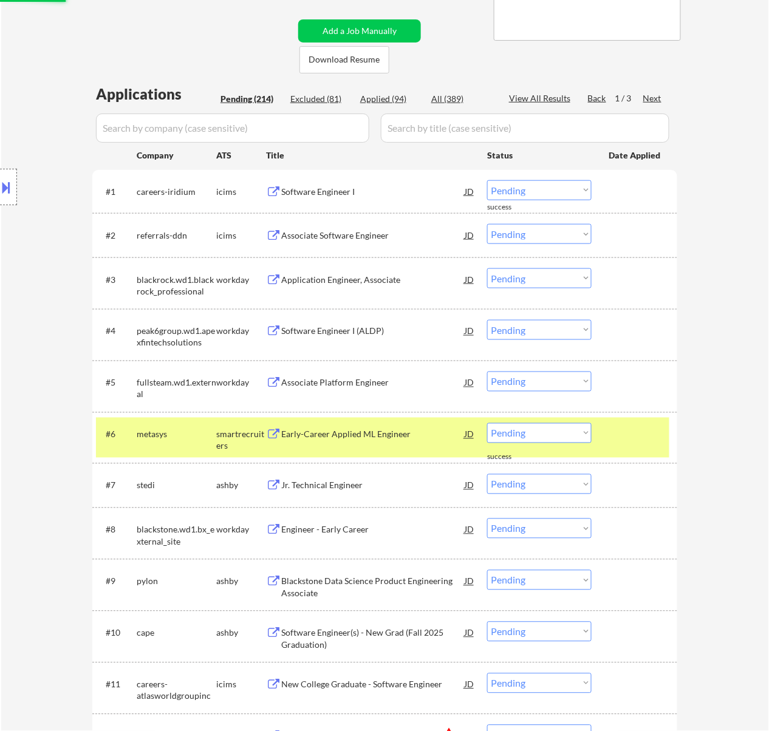
click at [634, 435] on div at bounding box center [635, 434] width 53 height 22
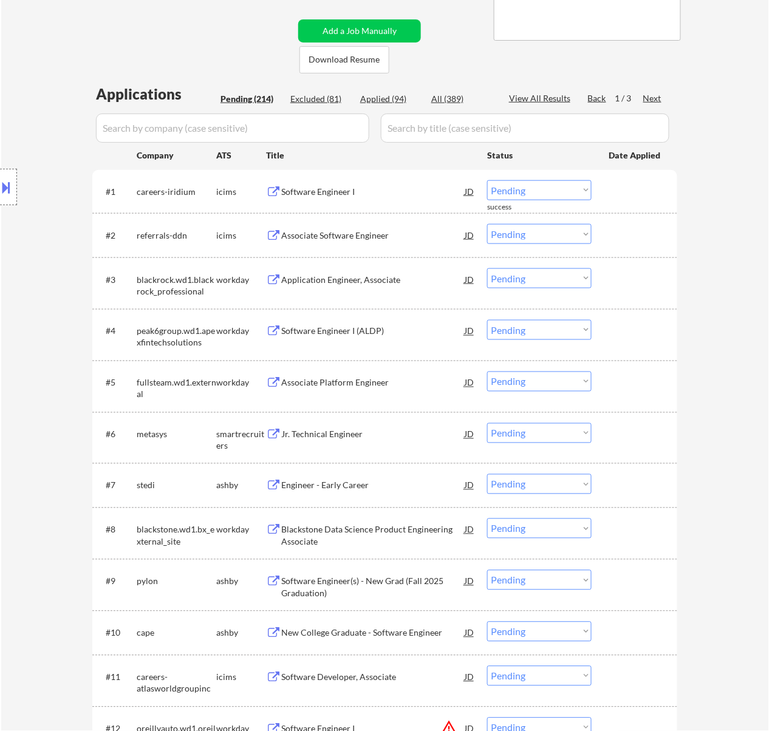
click at [360, 426] on div "Jr. Technical Engineer" at bounding box center [372, 434] width 183 height 22
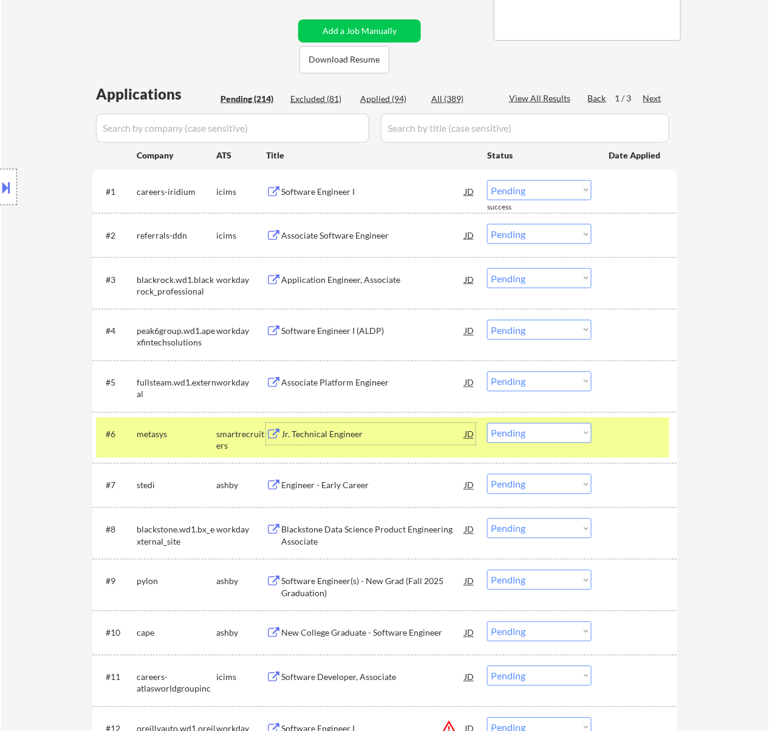
click at [542, 436] on select "Choose an option... Pending Applied Excluded (Questions) Excluded (Expired) Exc…" at bounding box center [539, 433] width 104 height 20
click at [487, 423] on select "Choose an option... Pending Applied Excluded (Questions) Excluded (Expired) Exc…" at bounding box center [539, 433] width 104 height 20
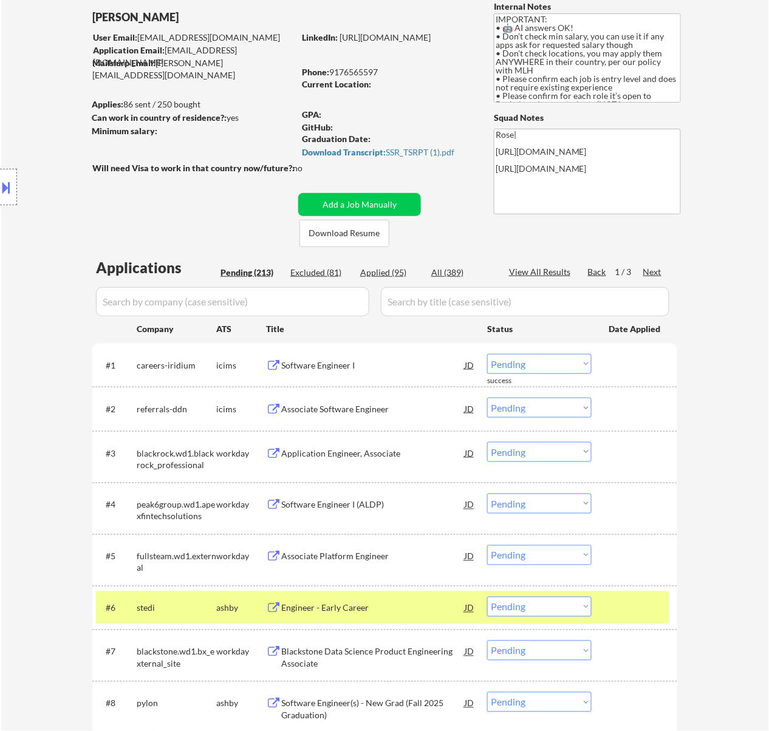
scroll to position [0, 0]
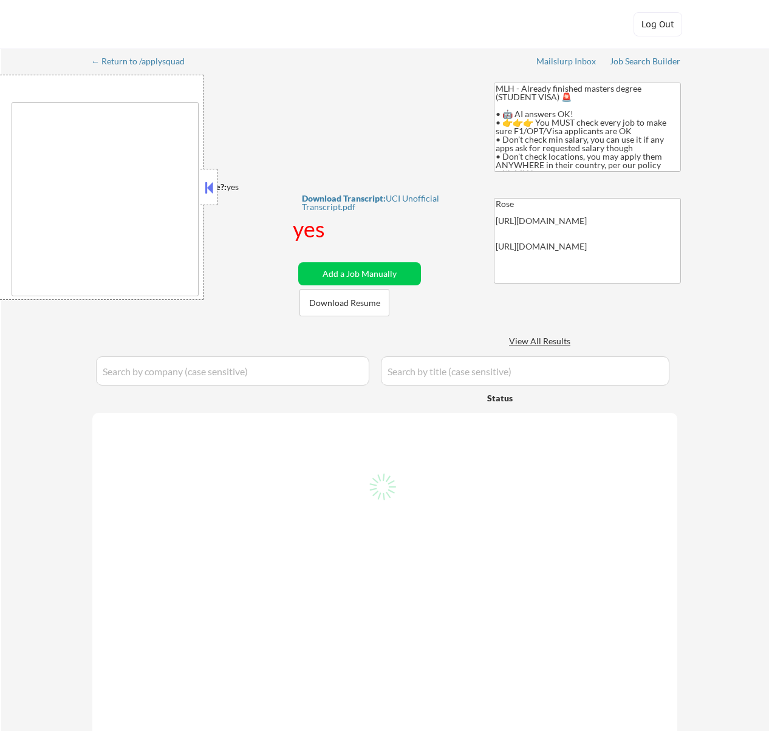
select select ""pending""
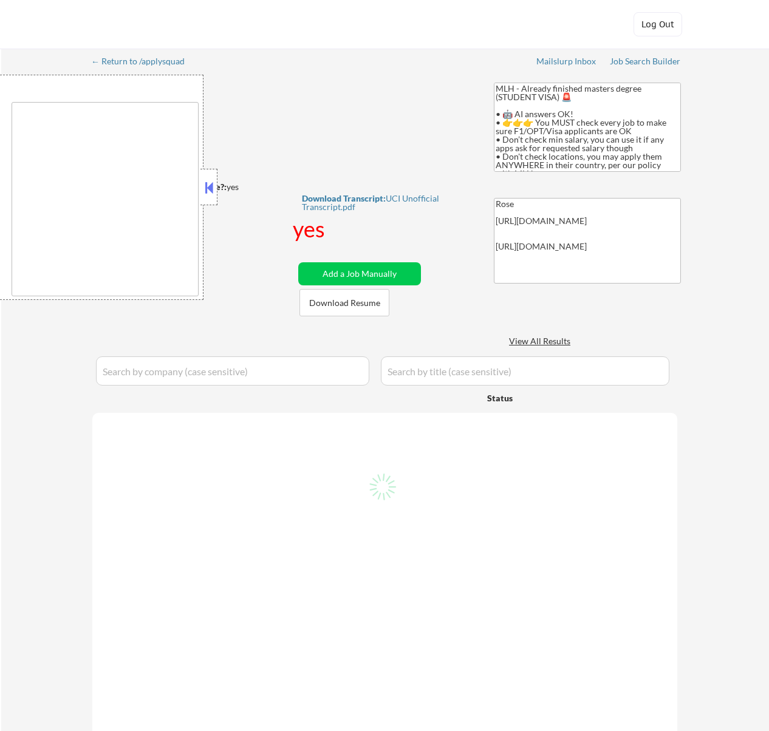
select select ""pending""
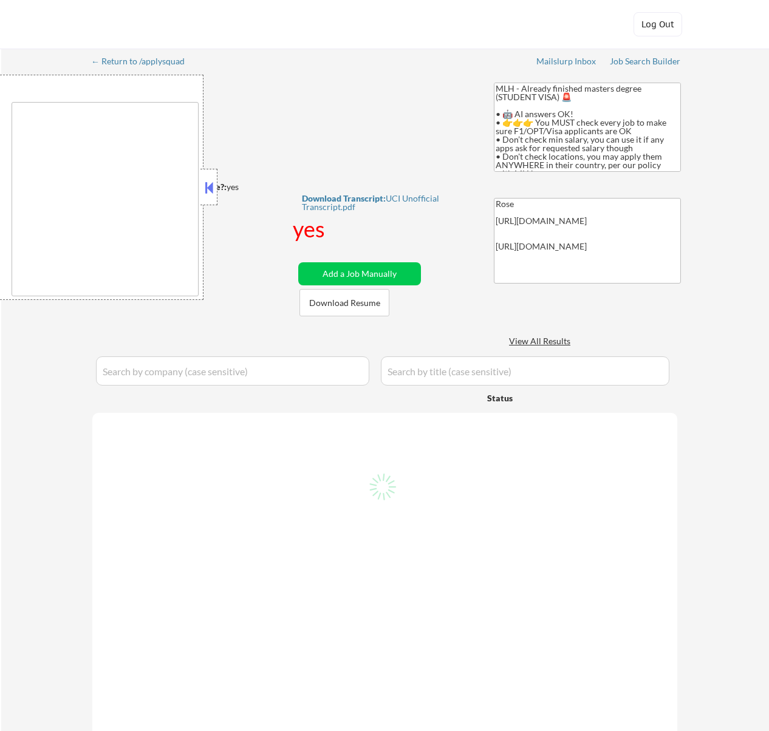
select select ""pending""
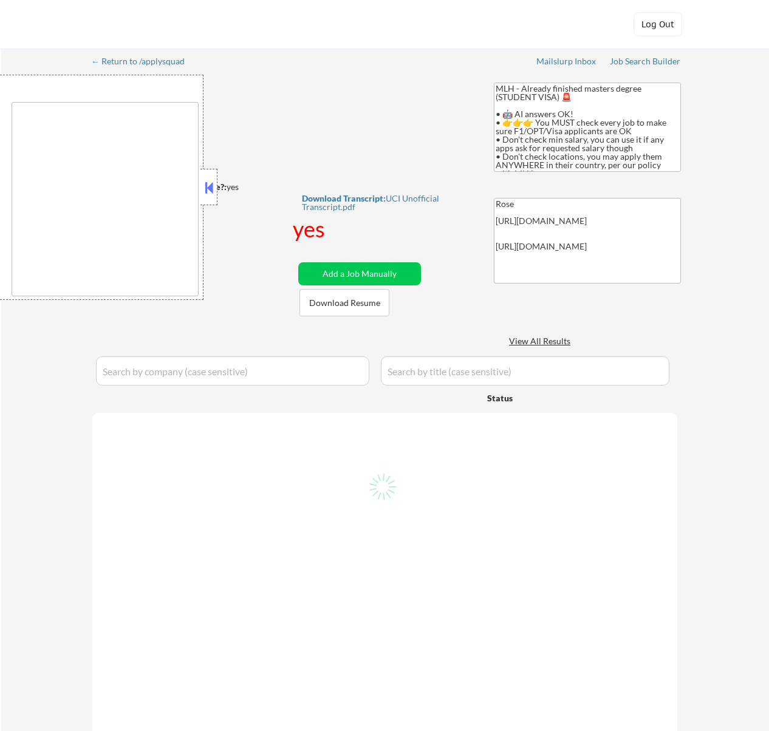
select select ""pending""
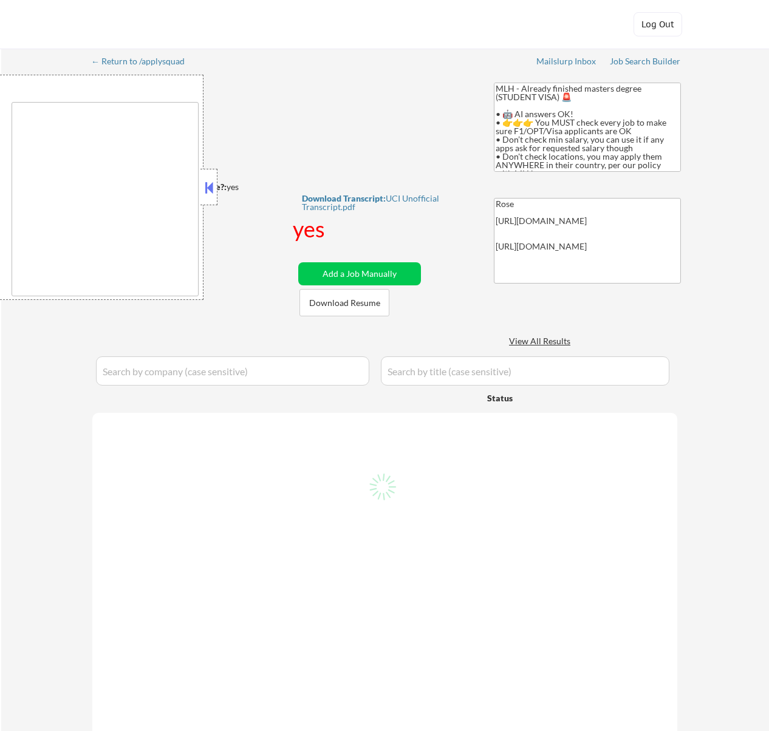
select select ""pending""
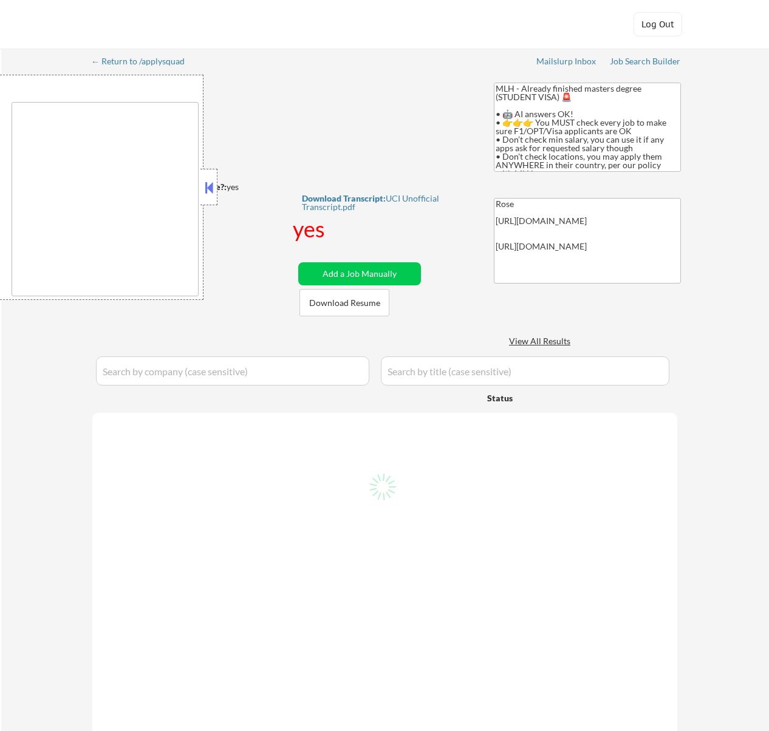
select select ""pending""
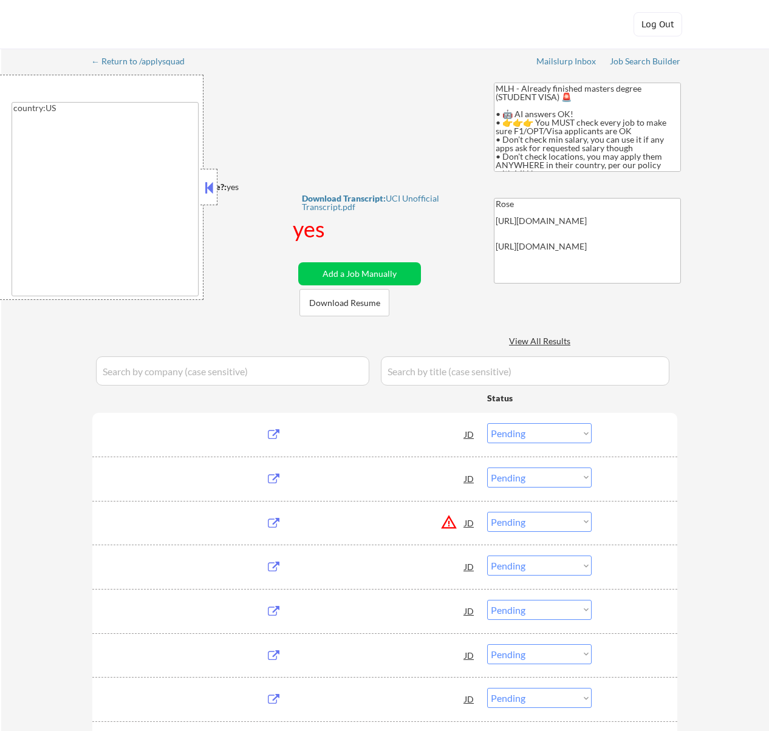
type textarea "country:[GEOGRAPHIC_DATA]"
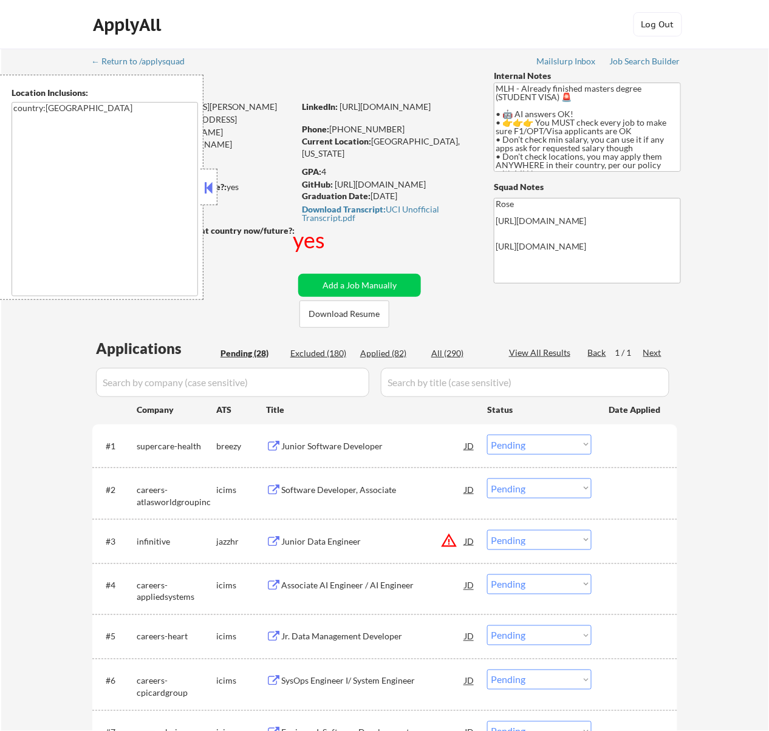
click at [211, 185] on button at bounding box center [208, 188] width 13 height 18
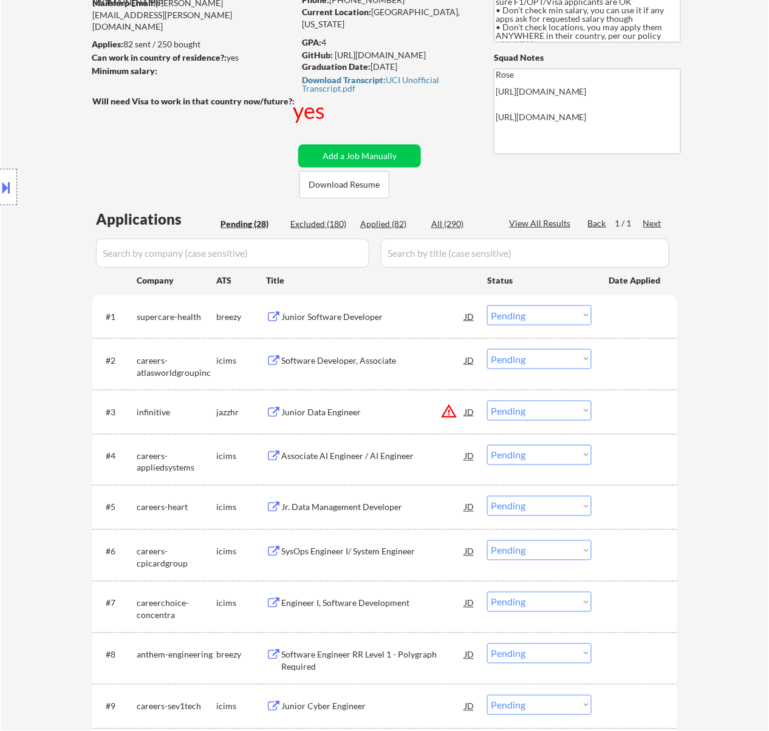
scroll to position [162, 0]
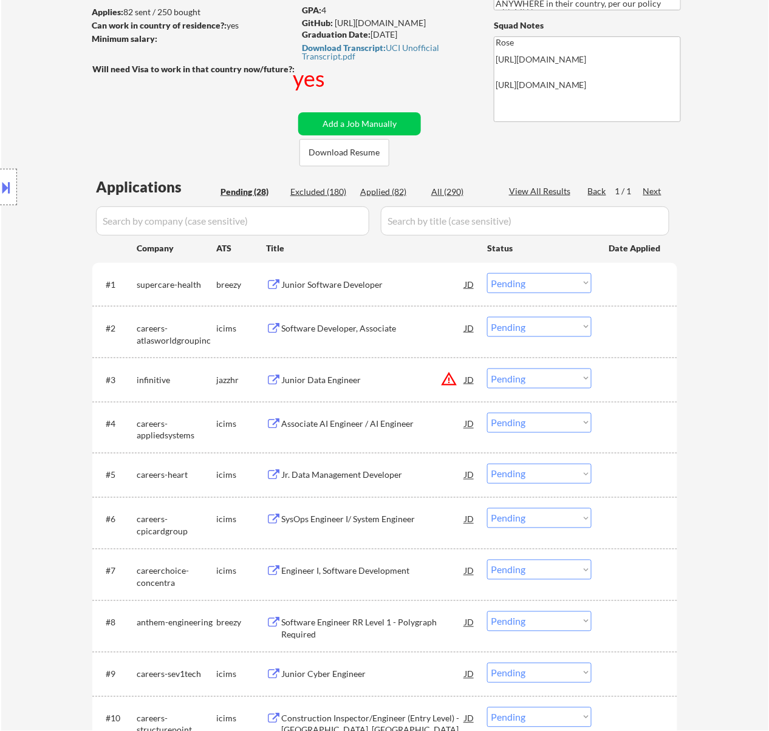
click at [368, 282] on div "Junior Software Developer" at bounding box center [372, 285] width 183 height 12
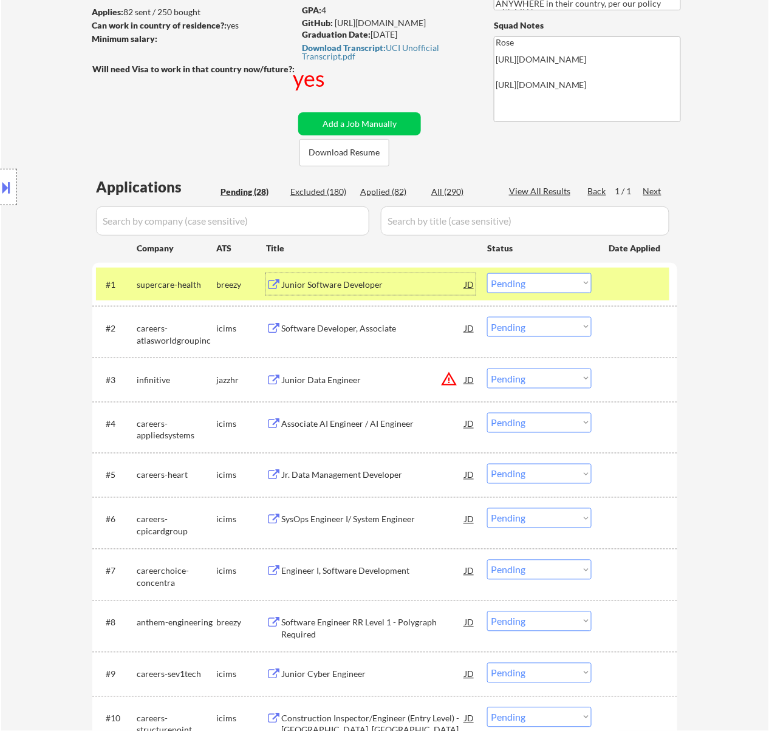
click at [536, 275] on select "Choose an option... Pending Applied Excluded (Questions) Excluded (Expired) Exc…" at bounding box center [539, 283] width 104 height 20
click at [487, 273] on select "Choose an option... Pending Applied Excluded (Questions) Excluded (Expired) Exc…" at bounding box center [539, 283] width 104 height 20
select select ""pending""
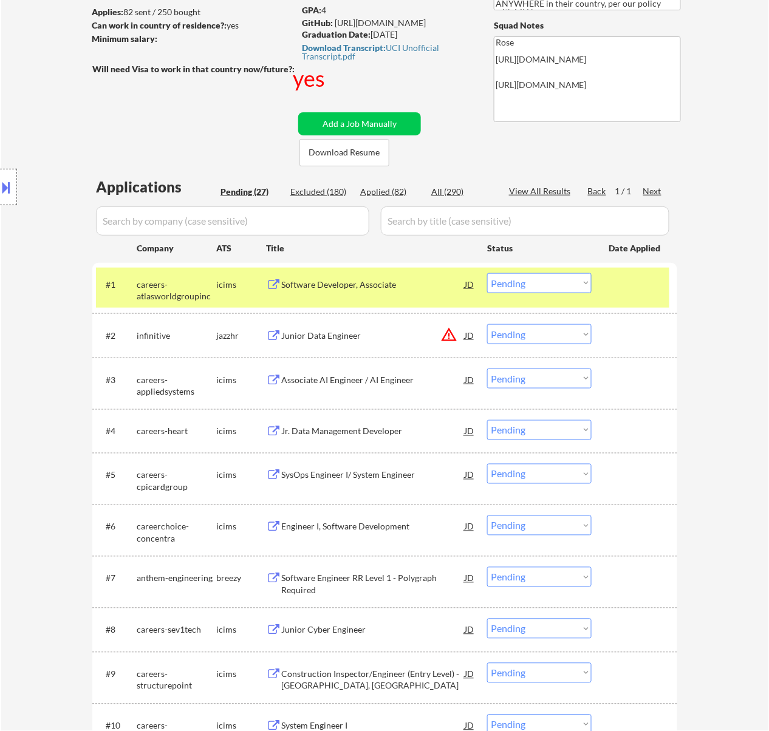
click at [370, 330] on div "Junior Data Engineer" at bounding box center [372, 336] width 183 height 12
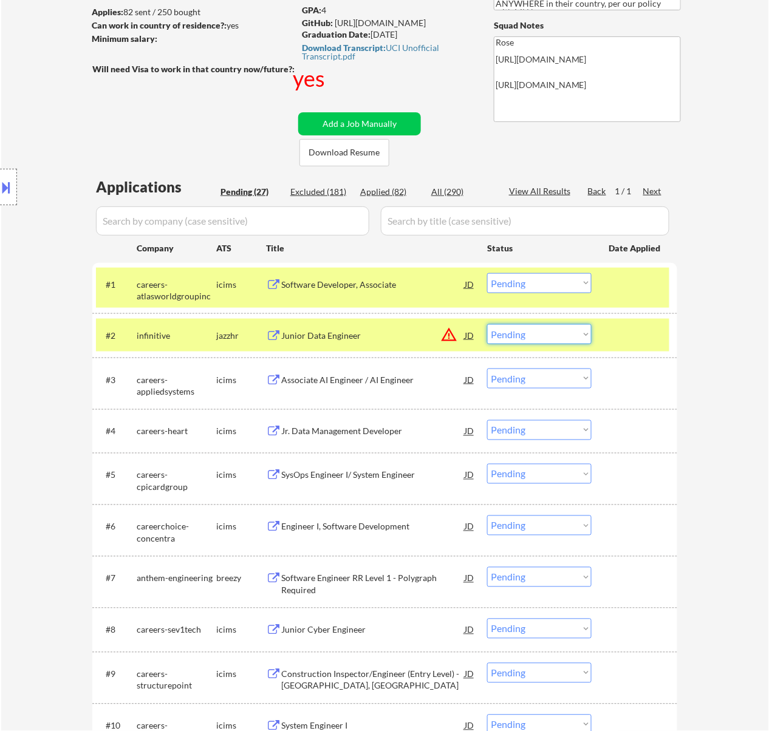
click at [544, 327] on select "Choose an option... Pending Applied Excluded (Questions) Excluded (Expired) Exc…" at bounding box center [539, 334] width 104 height 20
click at [487, 324] on select "Choose an option... Pending Applied Excluded (Questions) Excluded (Expired) Exc…" at bounding box center [539, 334] width 104 height 20
click at [623, 284] on div at bounding box center [635, 284] width 53 height 22
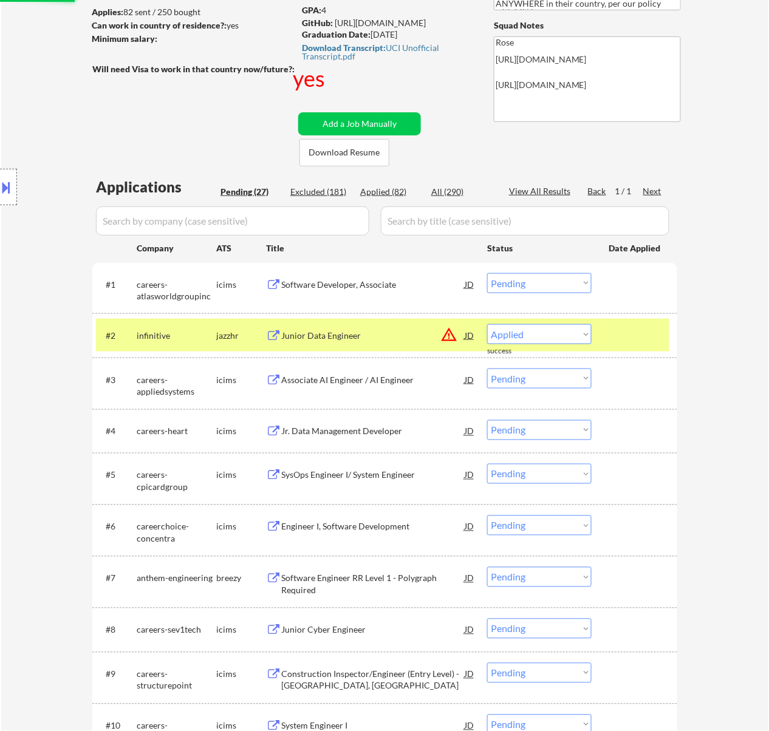
select select ""pending""
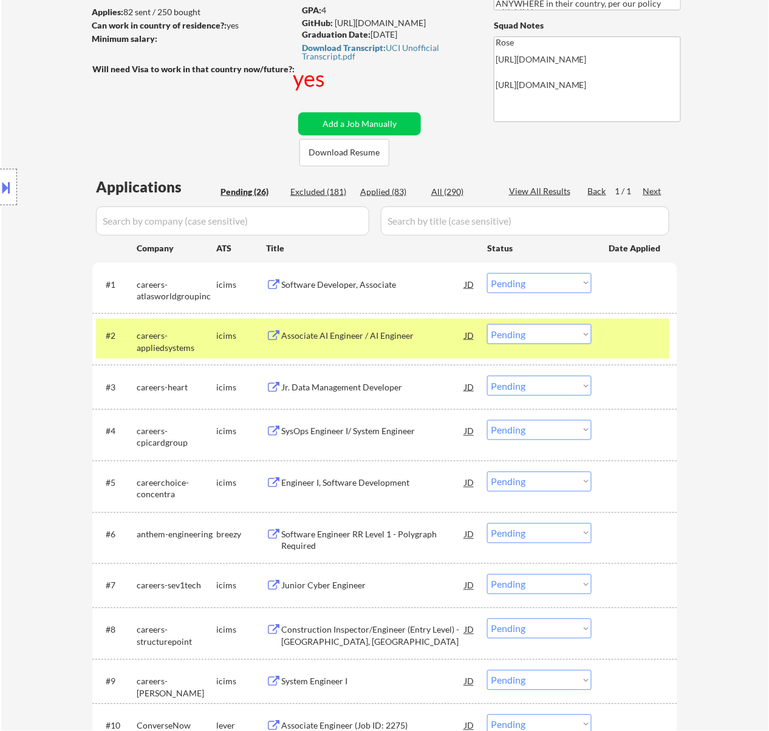
click at [621, 337] on div at bounding box center [635, 335] width 53 height 22
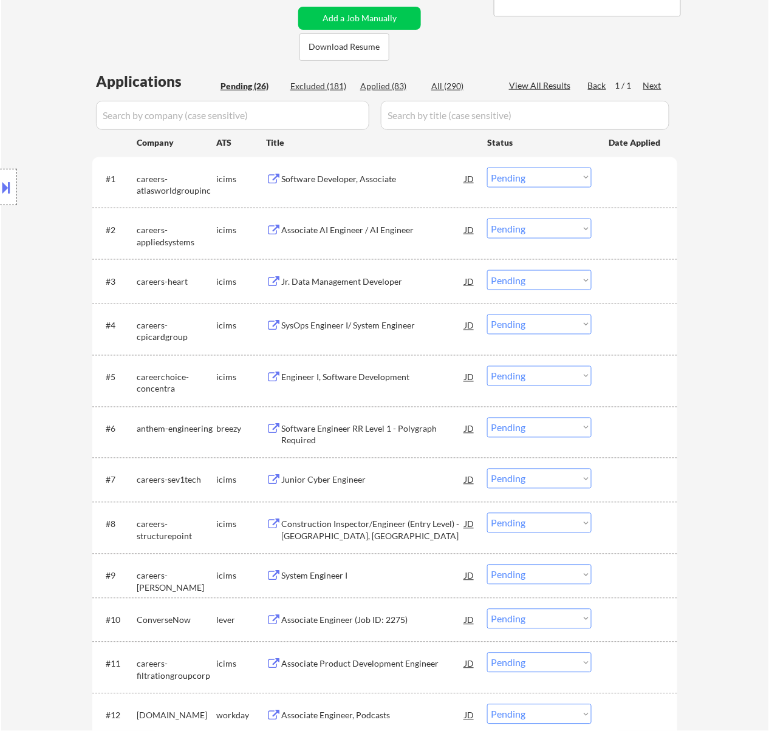
scroll to position [243, 0]
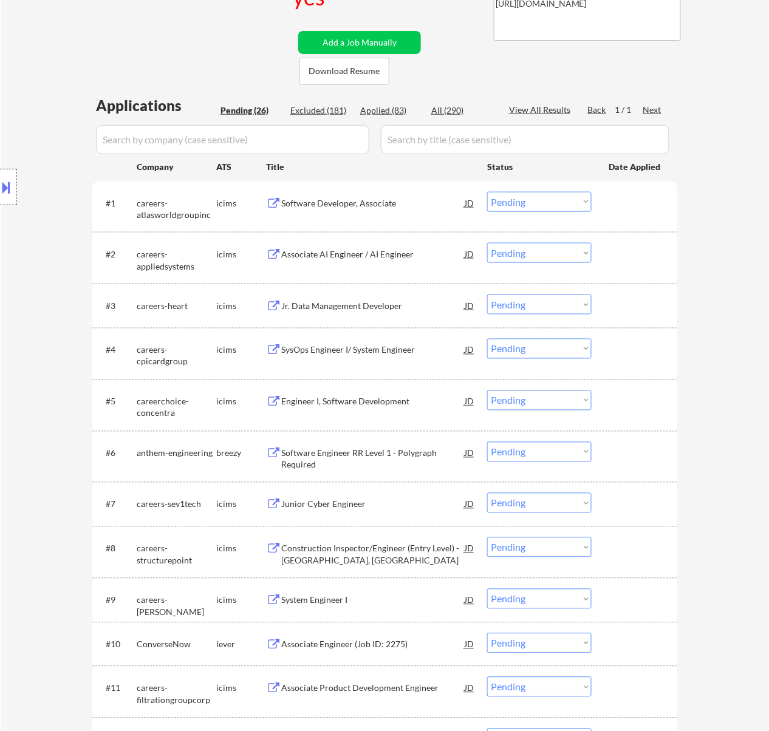
click at [402, 450] on div "Software Engineer RR Level 1 - Polygraph Required" at bounding box center [372, 460] width 183 height 24
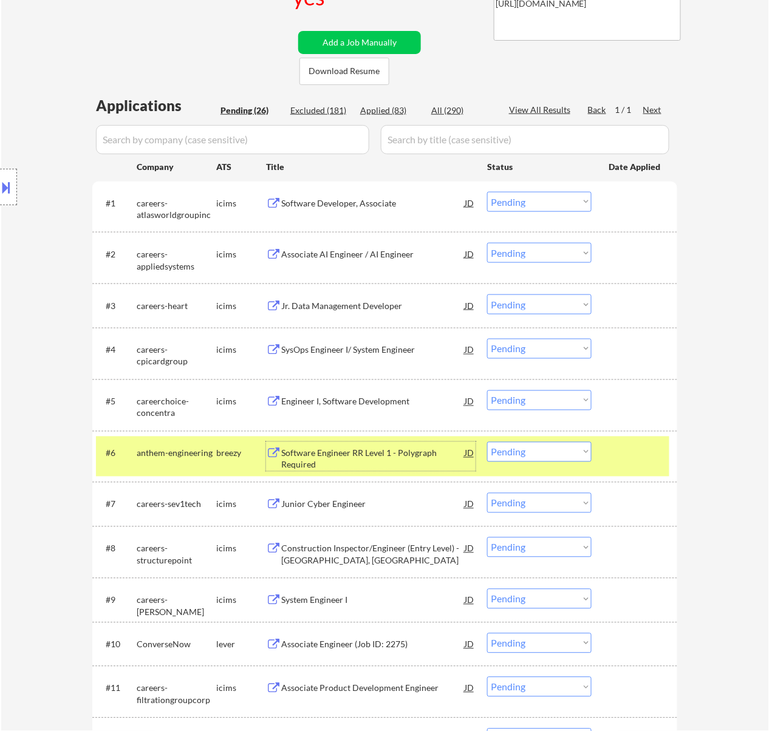
click at [565, 453] on select "Choose an option... Pending Applied Excluded (Questions) Excluded (Expired) Exc…" at bounding box center [539, 452] width 104 height 20
click at [487, 442] on select "Choose an option... Pending Applied Excluded (Questions) Excluded (Expired) Exc…" at bounding box center [539, 452] width 104 height 20
select select ""pending""
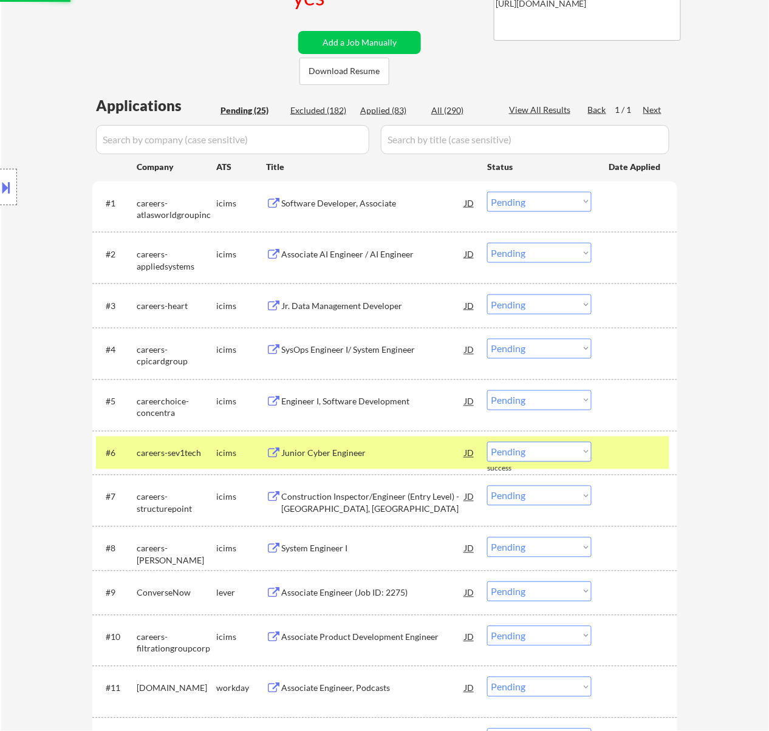
click at [649, 450] on div at bounding box center [635, 453] width 53 height 22
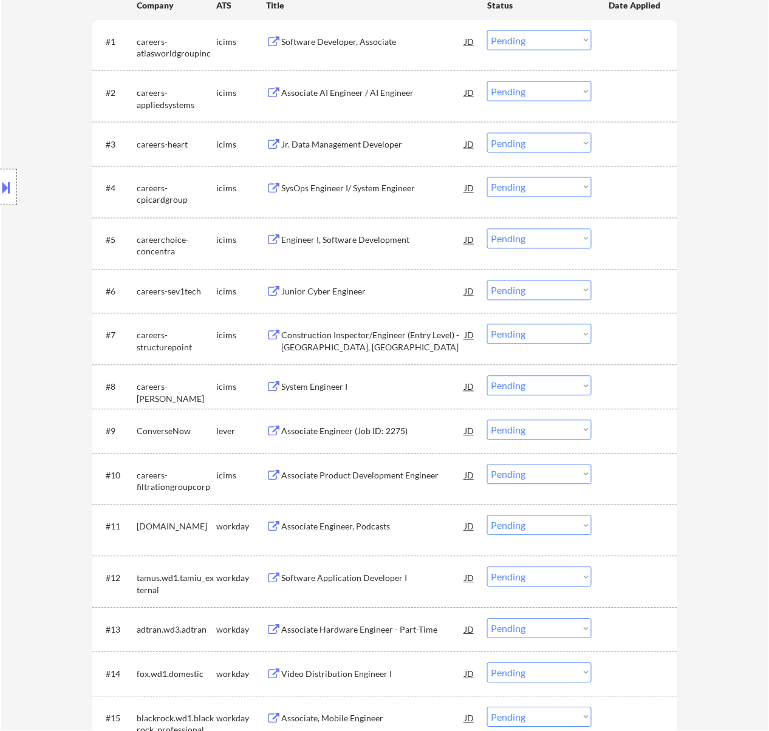
scroll to position [486, 0]
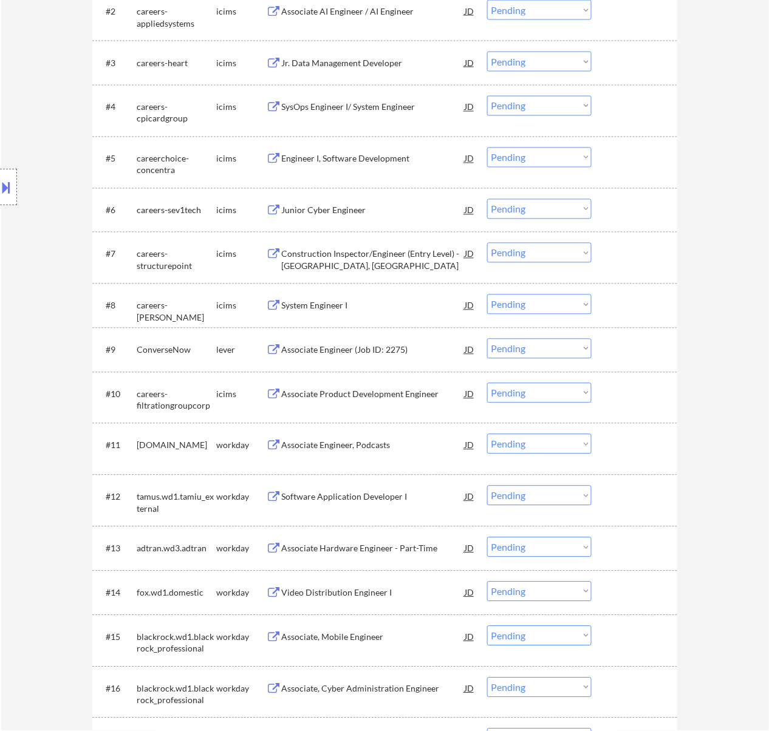
click at [411, 346] on div "Associate Engineer (Job ID: 2275)" at bounding box center [372, 350] width 183 height 12
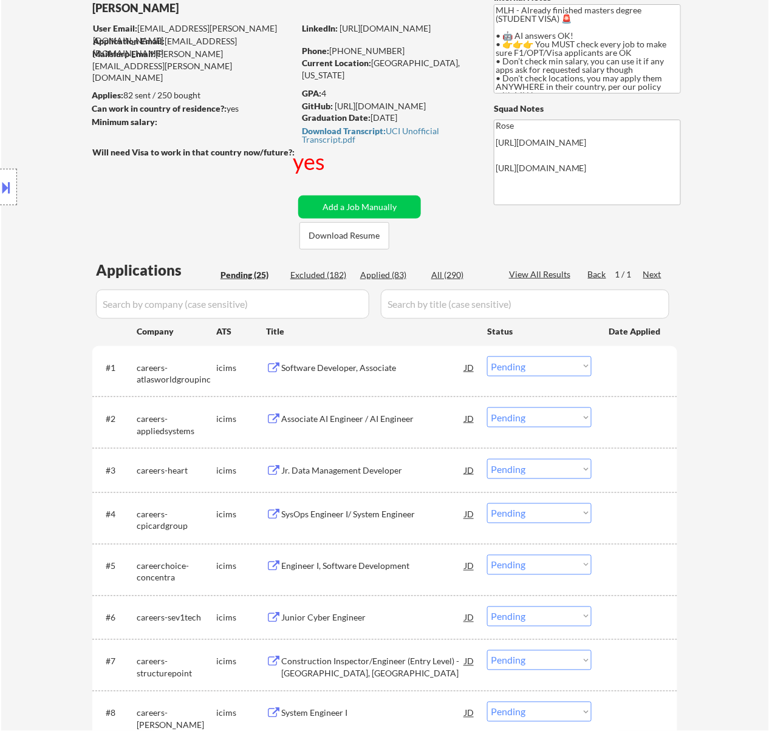
scroll to position [81, 0]
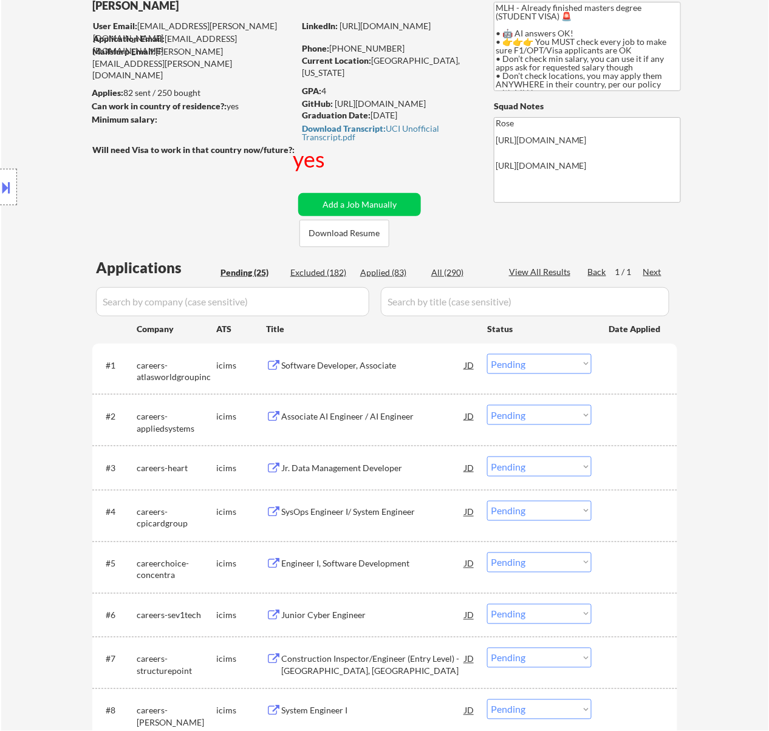
click at [394, 273] on div "Applied (83)" at bounding box center [390, 273] width 61 height 12
select select ""applied""
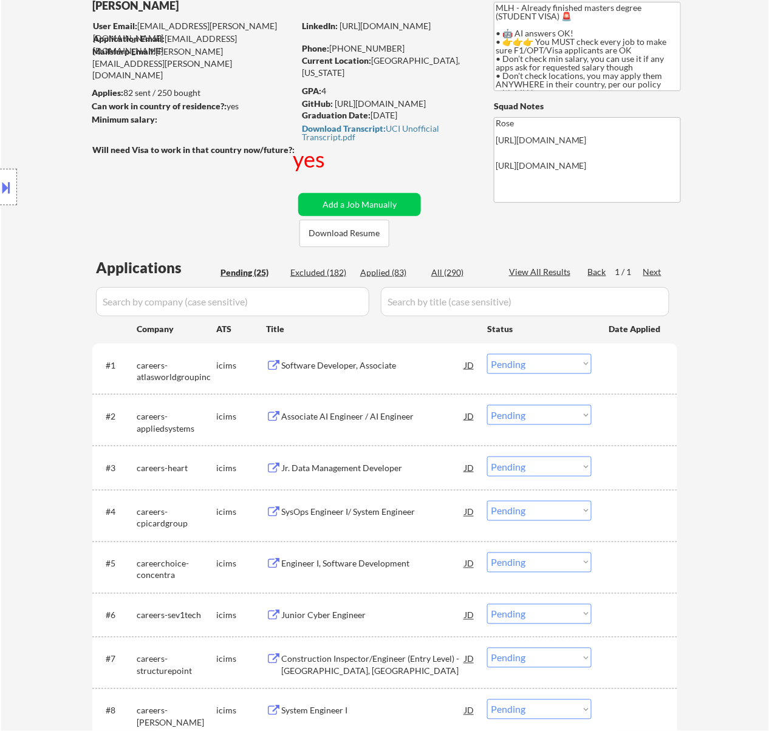
select select ""applied""
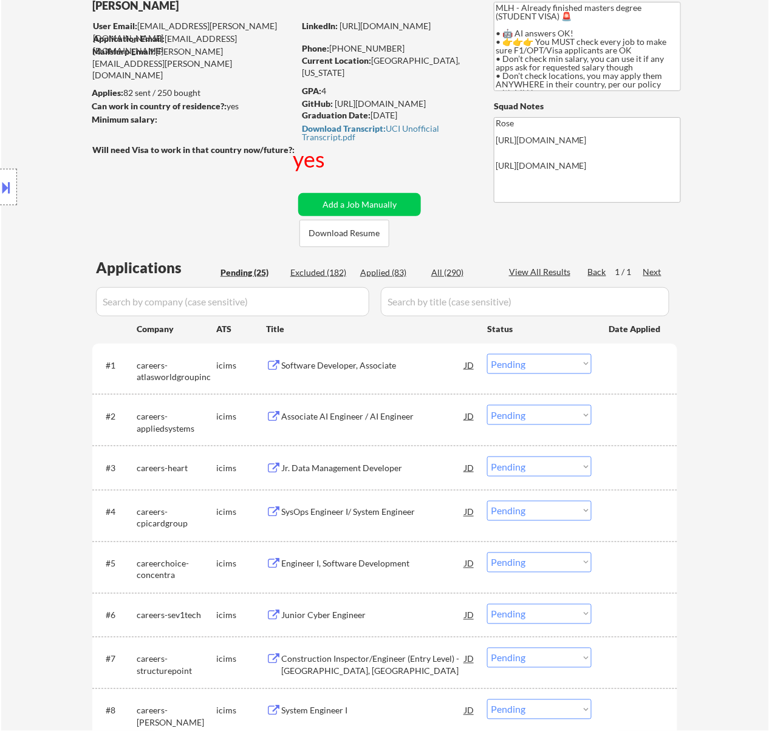
select select ""applied""
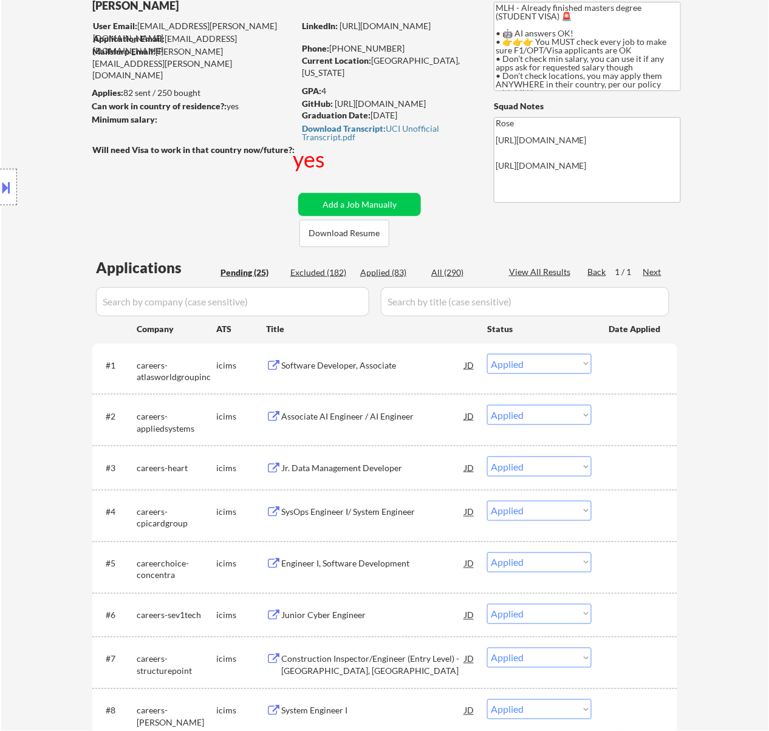
select select ""applied""
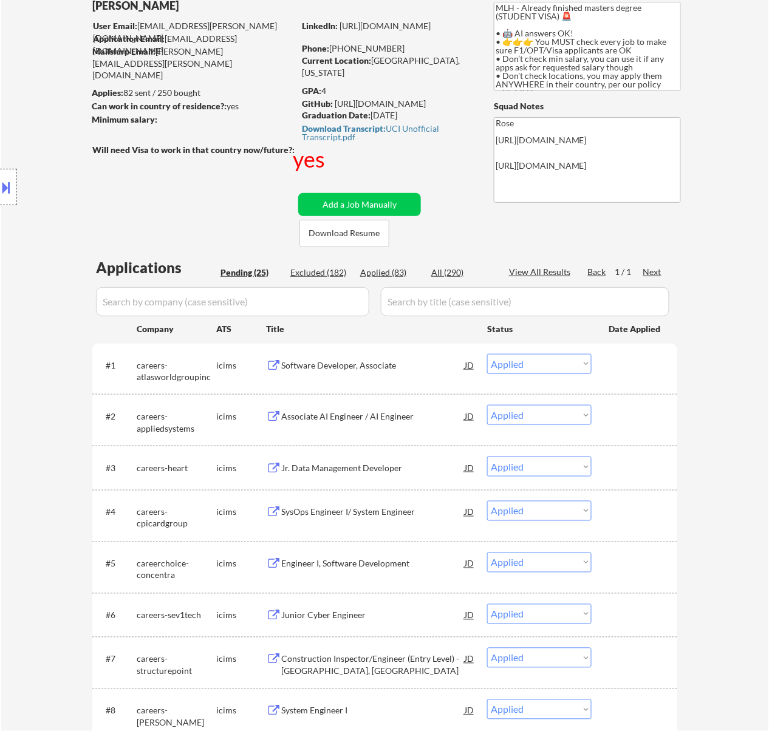
select select ""applied""
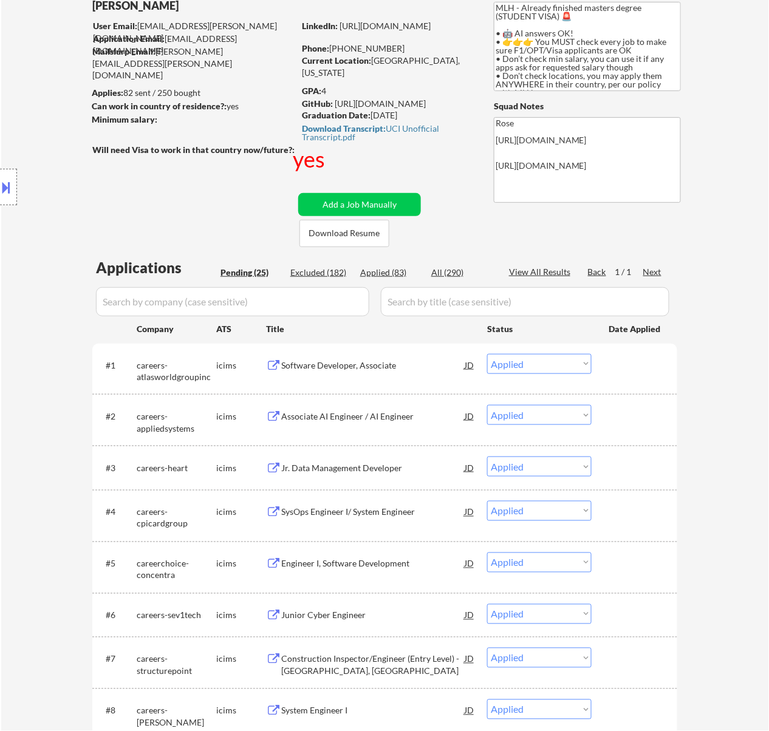
select select ""applied""
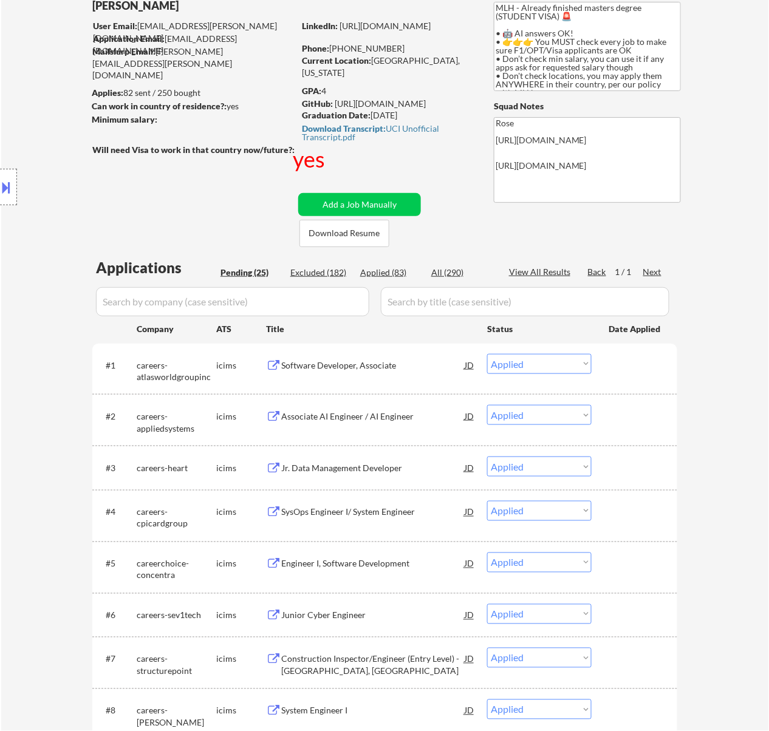
select select ""applied""
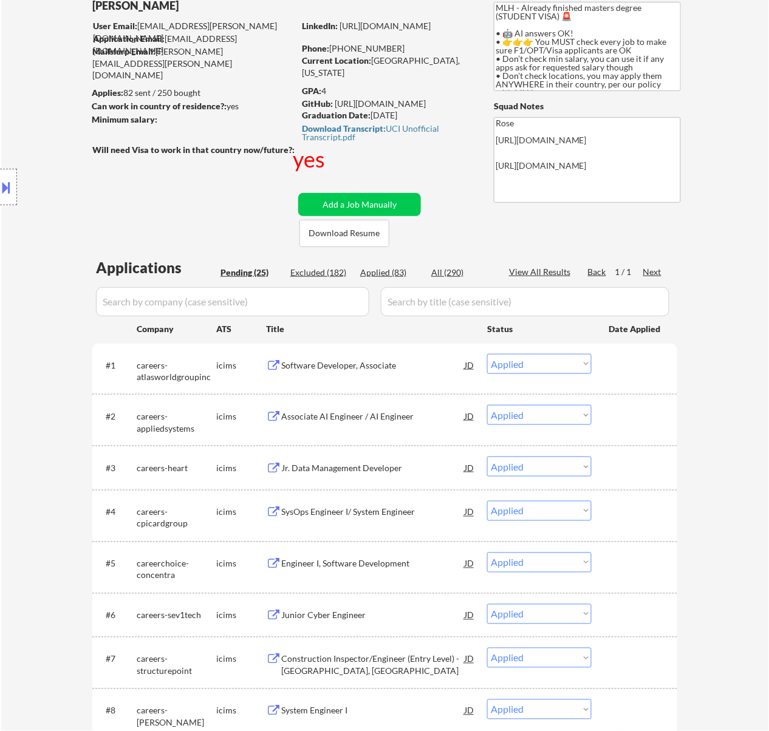
select select ""applied""
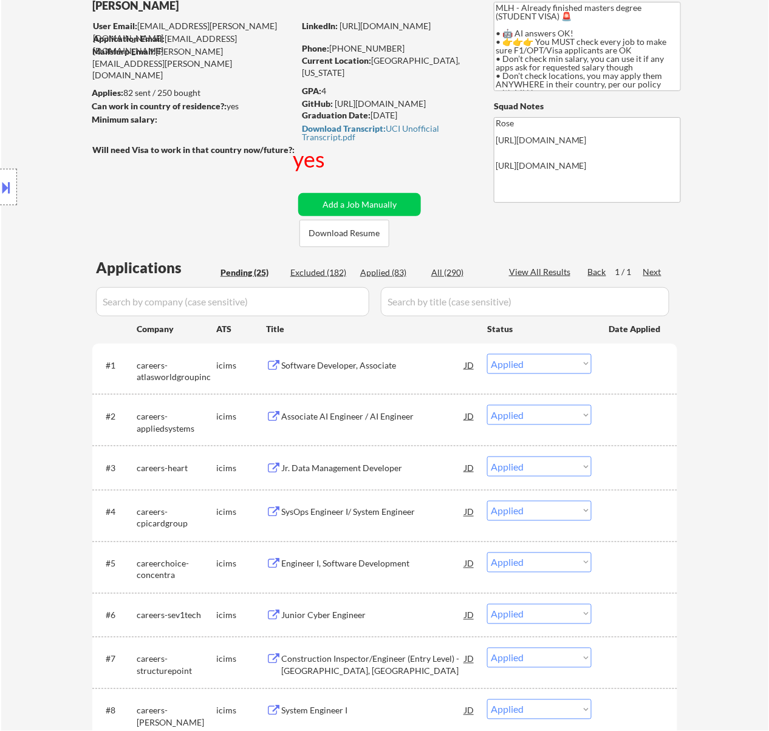
select select ""applied""
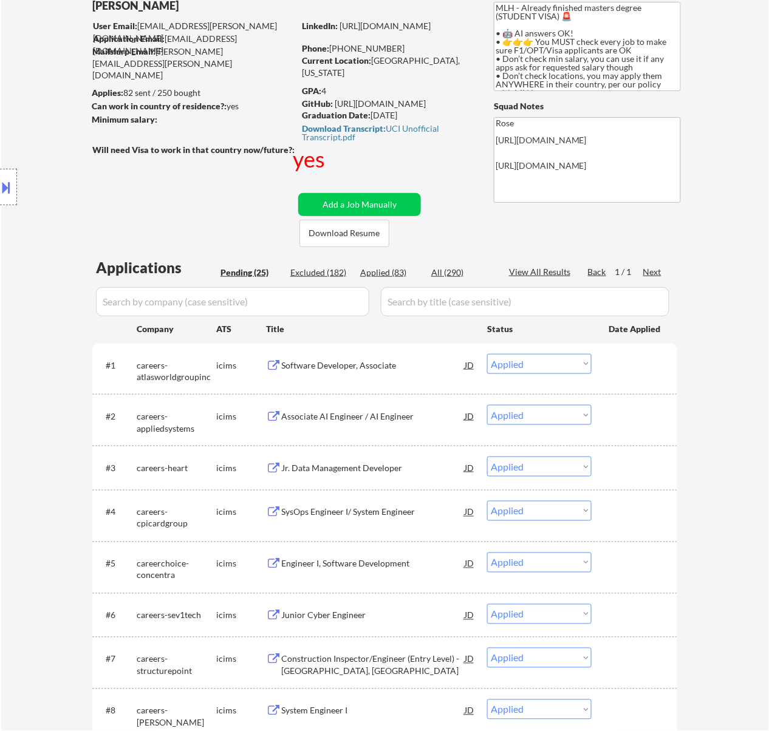
select select ""applied""
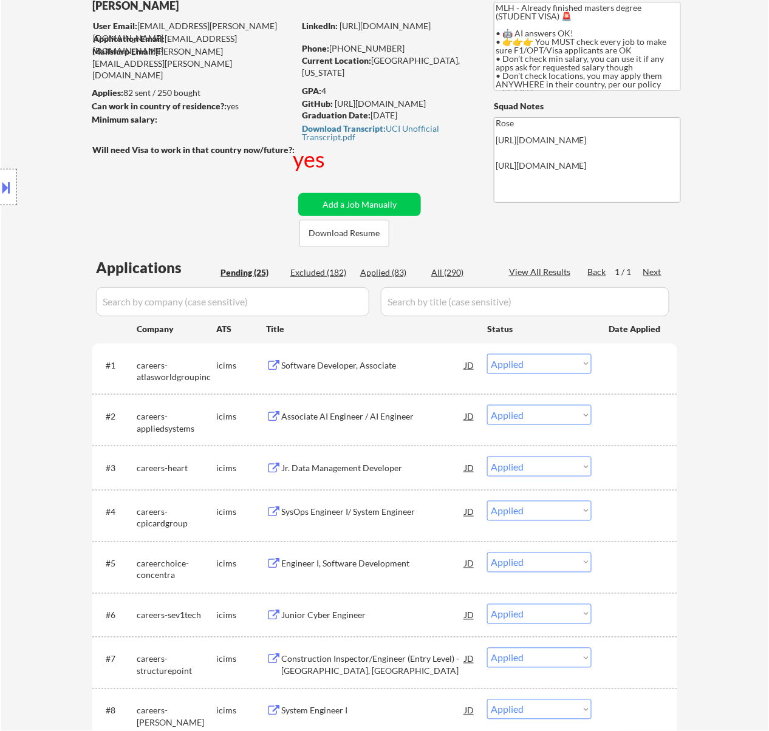
select select ""applied""
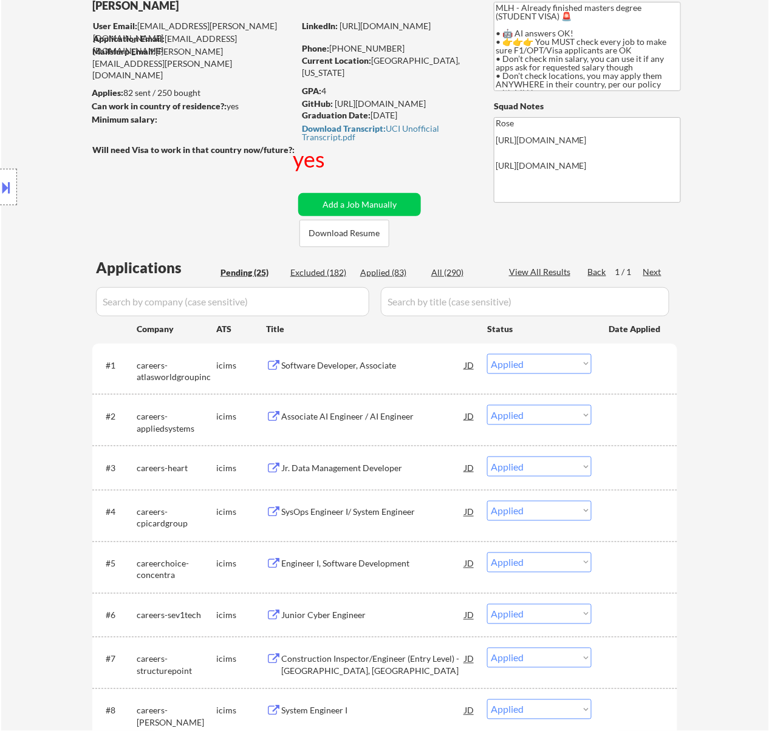
select select ""applied""
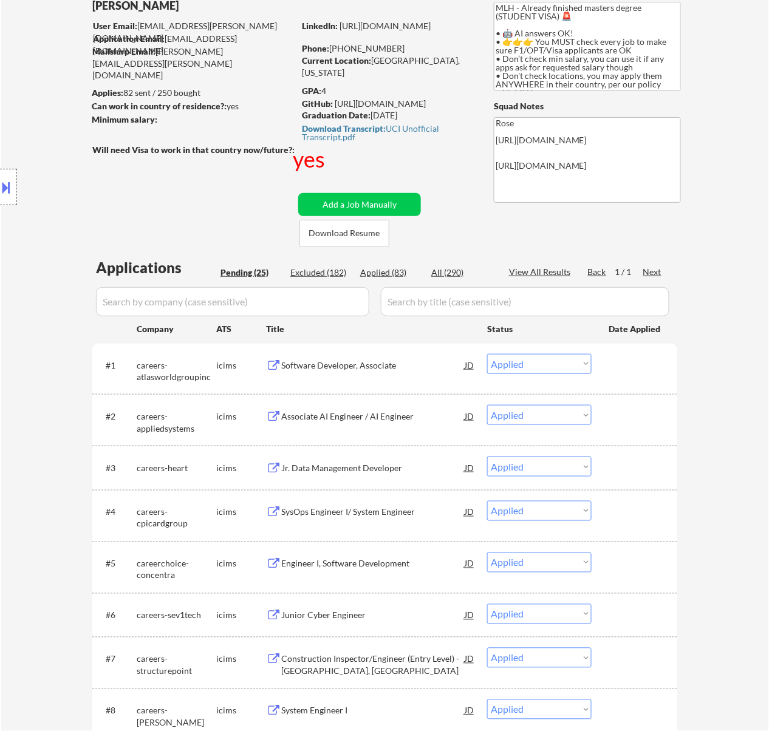
select select ""applied""
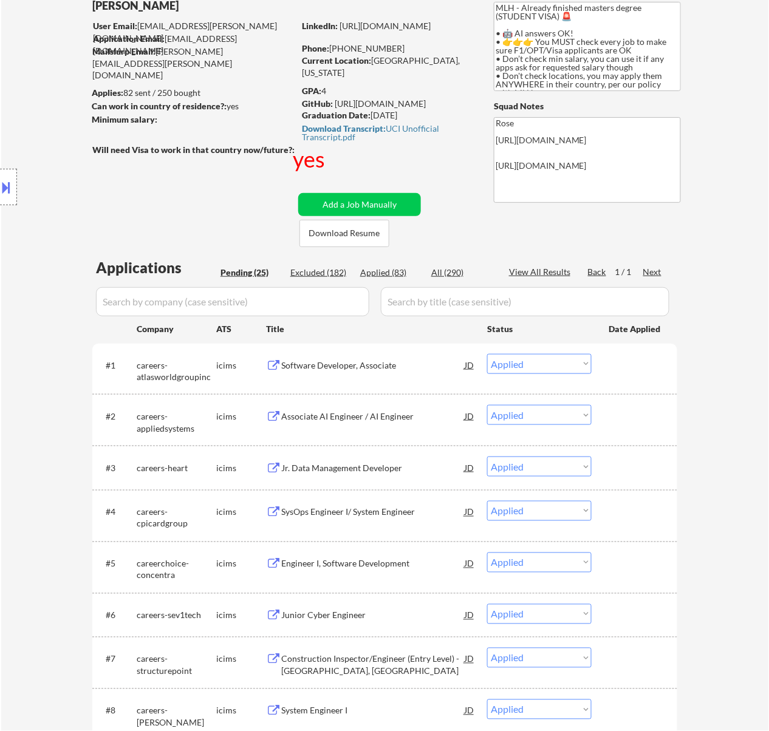
select select ""applied""
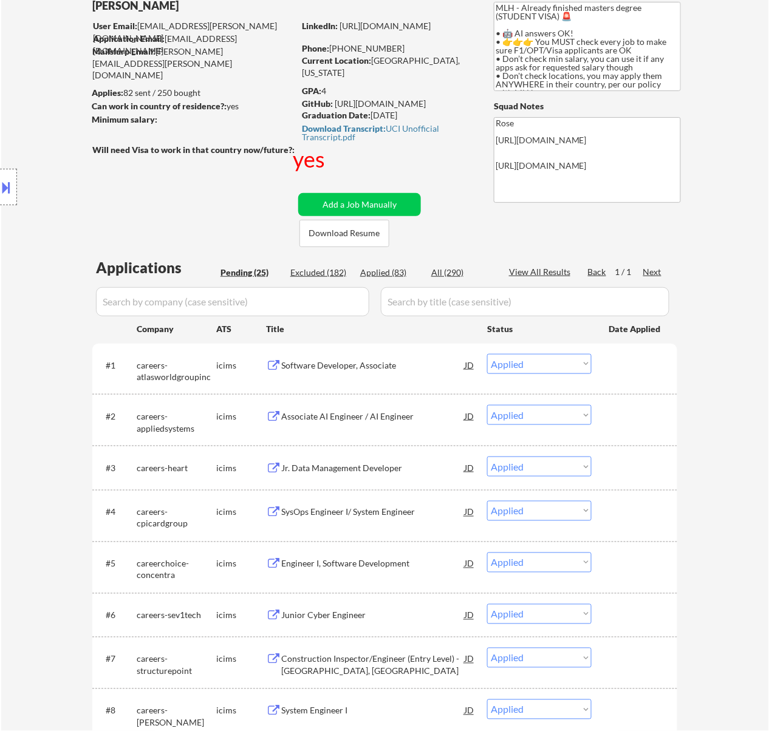
select select ""applied""
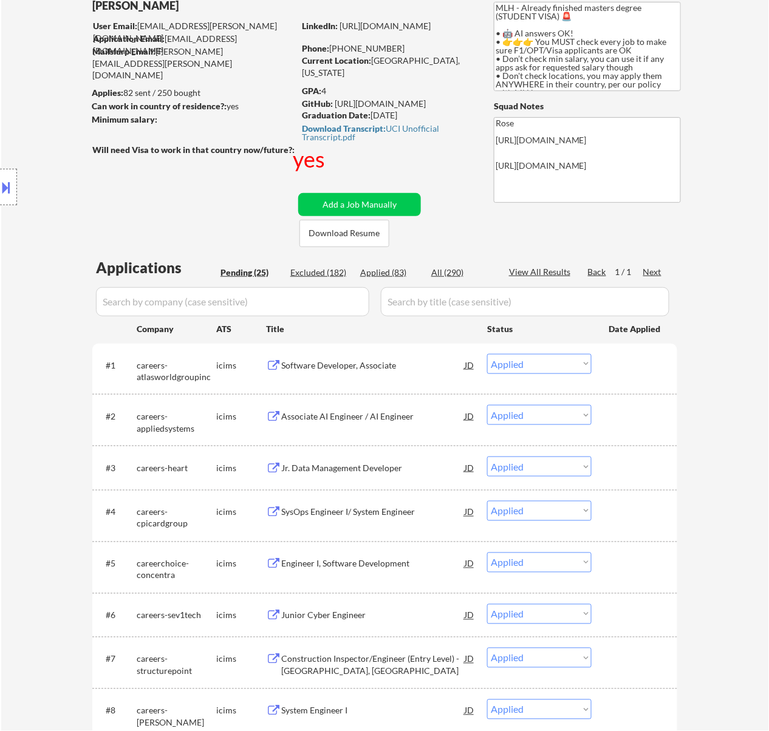
select select ""applied""
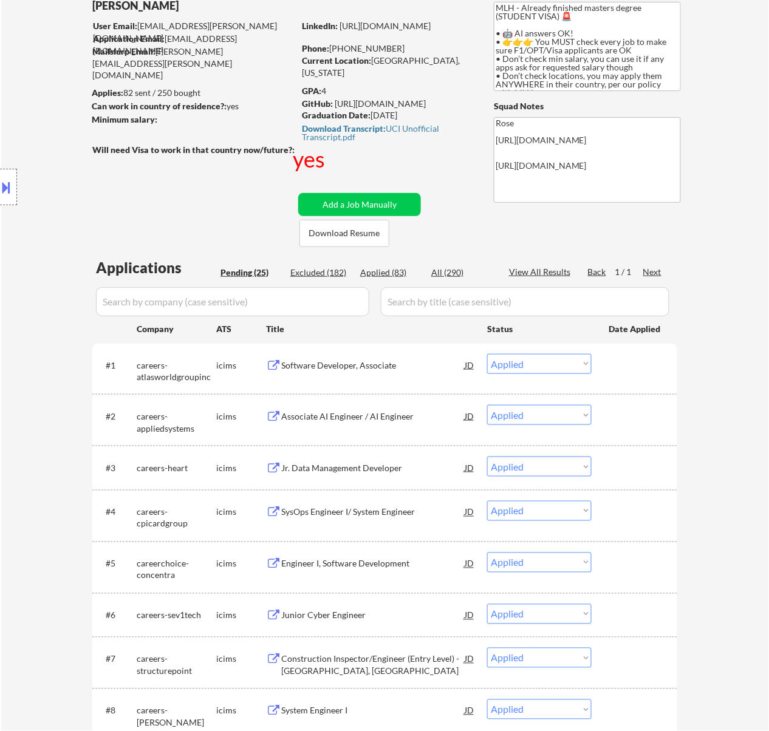
select select ""applied""
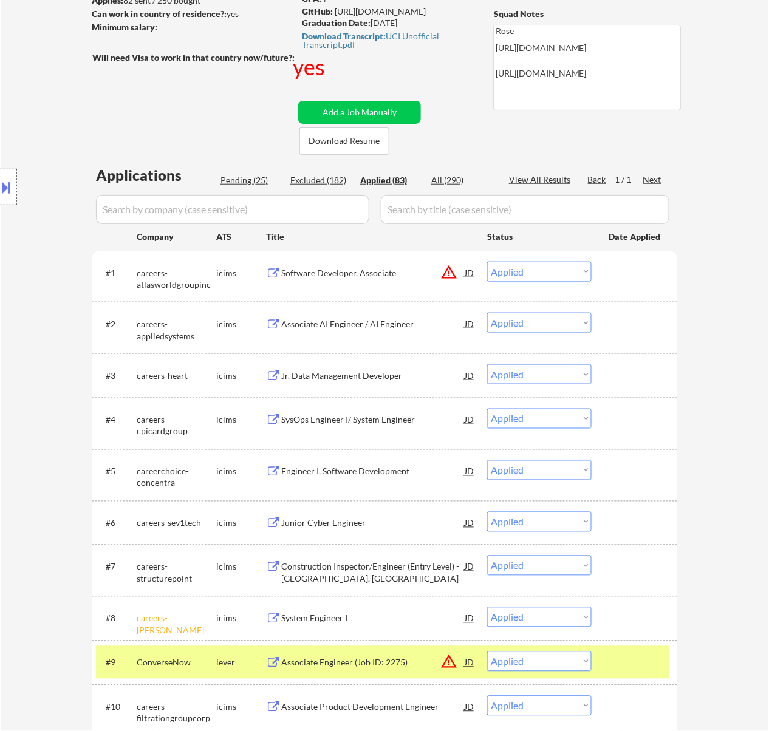
scroll to position [162, 0]
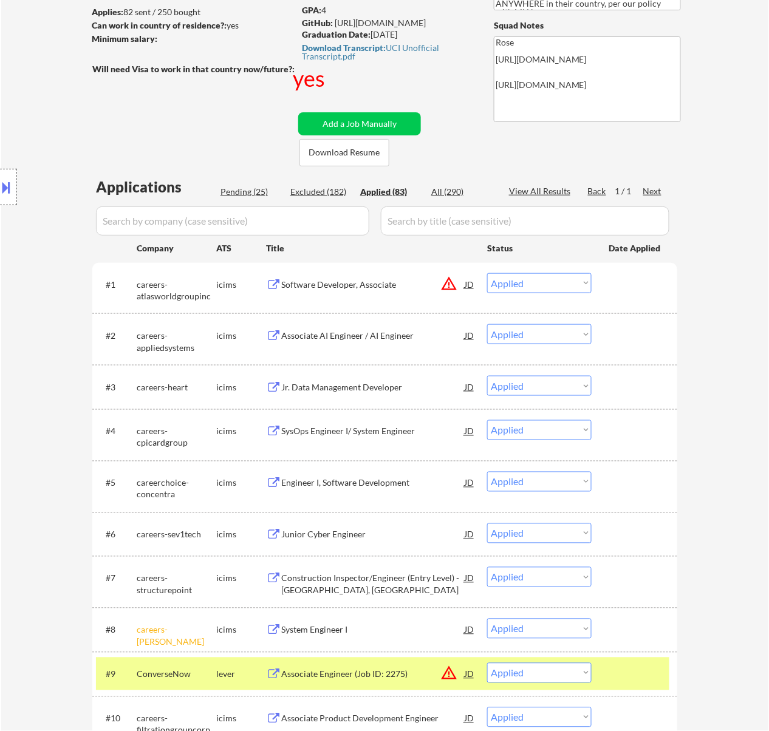
click at [353, 213] on input "input" at bounding box center [232, 221] width 273 height 29
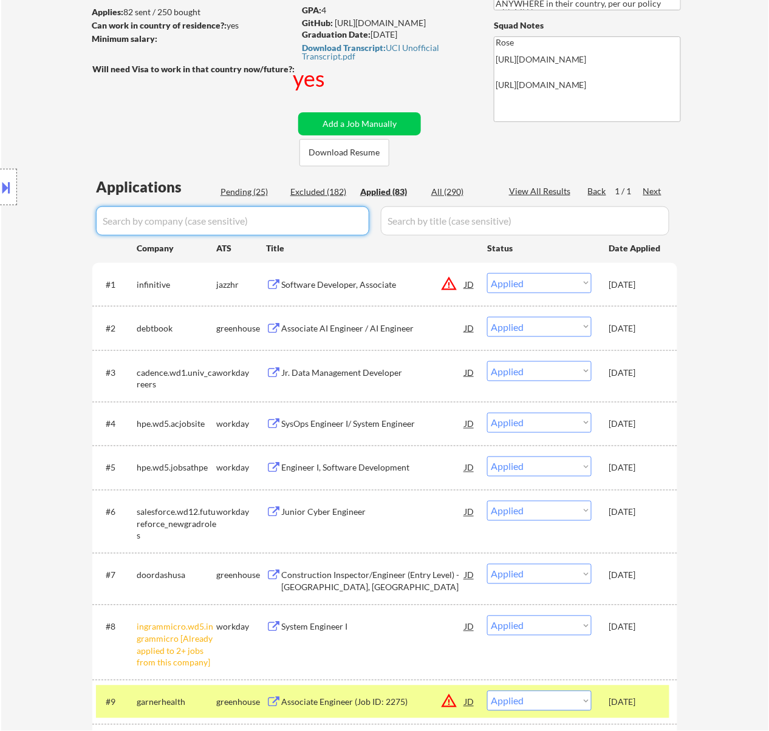
paste input "ConverseNow"
type input "ConverseNow"
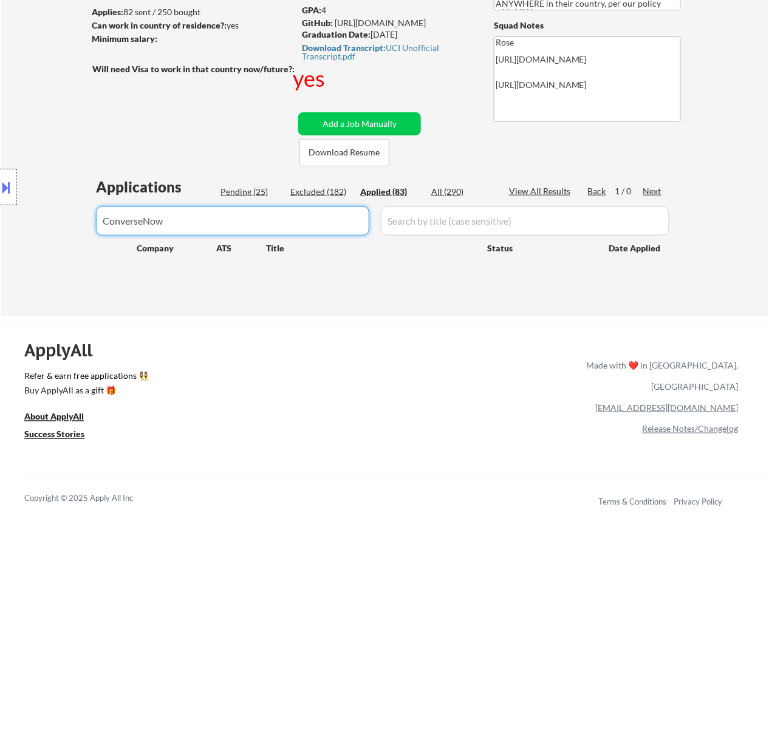
drag, startPoint x: 248, startPoint y: 219, endPoint x: 23, endPoint y: 227, distance: 224.9
click at [23, 227] on body "← Return to /applysquad Mailslurp Inbox Job Search Builder Jenny Cheng User Ema…" at bounding box center [384, 203] width 769 height 731
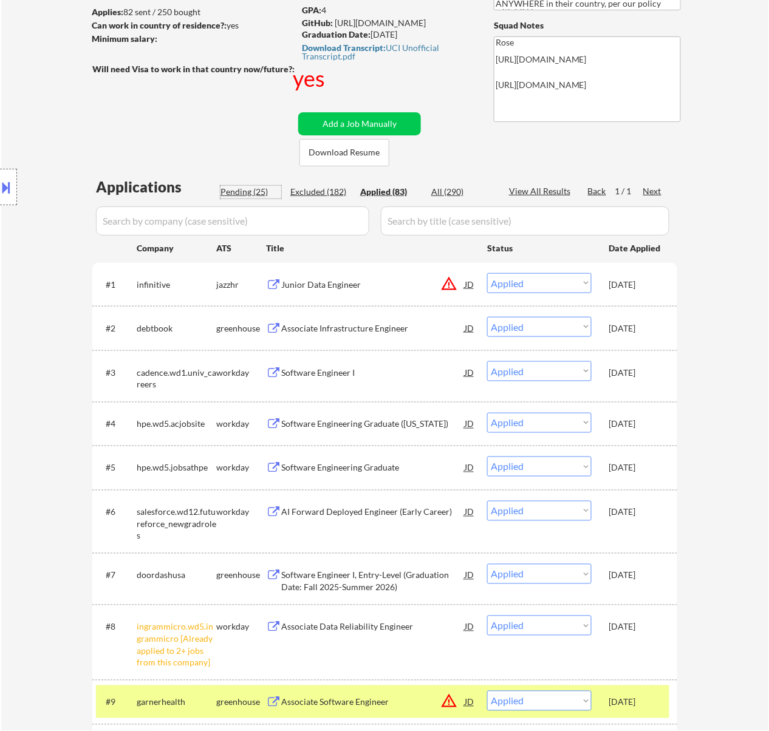
click at [242, 190] on div "Pending (25)" at bounding box center [251, 192] width 61 height 12
select select ""pending""
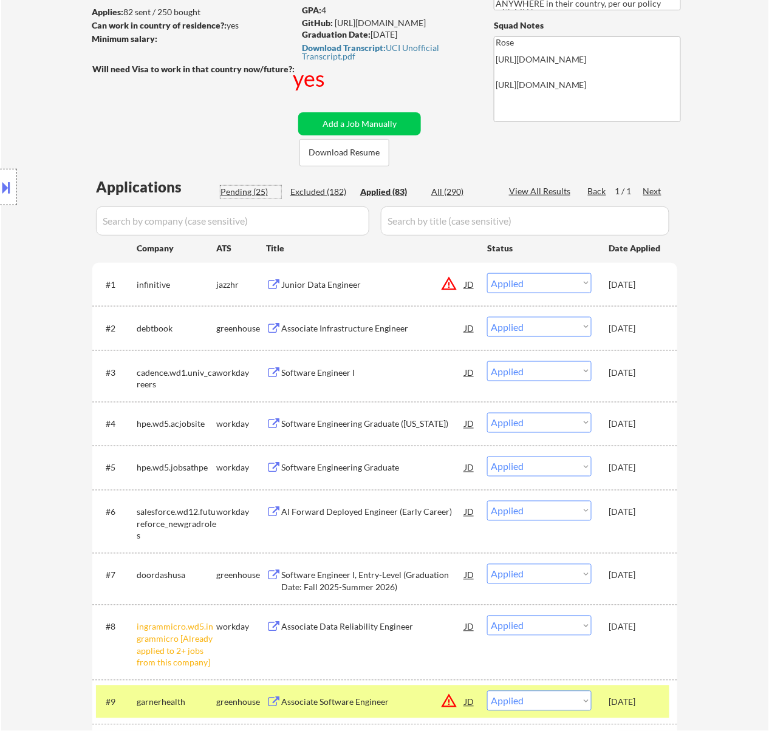
select select ""pending""
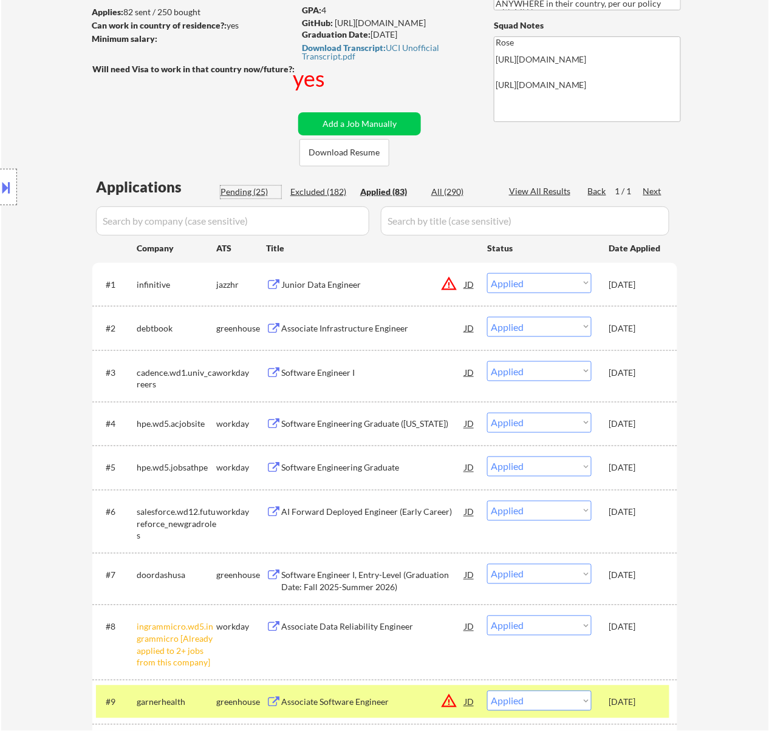
select select ""pending""
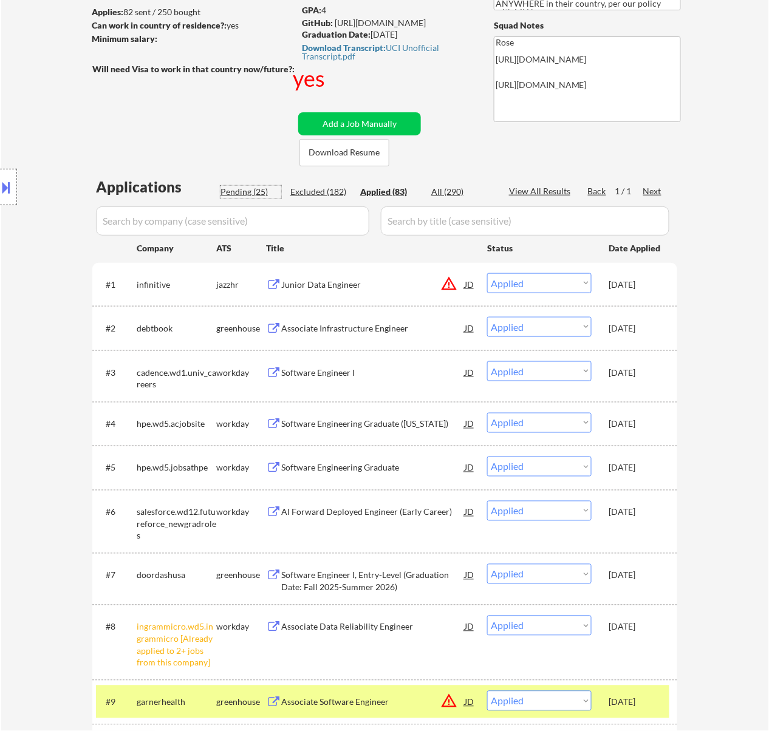
select select ""pending""
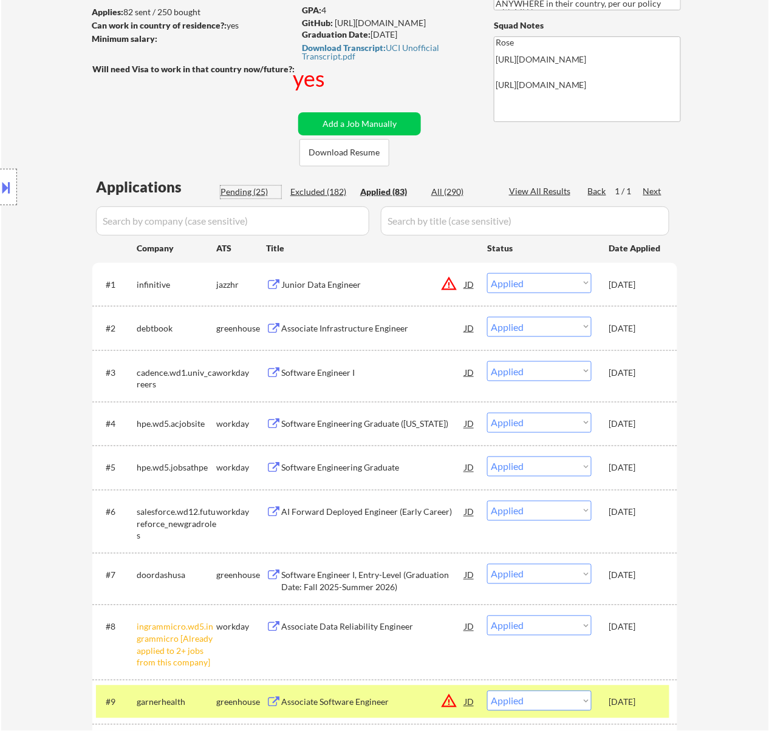
select select ""pending""
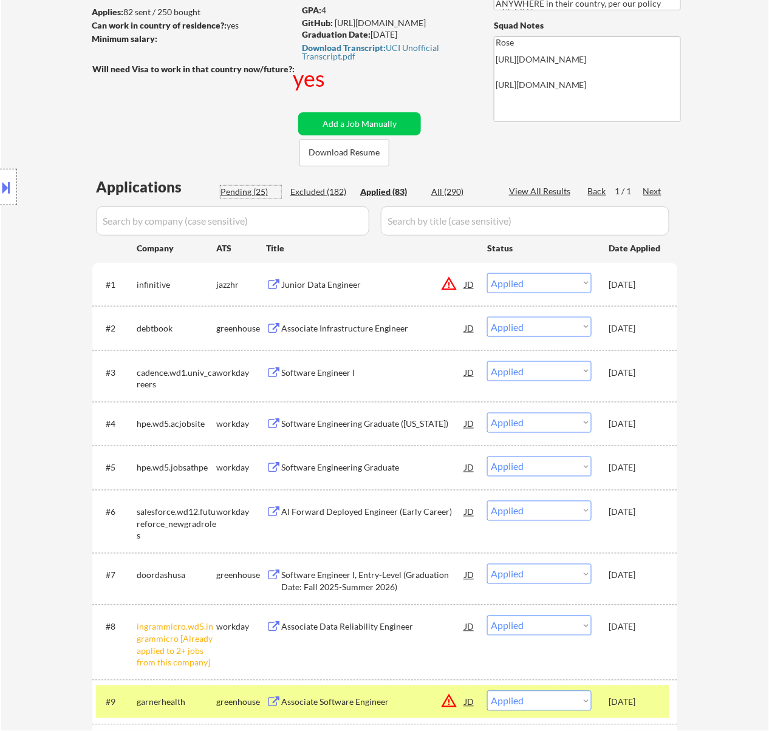
select select ""pending""
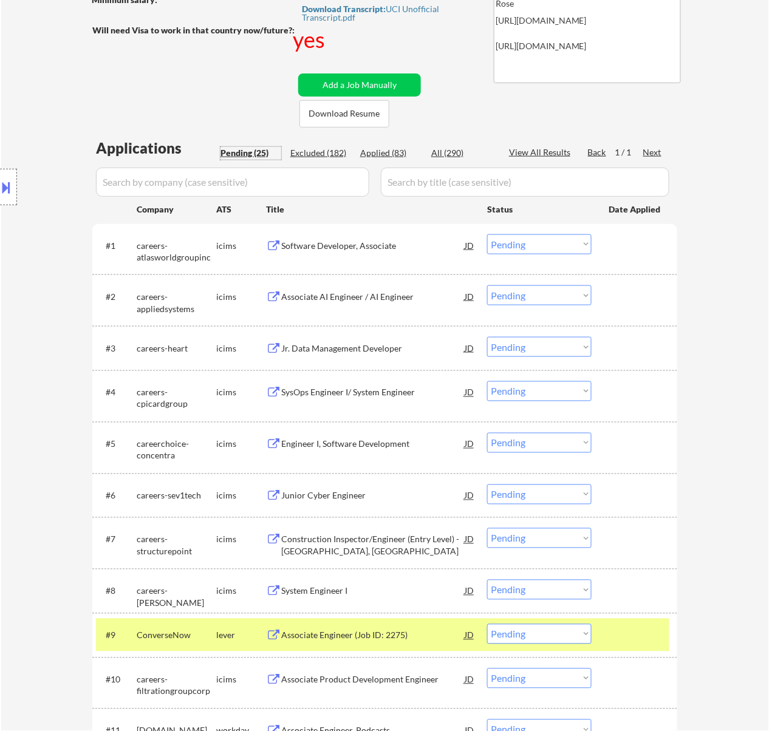
scroll to position [324, 0]
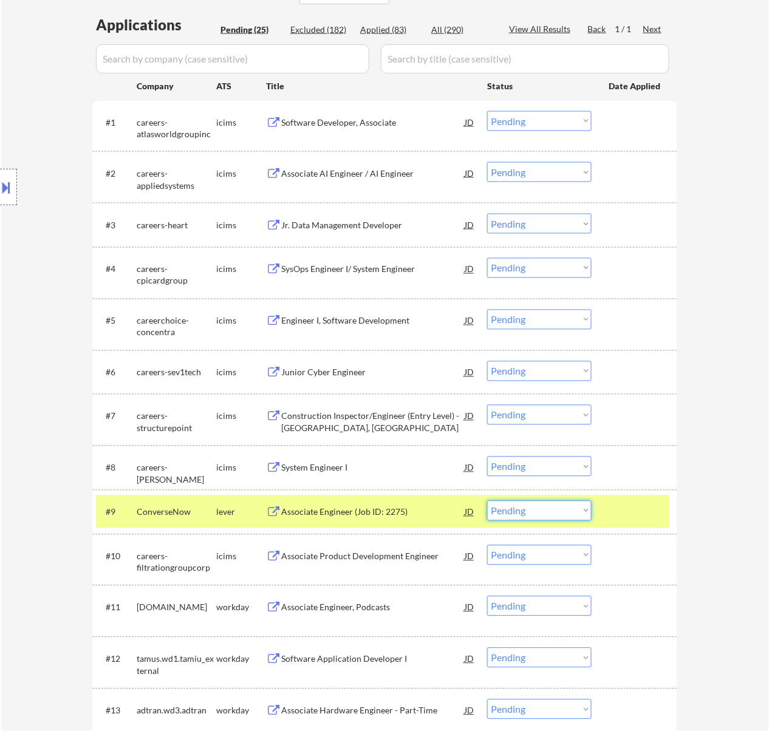
click at [552, 505] on select "Choose an option... Pending Applied Excluded (Questions) Excluded (Expired) Exc…" at bounding box center [539, 511] width 104 height 20
click at [487, 501] on select "Choose an option... Pending Applied Excluded (Questions) Excluded (Expired) Exc…" at bounding box center [539, 511] width 104 height 20
select select ""pending""
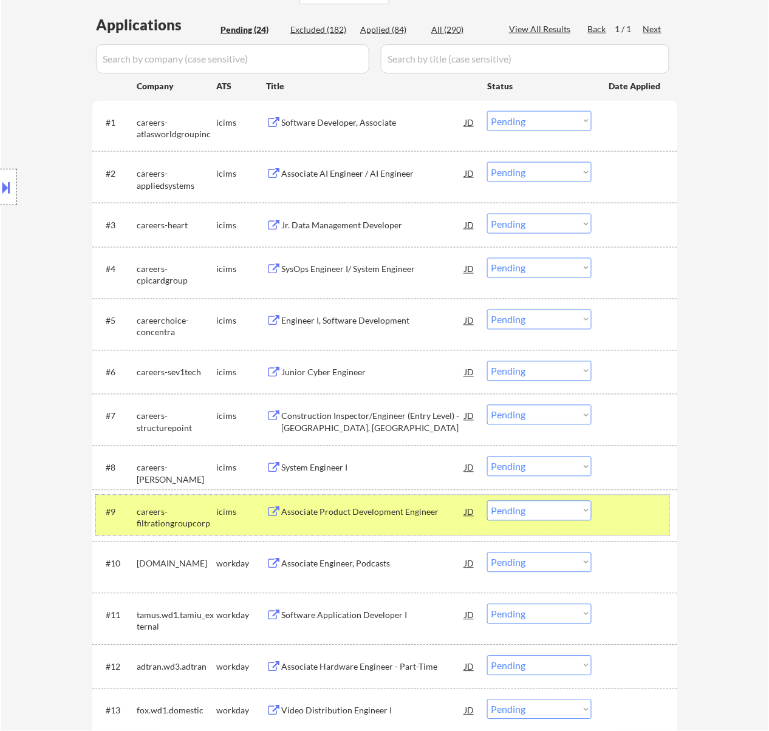
click at [620, 510] on div at bounding box center [635, 512] width 53 height 22
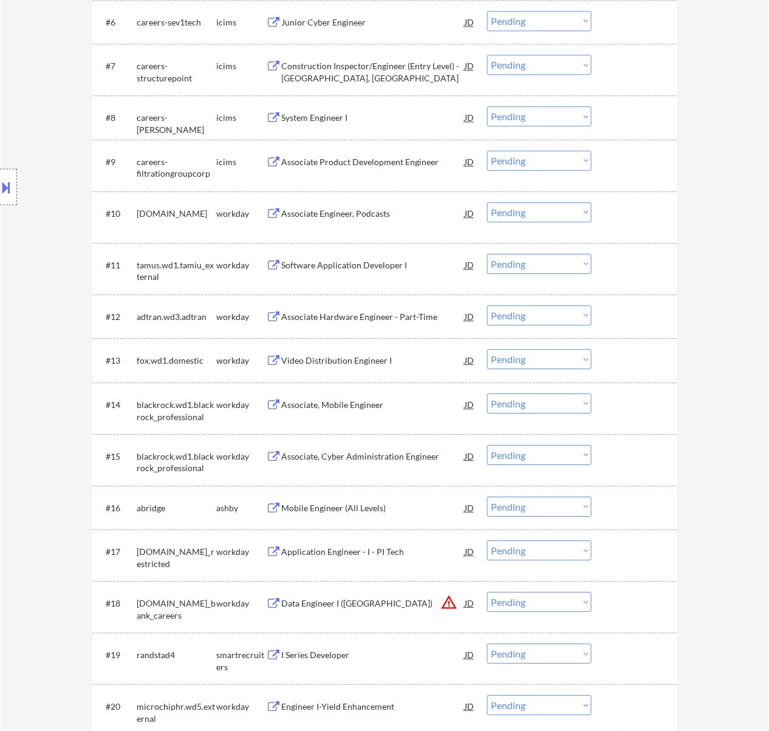
scroll to position [729, 0]
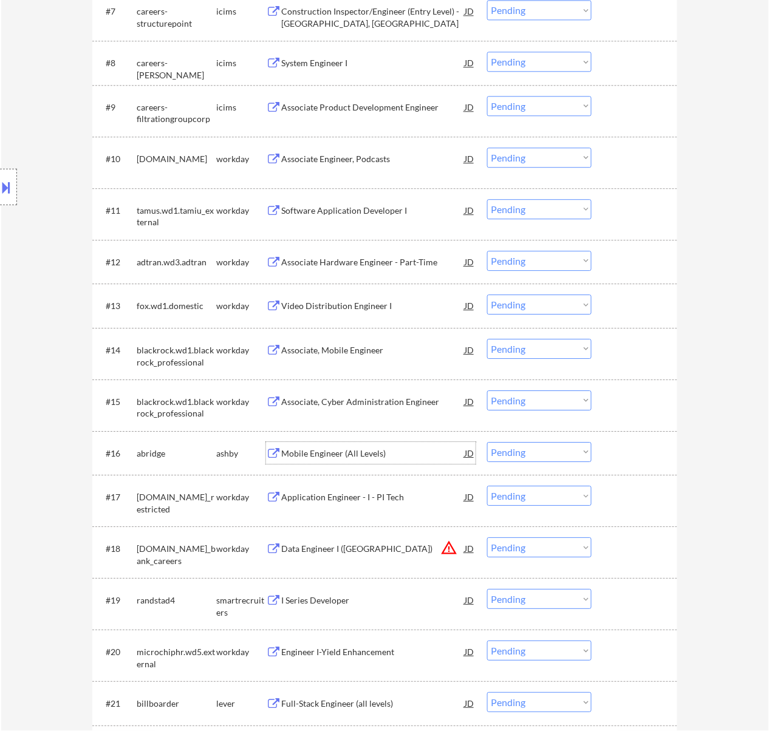
click at [367, 454] on div "Mobile Engineer (All Levels)" at bounding box center [372, 454] width 183 height 12
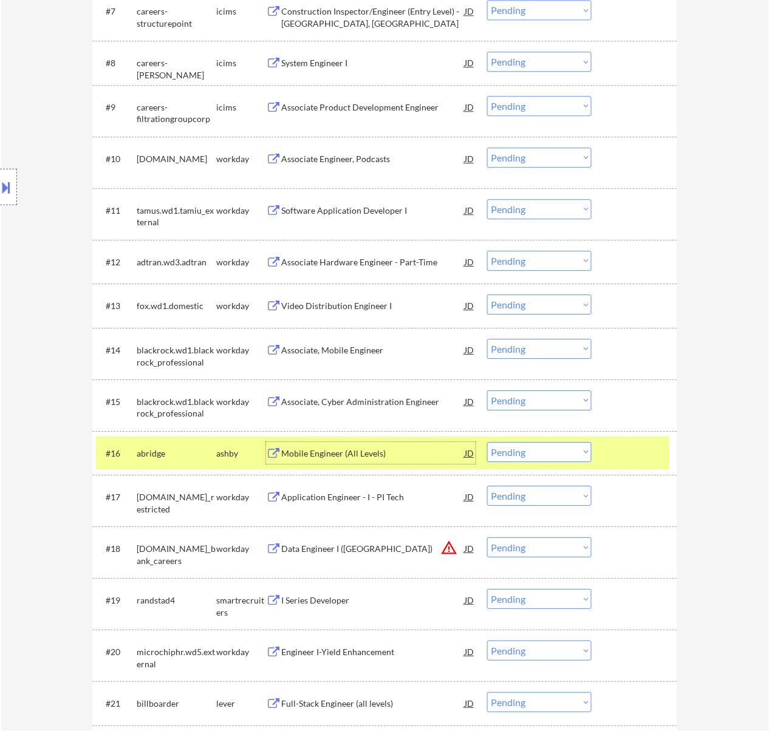
click at [555, 450] on select "Choose an option... Pending Applied Excluded (Questions) Excluded (Expired) Exc…" at bounding box center [539, 452] width 104 height 20
click at [487, 442] on select "Choose an option... Pending Applied Excluded (Questions) Excluded (Expired) Exc…" at bounding box center [539, 452] width 104 height 20
select select ""pending""
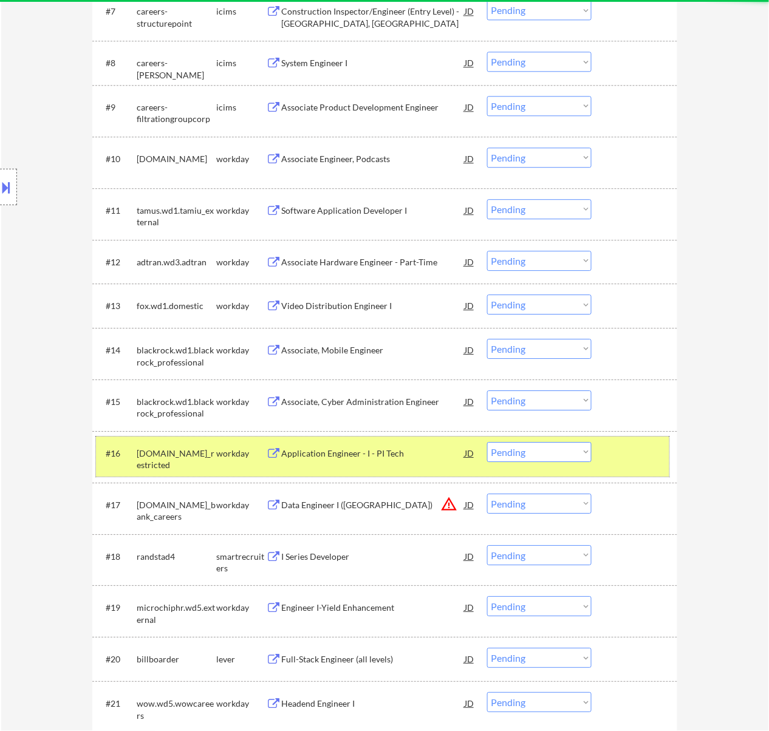
click at [605, 458] on div "#16 vanguard.wd5.contractors_restricted workday Application Engineer - I - PI T…" at bounding box center [383, 457] width 574 height 40
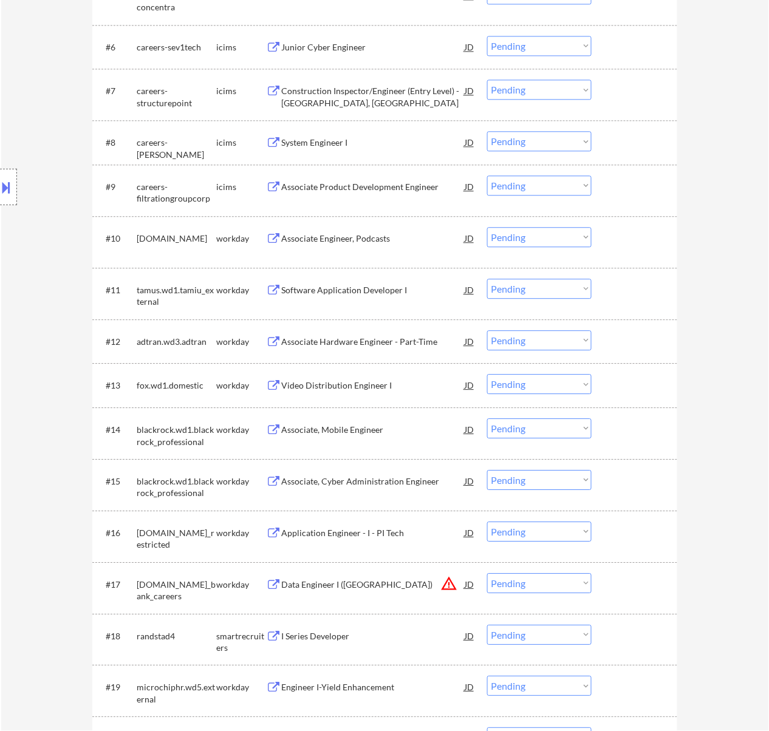
scroll to position [648, 0]
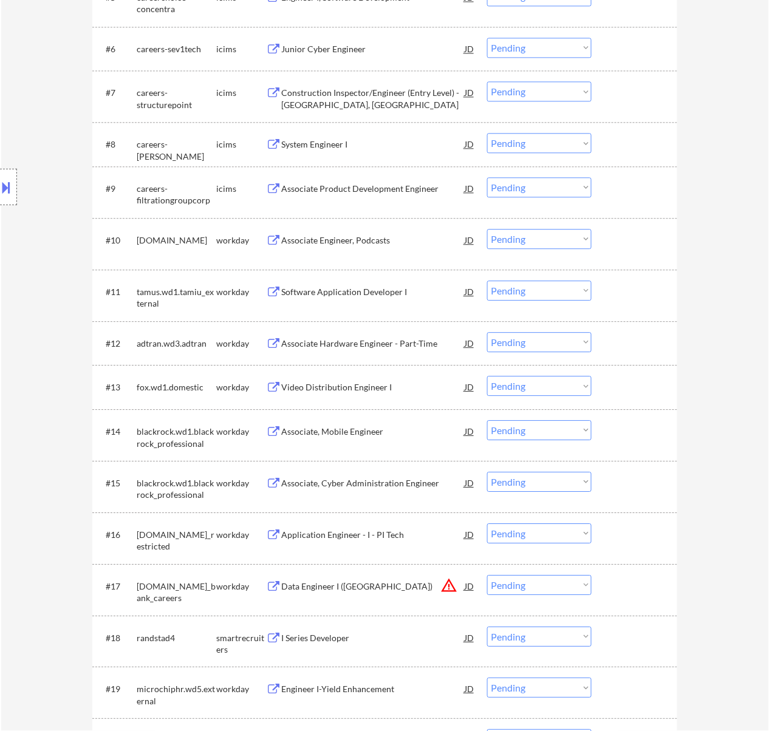
click at [360, 236] on div "Associate Engineer, Podcasts" at bounding box center [372, 241] width 183 height 12
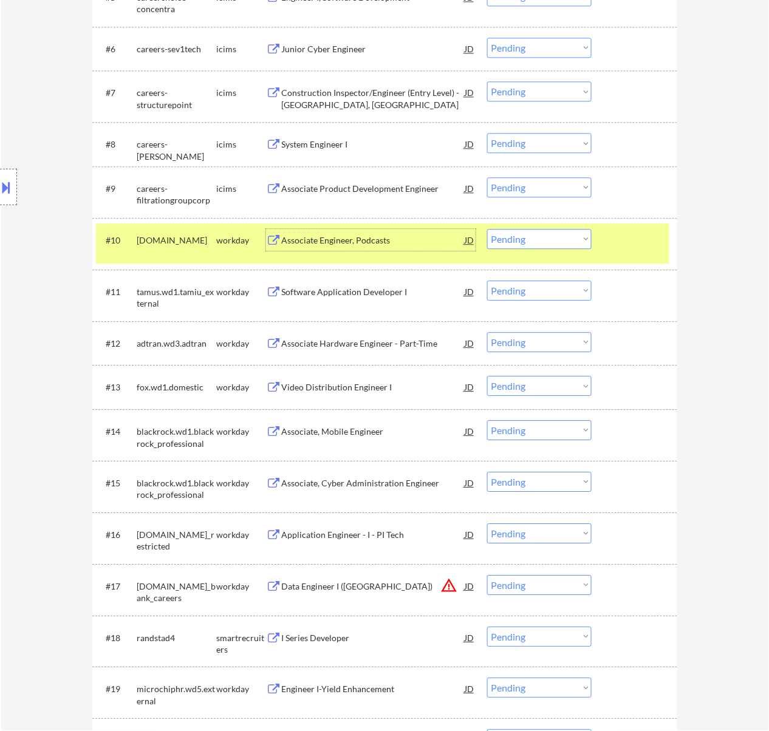
click at [546, 238] on select "Choose an option... Pending Applied Excluded (Questions) Excluded (Expired) Exc…" at bounding box center [539, 239] width 104 height 20
click at [487, 229] on select "Choose an option... Pending Applied Excluded (Questions) Excluded (Expired) Exc…" at bounding box center [539, 239] width 104 height 20
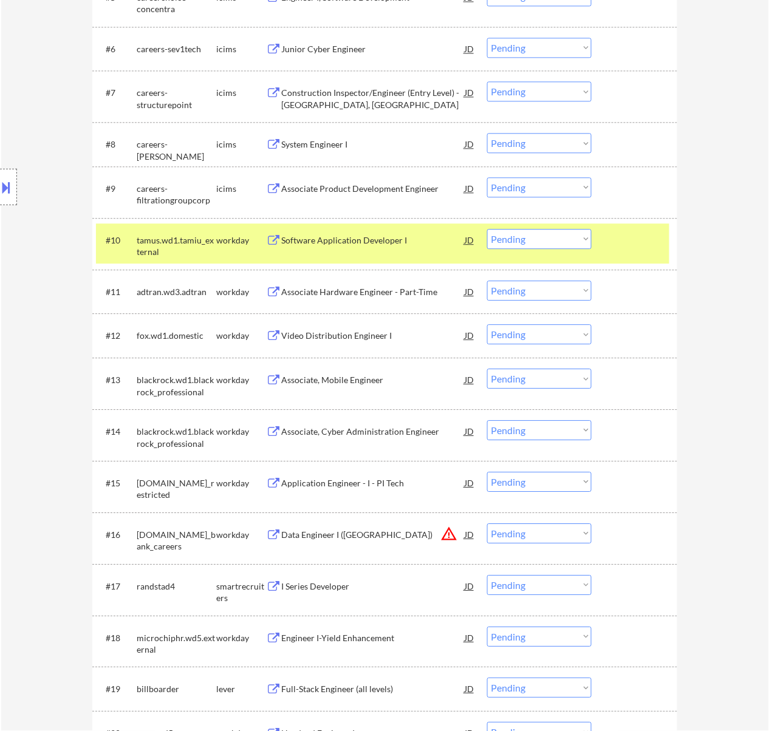
click at [392, 236] on div "Software Application Developer I" at bounding box center [372, 241] width 183 height 12
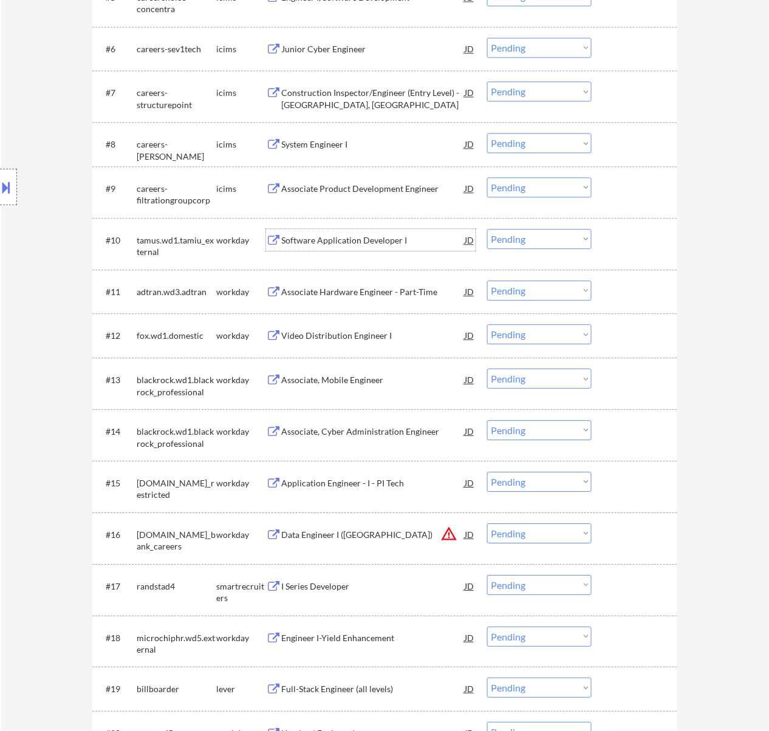
click at [536, 236] on select "Choose an option... Pending Applied Excluded (Questions) Excluded (Expired) Exc…" at bounding box center [539, 239] width 104 height 20
click at [487, 229] on select "Choose an option... Pending Applied Excluded (Questions) Excluded (Expired) Exc…" at bounding box center [539, 239] width 104 height 20
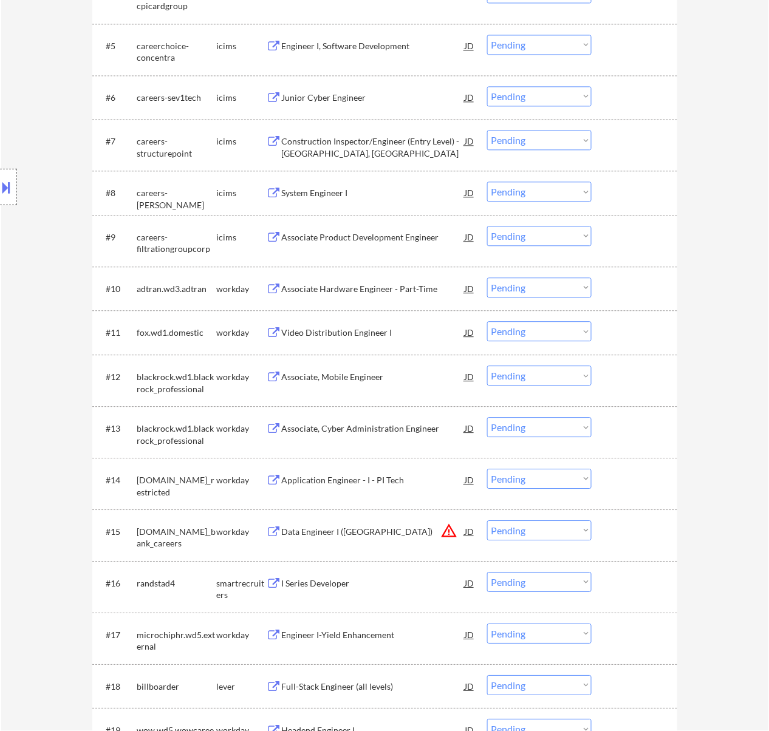
scroll to position [567, 0]
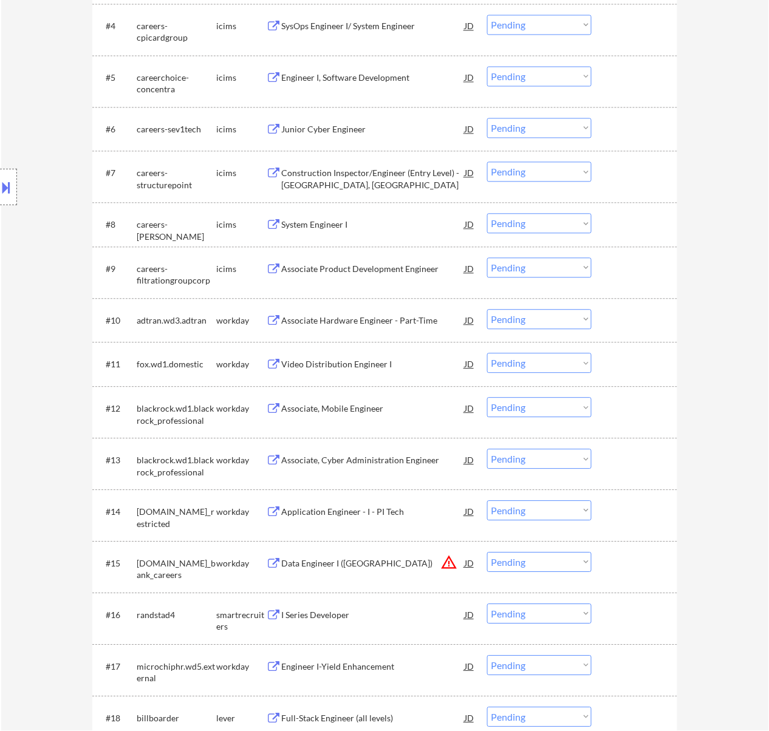
click at [382, 316] on div "Associate Hardware Engineer - Part-Time" at bounding box center [372, 321] width 183 height 12
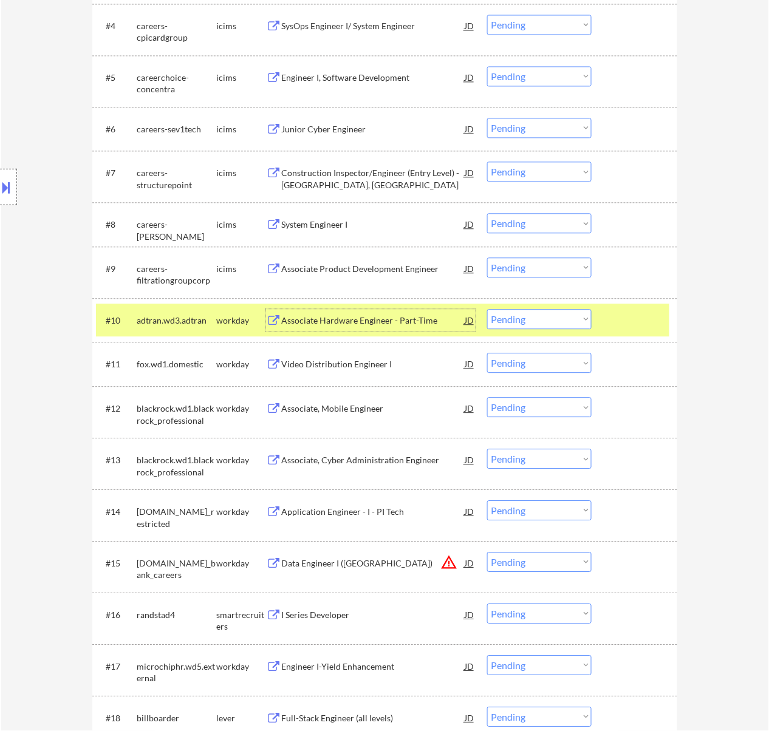
click at [548, 317] on select "Choose an option... Pending Applied Excluded (Questions) Excluded (Expired) Exc…" at bounding box center [539, 320] width 104 height 20
click at [487, 310] on select "Choose an option... Pending Applied Excluded (Questions) Excluded (Expired) Exc…" at bounding box center [539, 320] width 104 height 20
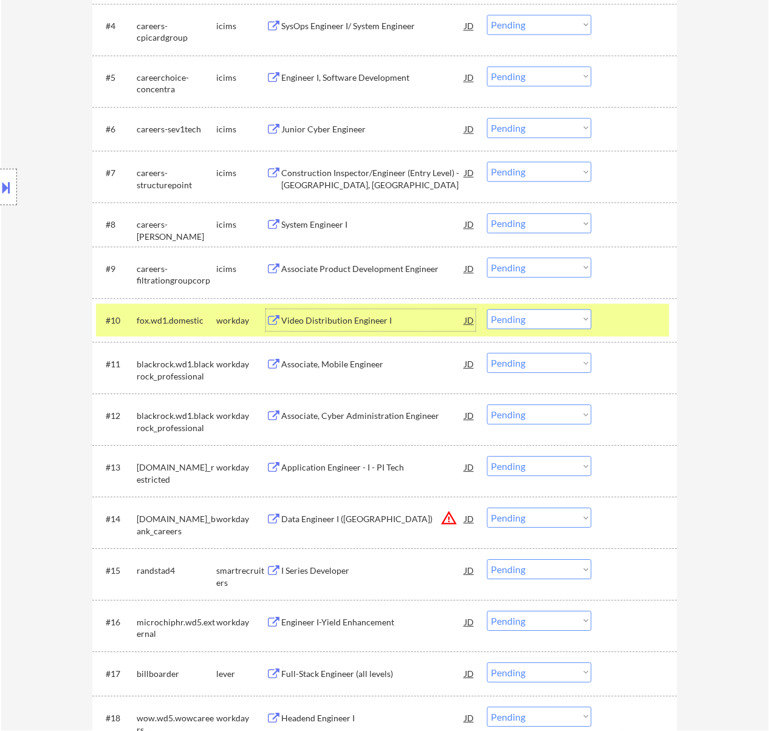
click at [339, 321] on div "Video Distribution Engineer I" at bounding box center [372, 321] width 183 height 12
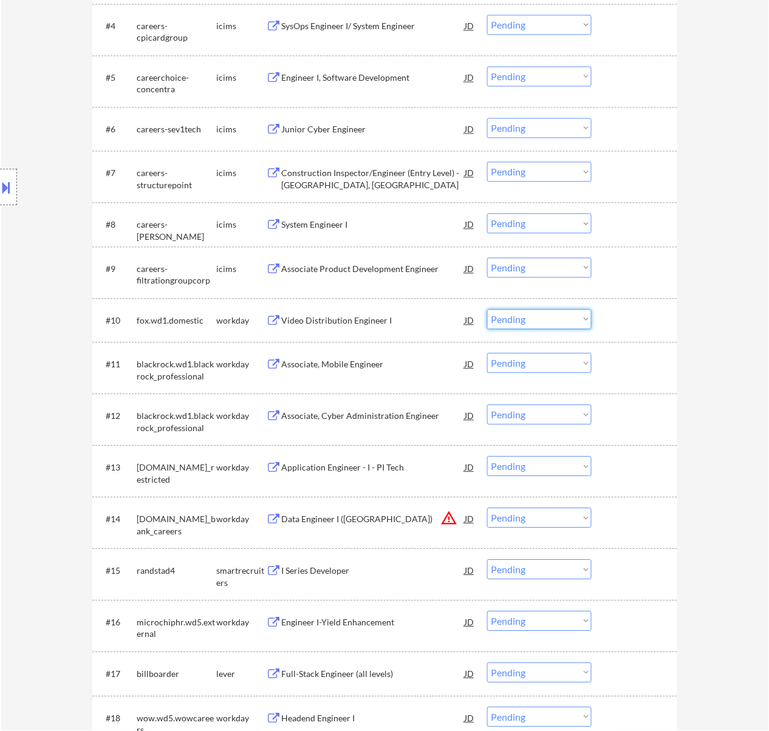
click at [527, 321] on select "Choose an option... Pending Applied Excluded (Questions) Excluded (Expired) Exc…" at bounding box center [539, 320] width 104 height 20
click at [487, 310] on select "Choose an option... Pending Applied Excluded (Questions) Excluded (Expired) Exc…" at bounding box center [539, 320] width 104 height 20
select select ""pending""
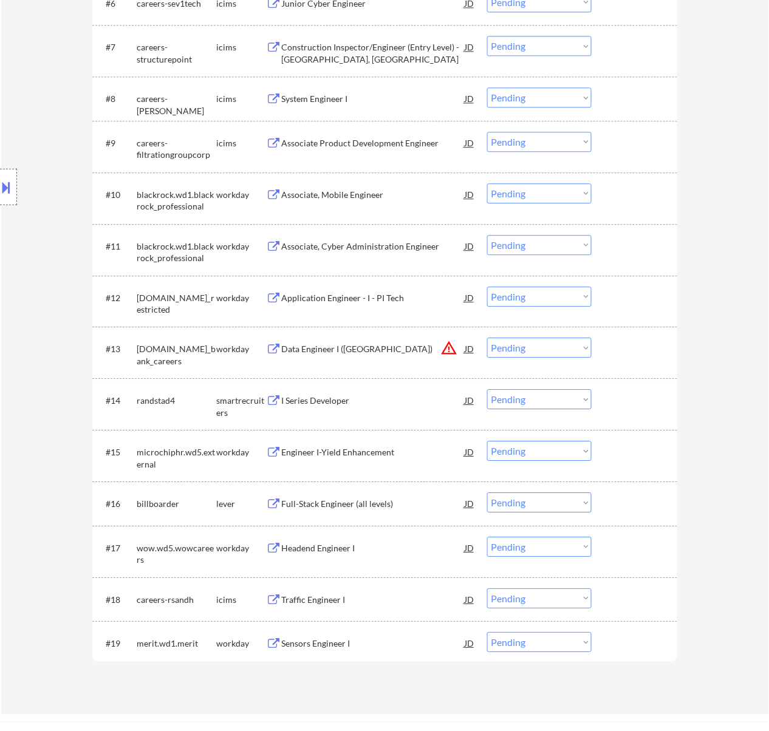
scroll to position [729, 0]
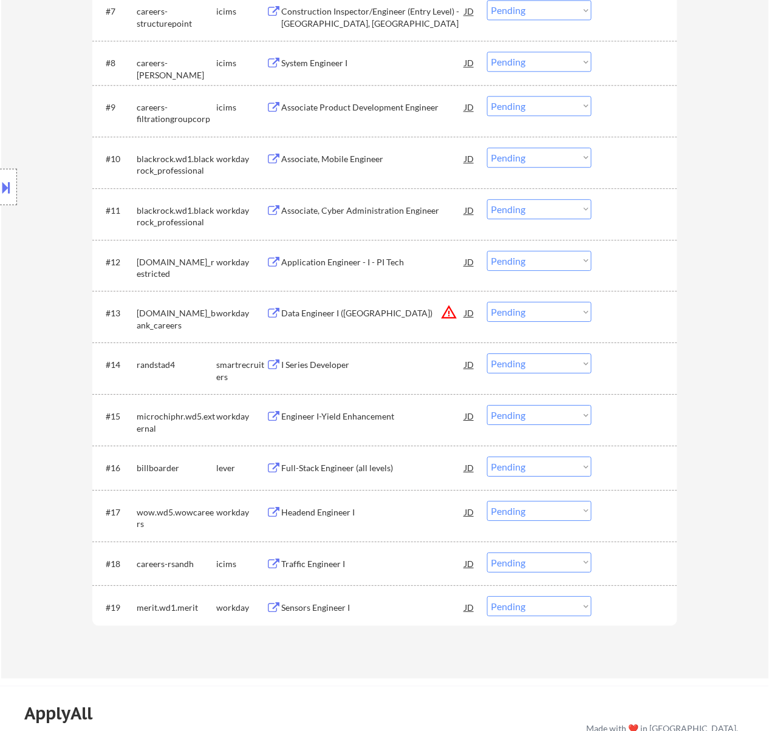
click at [366, 457] on div "Full-Stack Engineer (all levels)" at bounding box center [372, 468] width 183 height 22
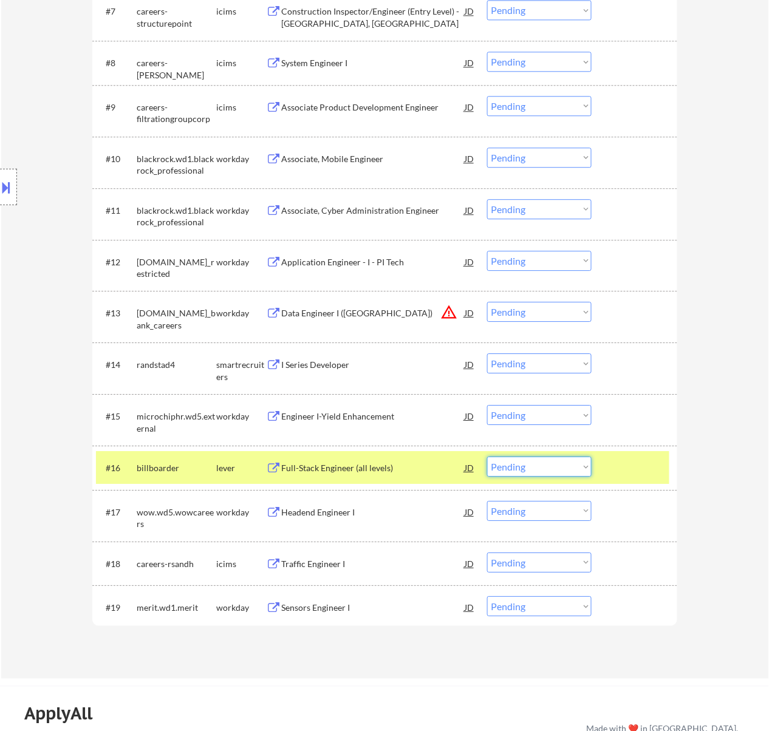
click at [544, 459] on select "Choose an option... Pending Applied Excluded (Questions) Excluded (Expired) Exc…" at bounding box center [539, 467] width 104 height 20
click at [487, 457] on select "Choose an option... Pending Applied Excluded (Questions) Excluded (Expired) Exc…" at bounding box center [539, 467] width 104 height 20
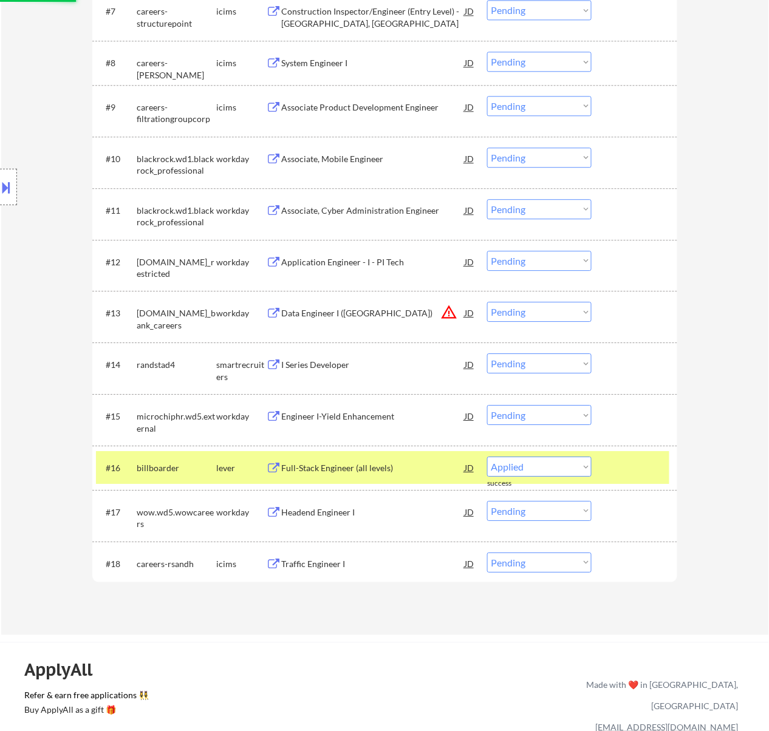
select select ""pending""
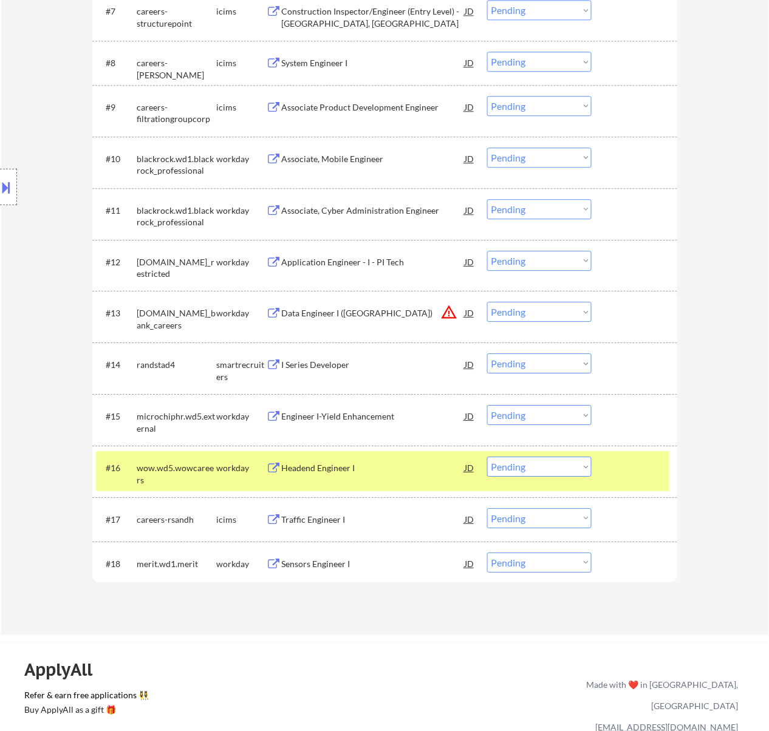
click at [370, 354] on div "I Series Developer" at bounding box center [372, 365] width 183 height 22
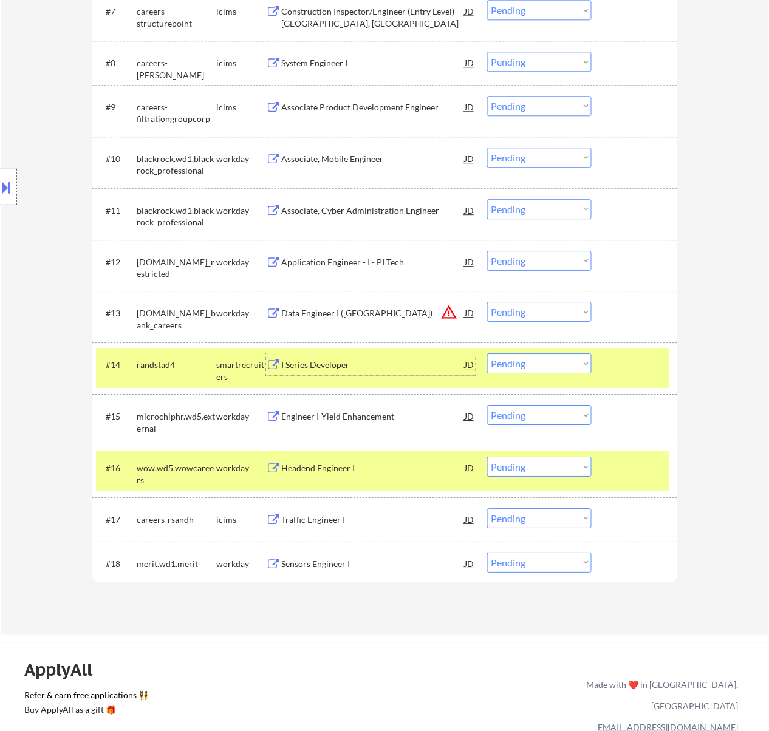
click at [526, 363] on select "Choose an option... Pending Applied Excluded (Questions) Excluded (Expired) Exc…" at bounding box center [539, 364] width 104 height 20
click at [487, 354] on select "Choose an option... Pending Applied Excluded (Questions) Excluded (Expired) Exc…" at bounding box center [539, 364] width 104 height 20
select select ""pending""
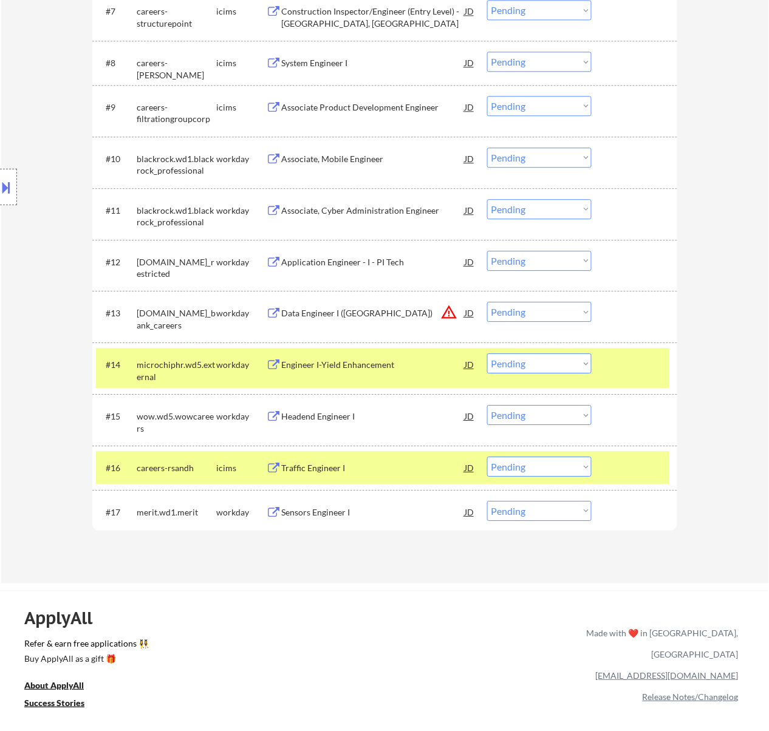
click at [616, 367] on div at bounding box center [635, 365] width 53 height 22
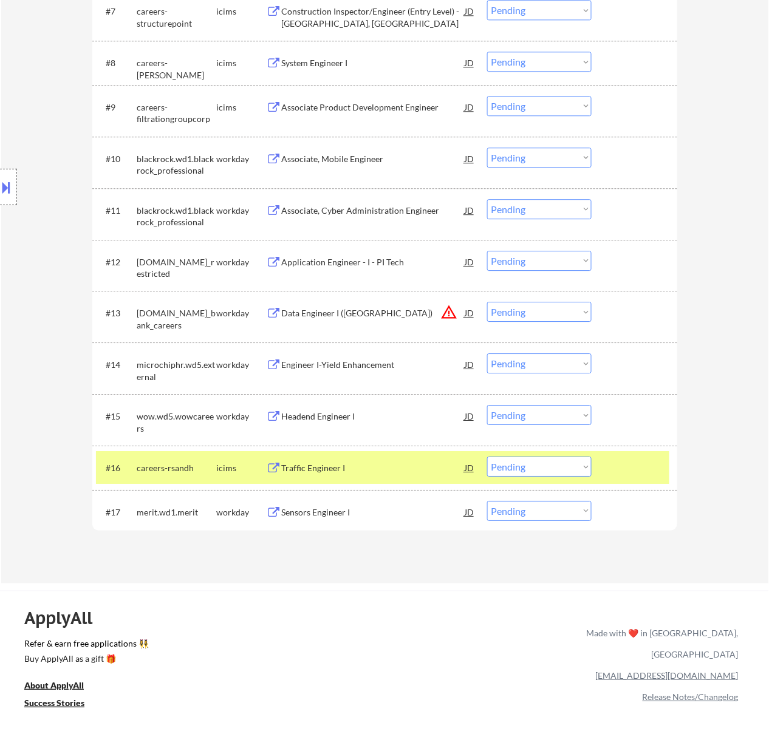
click at [613, 468] on div at bounding box center [635, 468] width 53 height 22
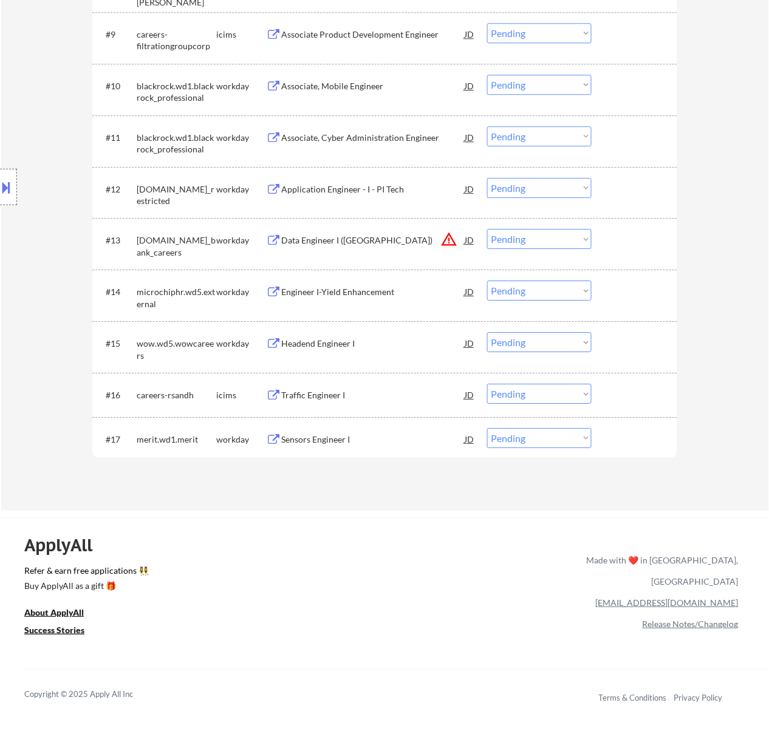
scroll to position [810, 0]
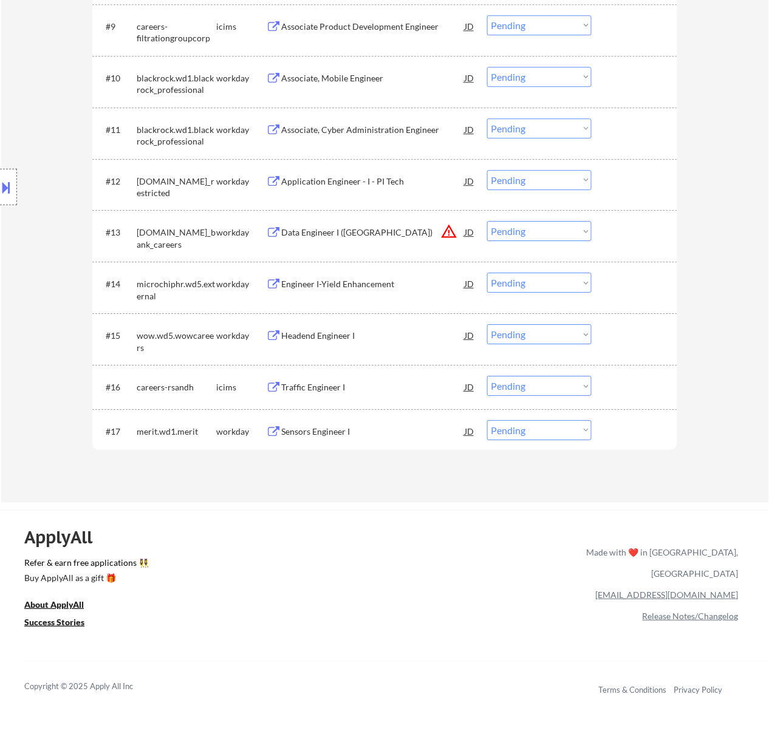
click at [372, 440] on div "Sensors Engineer I" at bounding box center [372, 431] width 183 height 22
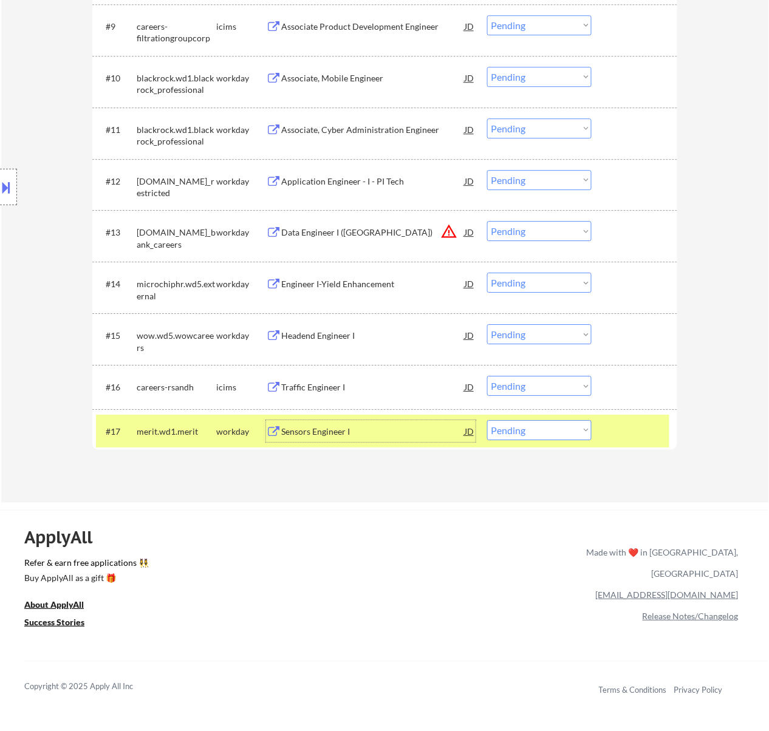
click at [526, 425] on select "Choose an option... Pending Applied Excluded (Questions) Excluded (Expired) Exc…" at bounding box center [539, 430] width 104 height 20
select select ""excluded__bad_match_""
click at [487, 420] on select "Choose an option... Pending Applied Excluded (Questions) Excluded (Expired) Exc…" at bounding box center [539, 430] width 104 height 20
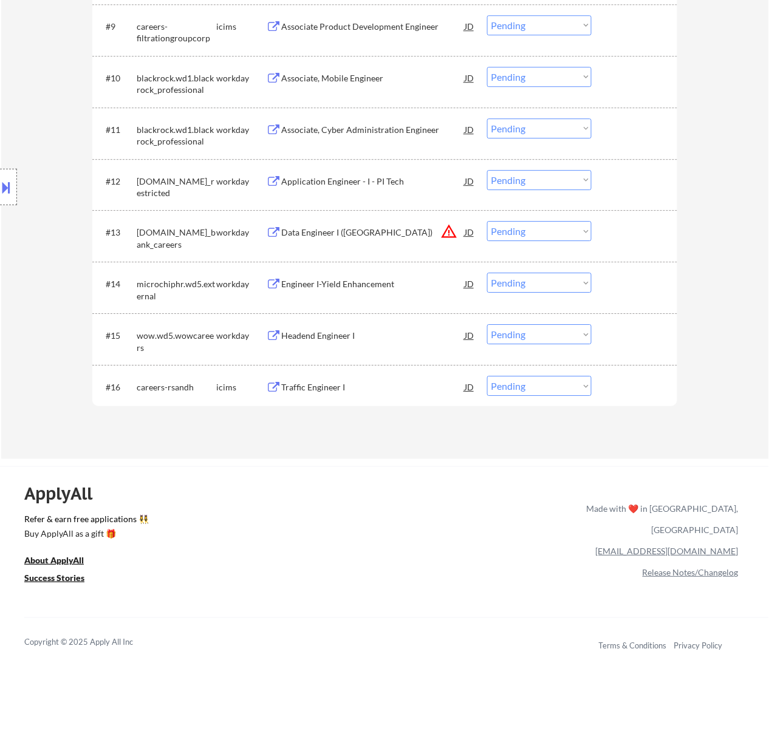
click at [411, 334] on div "Headend Engineer I" at bounding box center [372, 336] width 183 height 12
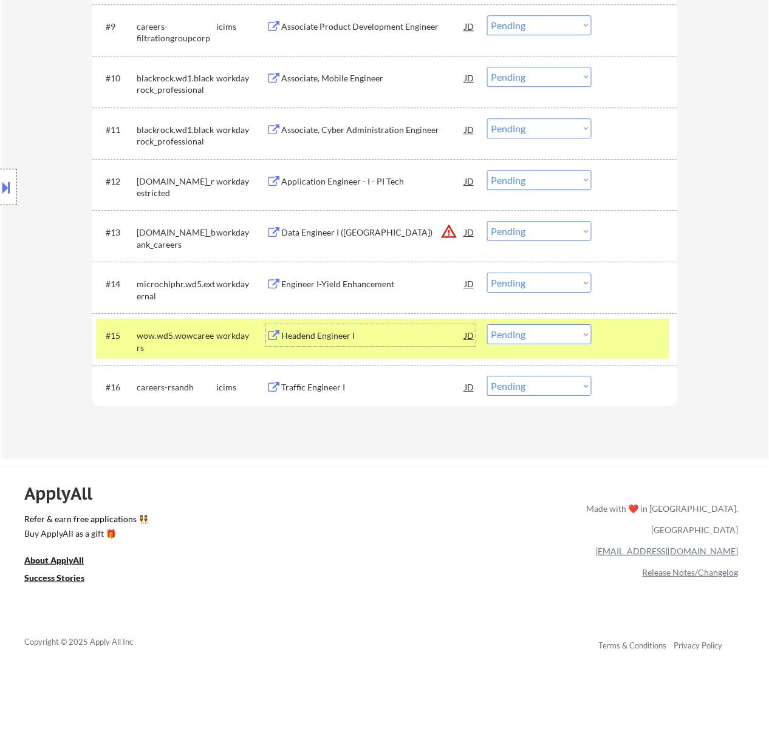
click at [541, 330] on select "Choose an option... Pending Applied Excluded (Questions) Excluded (Expired) Exc…" at bounding box center [539, 334] width 104 height 20
click at [487, 324] on select "Choose an option... Pending Applied Excluded (Questions) Excluded (Expired) Exc…" at bounding box center [539, 334] width 104 height 20
select select ""pending""
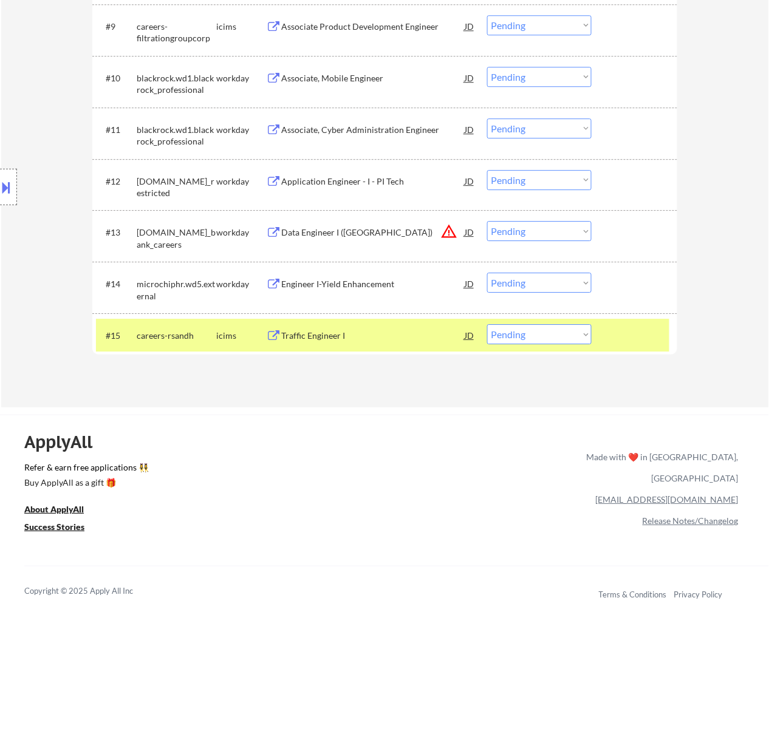
click at [621, 324] on div at bounding box center [635, 335] width 53 height 22
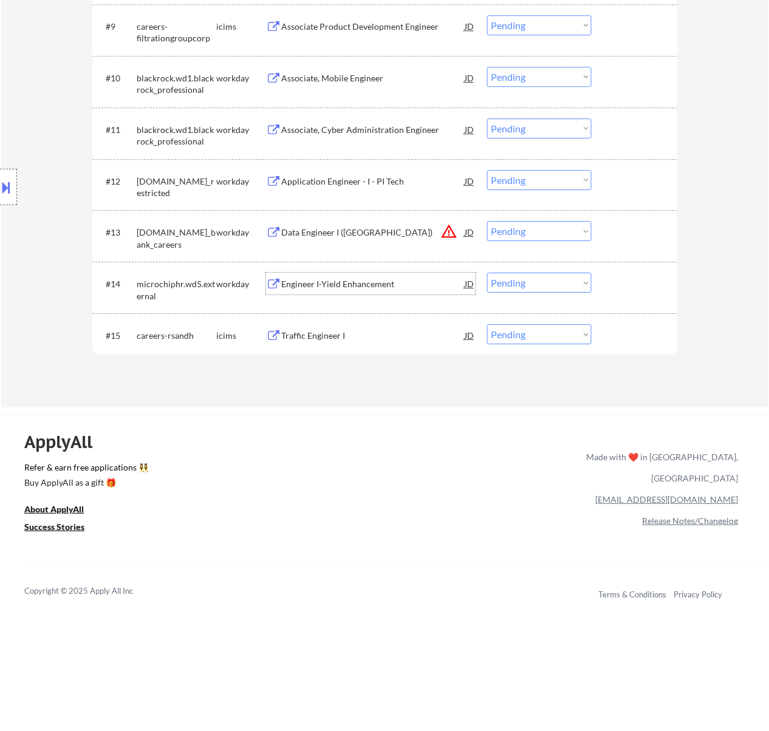
click at [394, 282] on div "Engineer I-Yield Enhancement" at bounding box center [372, 284] width 183 height 12
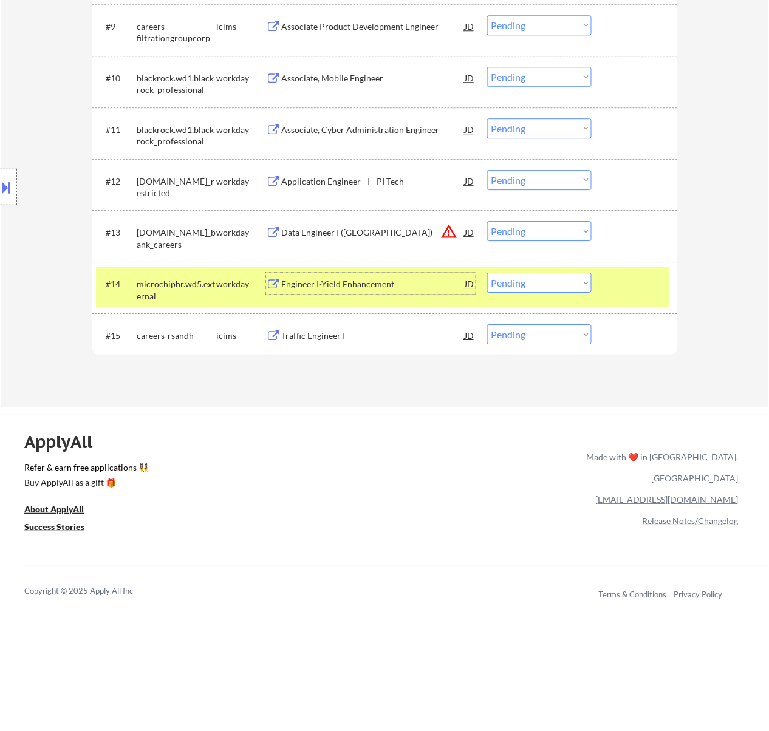
click at [537, 286] on select "Choose an option... Pending Applied Excluded (Questions) Excluded (Expired) Exc…" at bounding box center [539, 283] width 104 height 20
click at [487, 273] on select "Choose an option... Pending Applied Excluded (Questions) Excluded (Expired) Exc…" at bounding box center [539, 283] width 104 height 20
select select ""pending""
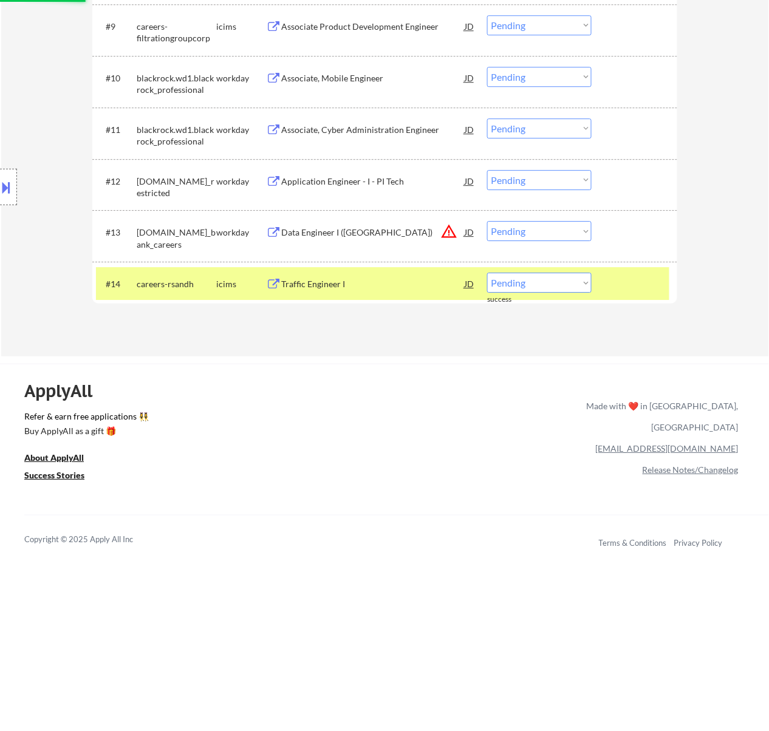
click at [348, 234] on div "Data Engineer I (US)" at bounding box center [372, 233] width 183 height 12
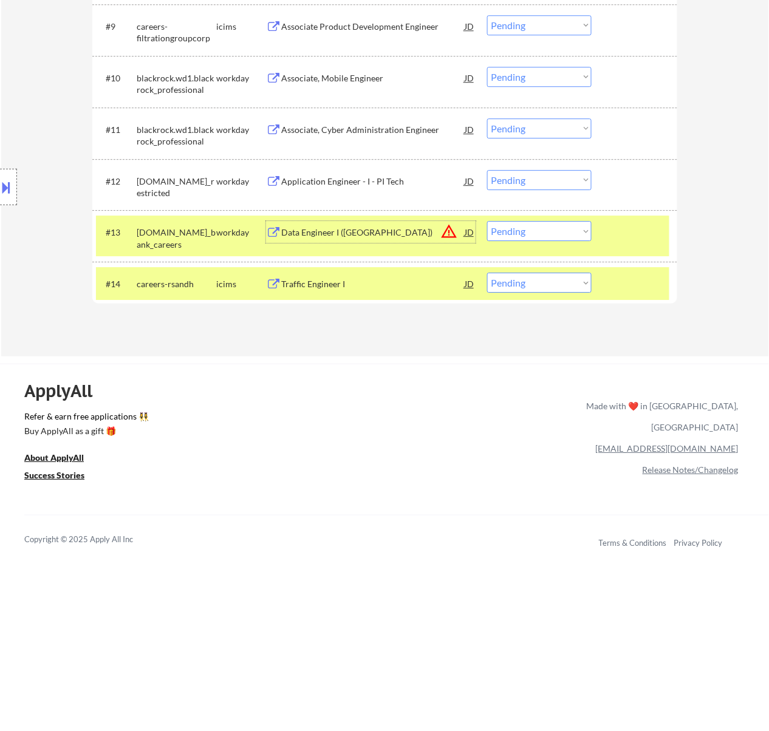
click at [413, 181] on div "Application Engineer - I - PI Tech" at bounding box center [372, 182] width 183 height 12
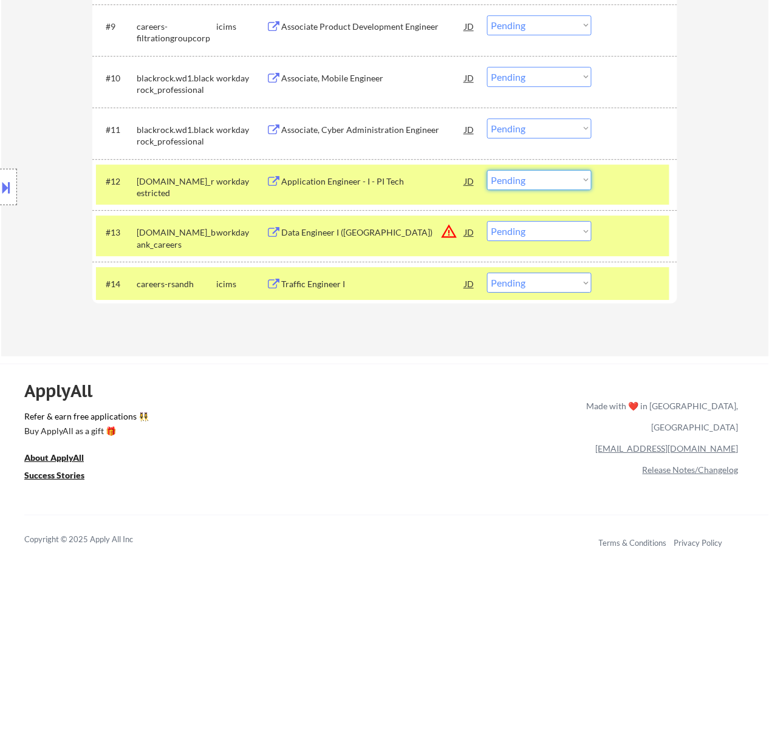
drag, startPoint x: 536, startPoint y: 173, endPoint x: 532, endPoint y: 179, distance: 6.6
click at [536, 173] on select "Choose an option... Pending Applied Excluded (Questions) Excluded (Expired) Exc…" at bounding box center [539, 180] width 104 height 20
click at [487, 170] on select "Choose an option... Pending Applied Excluded (Questions) Excluded (Expired) Exc…" at bounding box center [539, 180] width 104 height 20
select select ""pending""
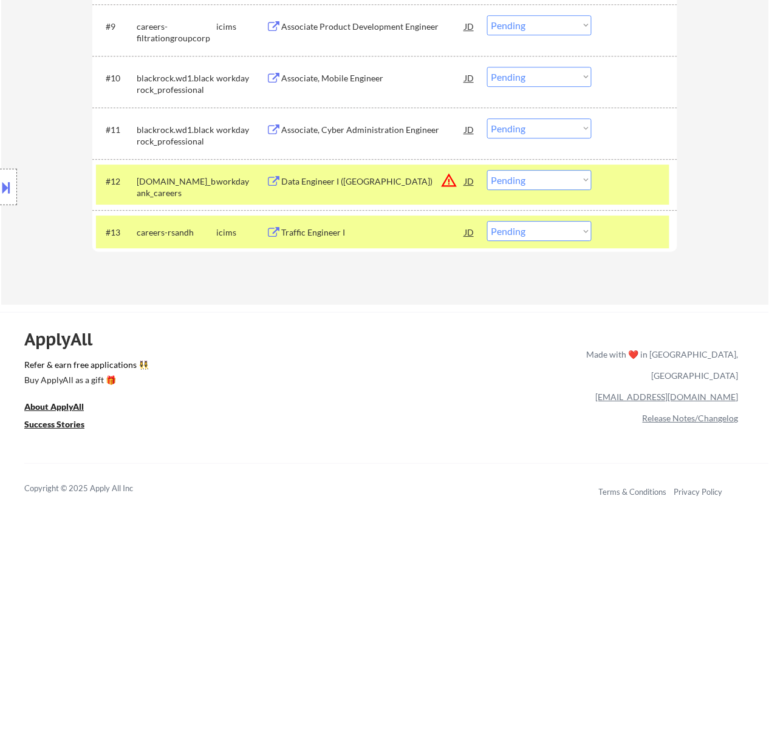
click at [615, 226] on div at bounding box center [635, 232] width 53 height 22
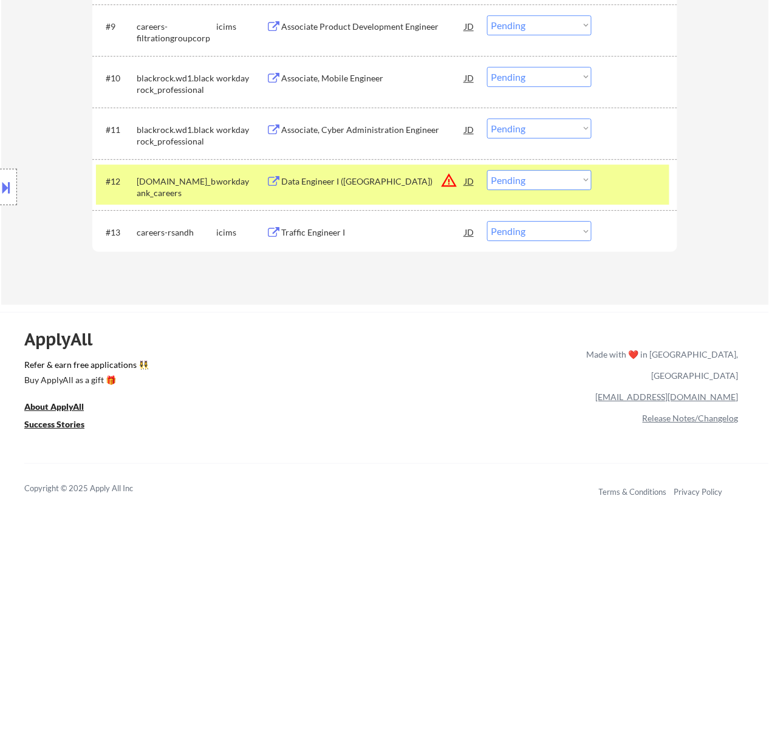
click at [360, 125] on div "Associate, Cyber Administration Engineer" at bounding box center [372, 130] width 183 height 12
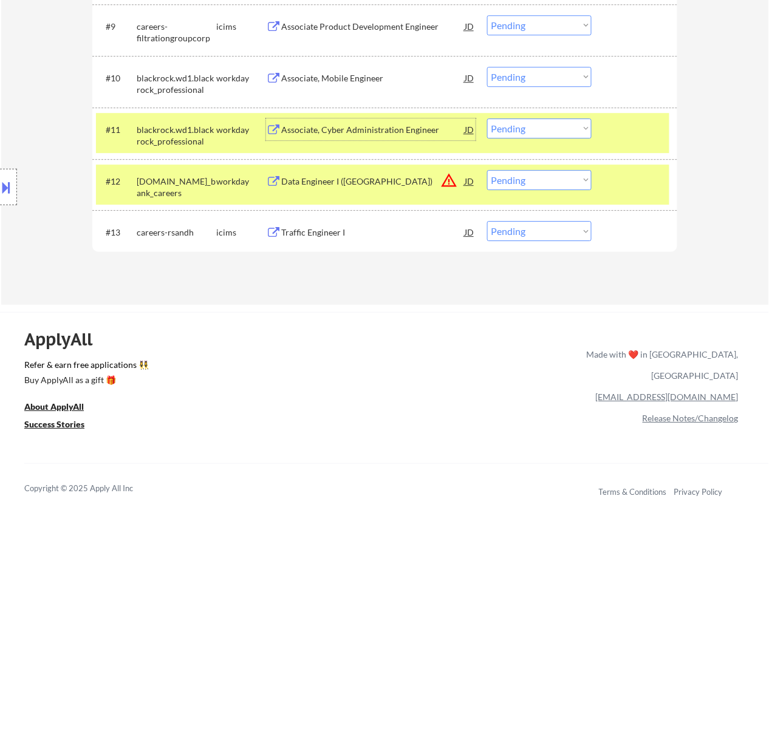
click at [616, 183] on div at bounding box center [635, 181] width 53 height 22
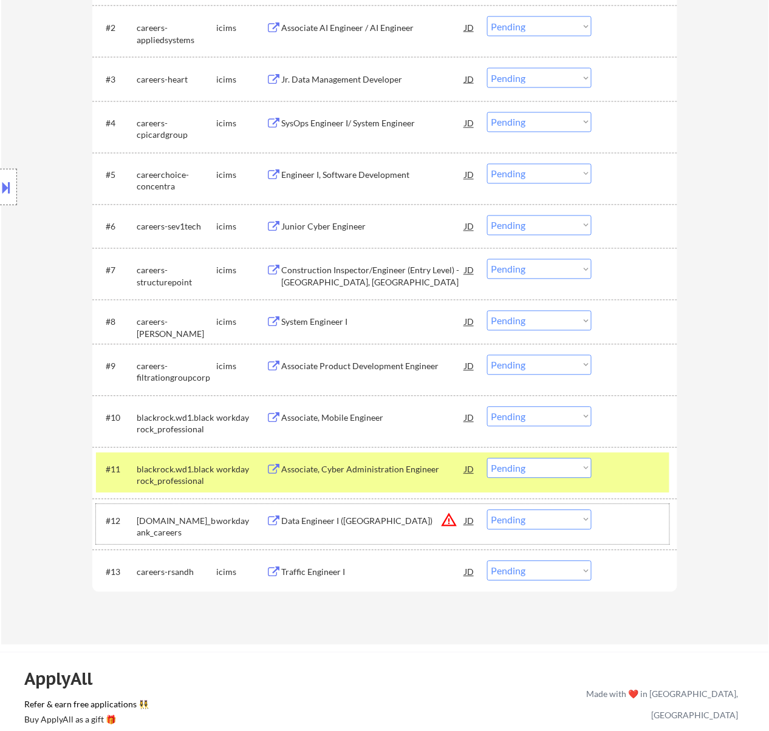
scroll to position [486, 0]
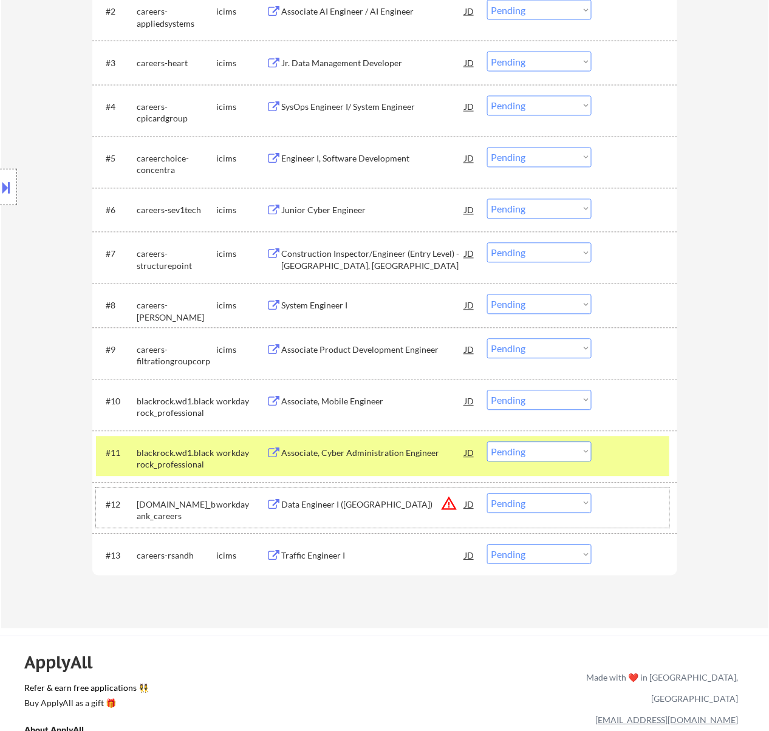
click at [537, 443] on select "Choose an option... Pending Applied Excluded (Questions) Excluded (Expired) Exc…" at bounding box center [539, 452] width 104 height 20
select select ""excluded__bad_match_""
click at [487, 442] on select "Choose an option... Pending Applied Excluded (Questions) Excluded (Expired) Exc…" at bounding box center [539, 452] width 104 height 20
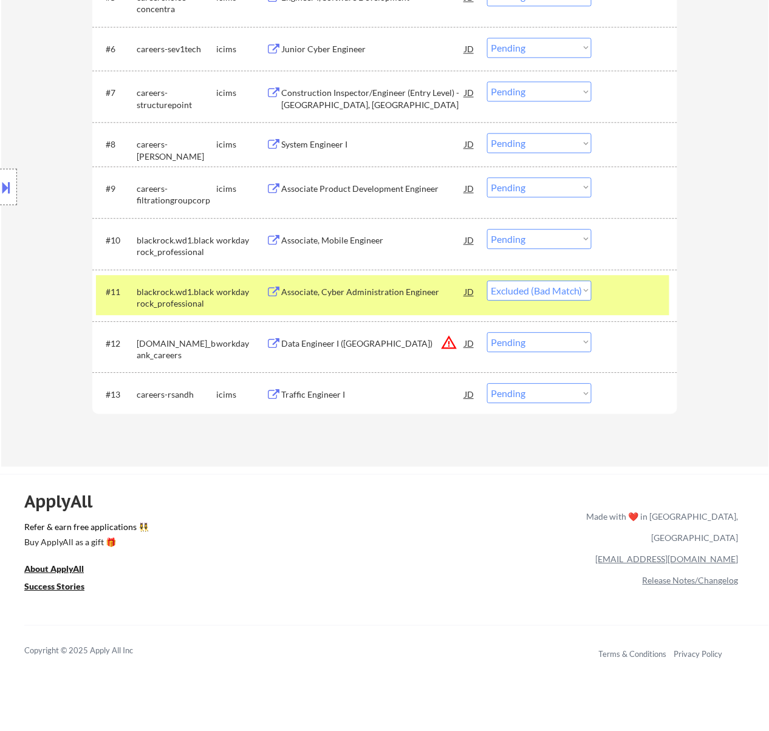
scroll to position [567, 0]
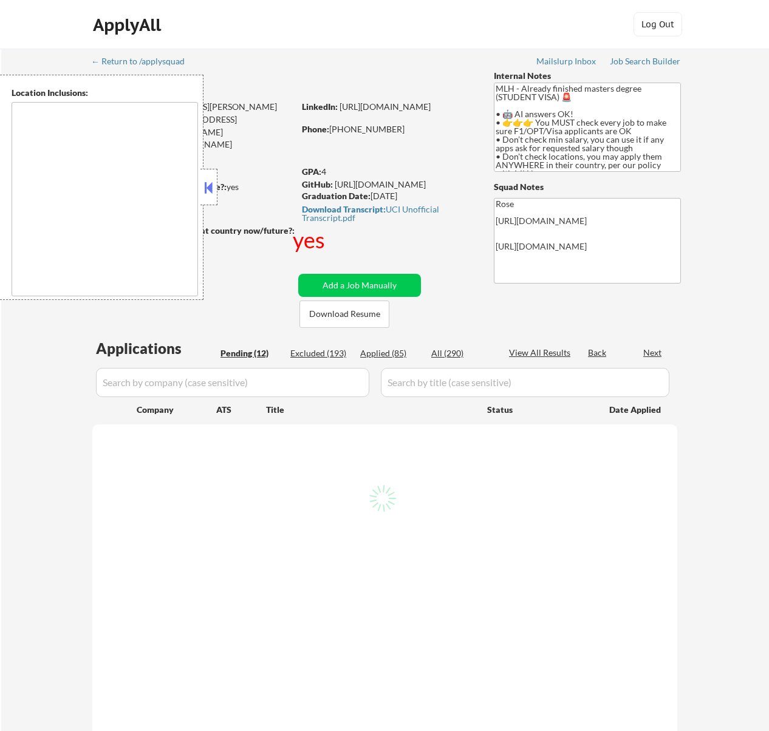
scroll to position [615, 0]
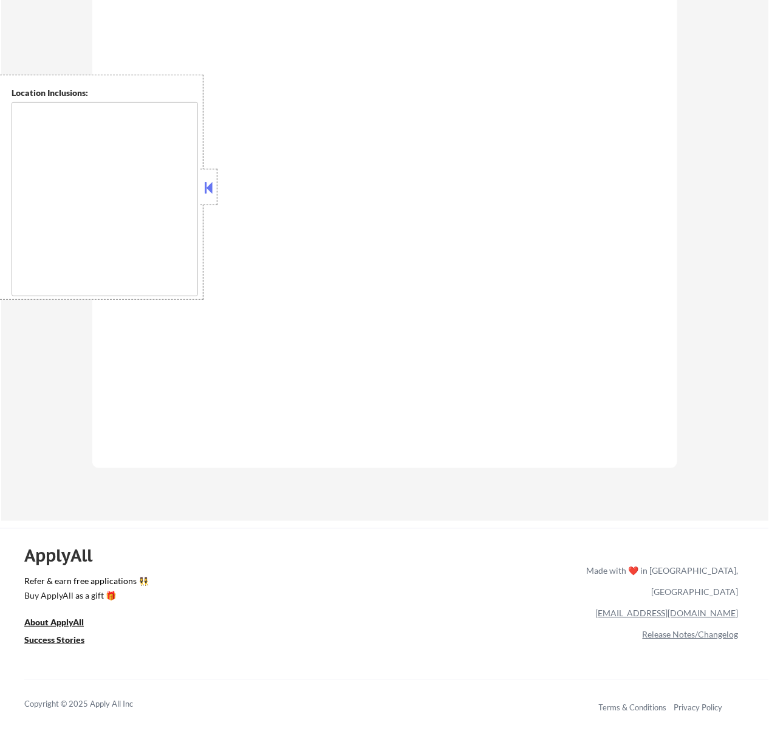
type textarea "country:[GEOGRAPHIC_DATA]"
select select ""pending""
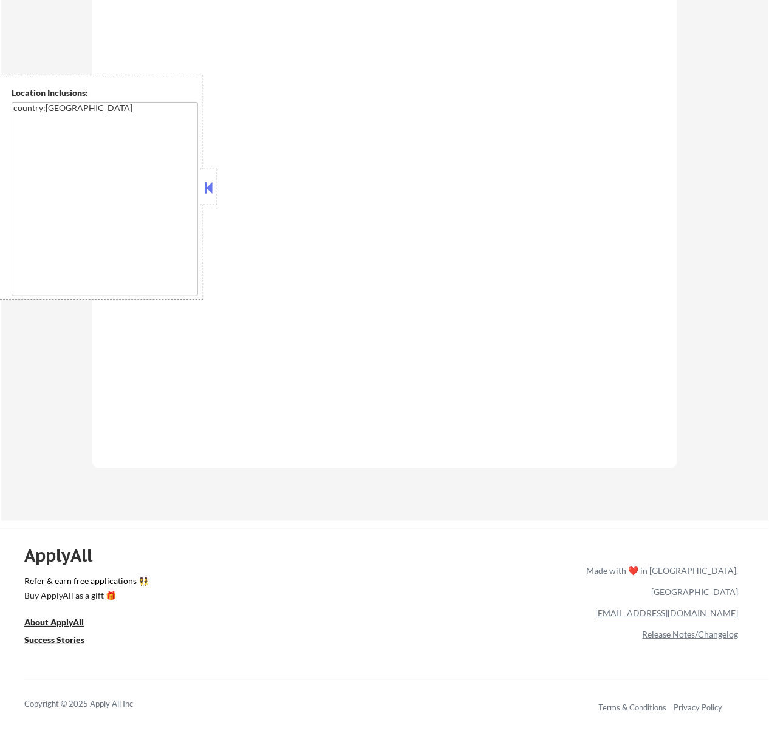
select select ""pending""
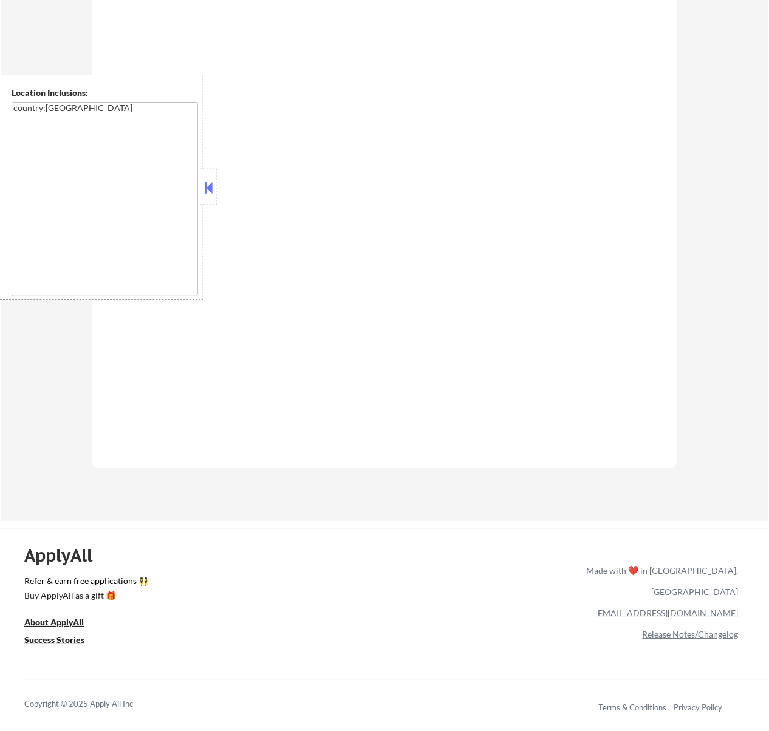
select select ""pending""
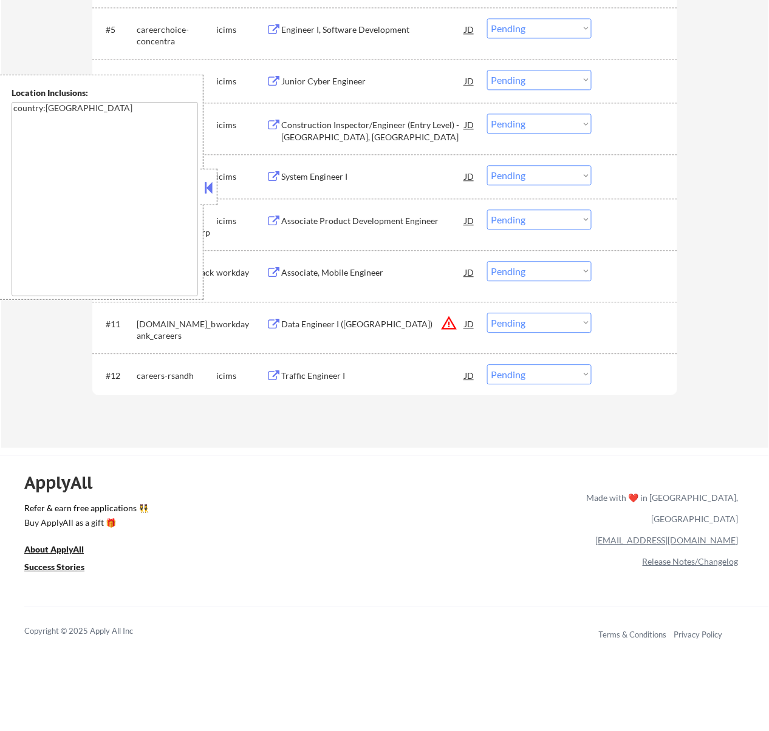
scroll to position [567, 0]
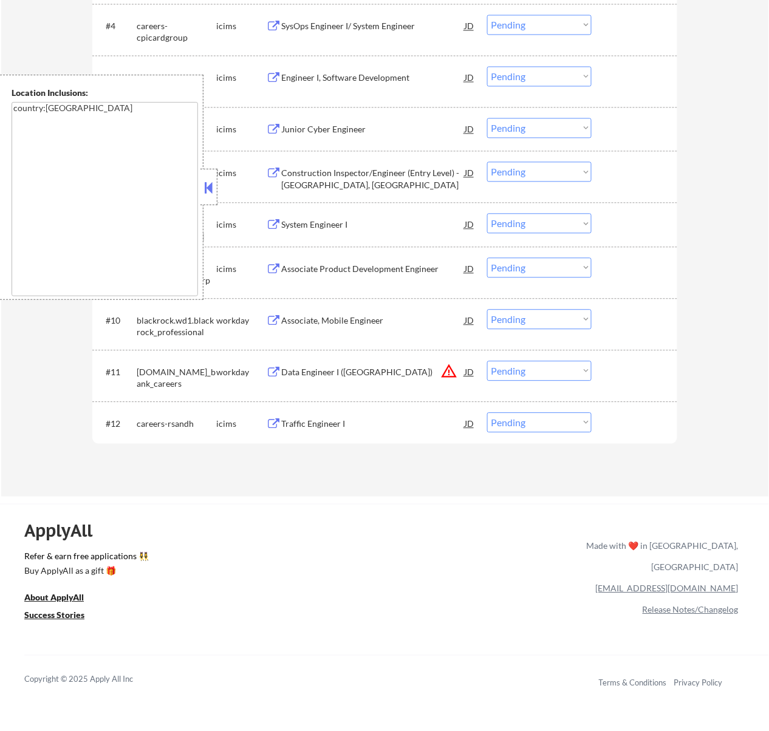
click at [209, 185] on button at bounding box center [208, 188] width 13 height 18
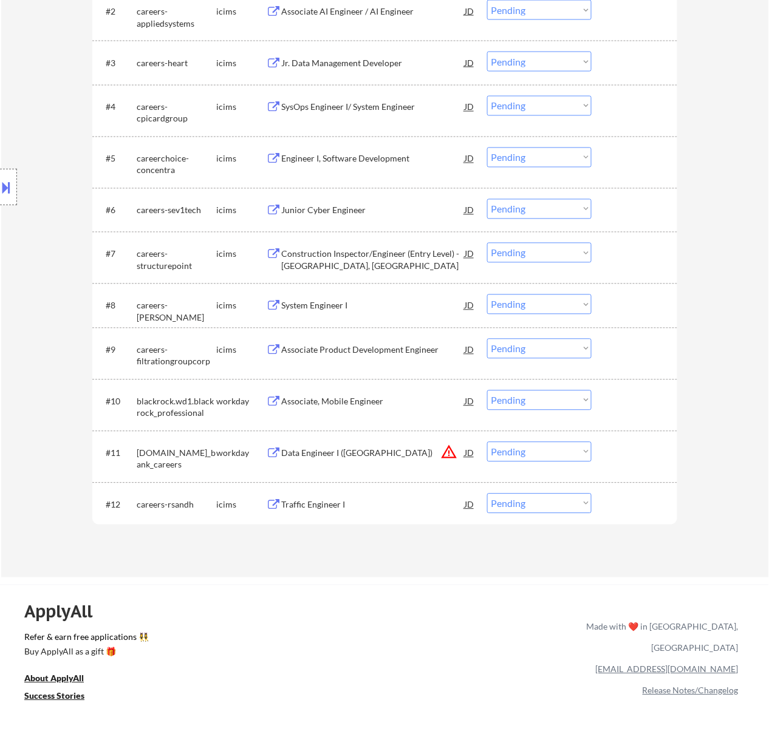
scroll to position [405, 0]
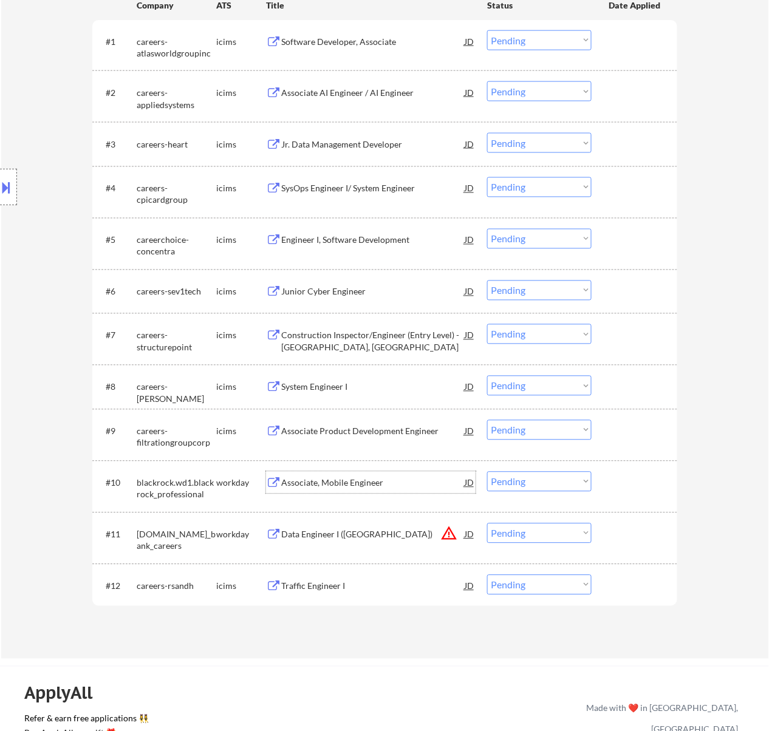
click at [370, 476] on div "Associate, Mobile Engineer" at bounding box center [372, 483] width 183 height 22
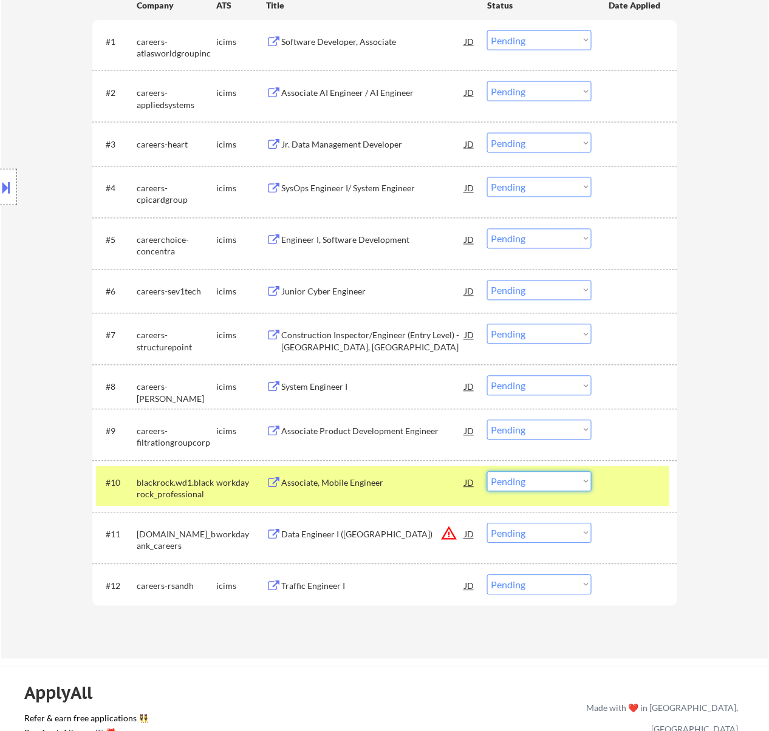
click at [538, 480] on select "Choose an option... Pending Applied Excluded (Questions) Excluded (Expired) Exc…" at bounding box center [539, 482] width 104 height 20
click at [487, 472] on select "Choose an option... Pending Applied Excluded (Questions) Excluded (Expired) Exc…" at bounding box center [539, 482] width 104 height 20
select select ""pending""
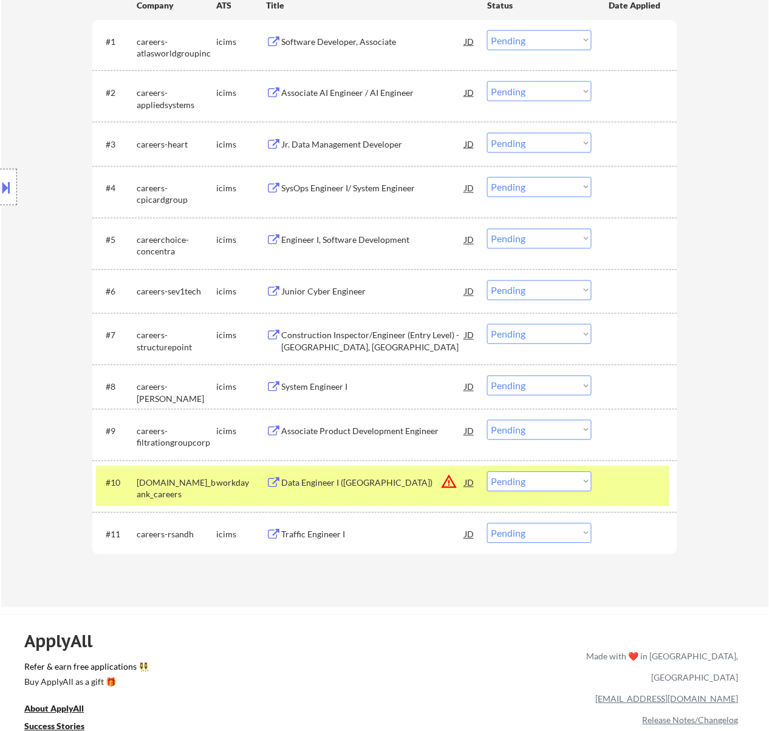
click at [626, 479] on div at bounding box center [635, 483] width 53 height 22
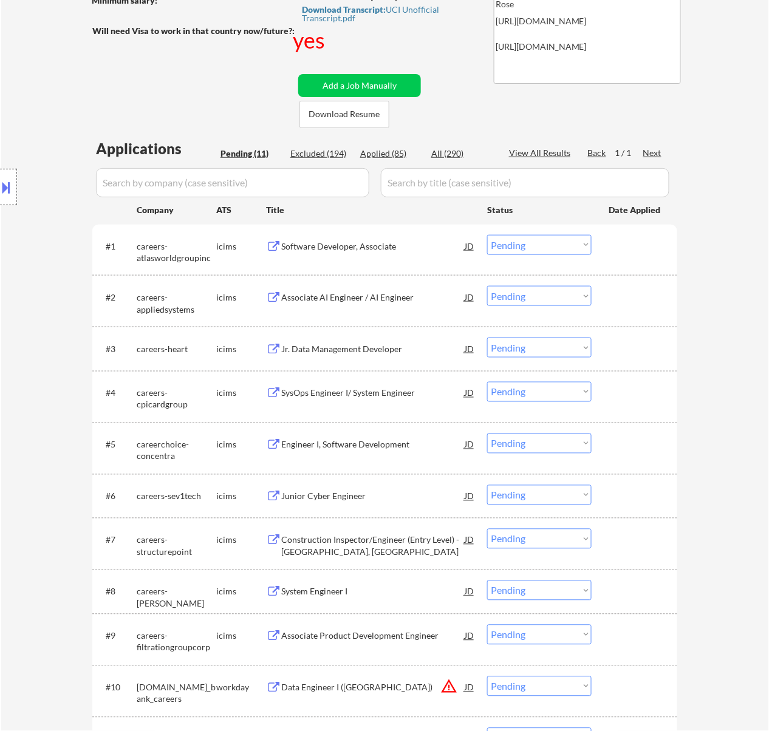
scroll to position [162, 0]
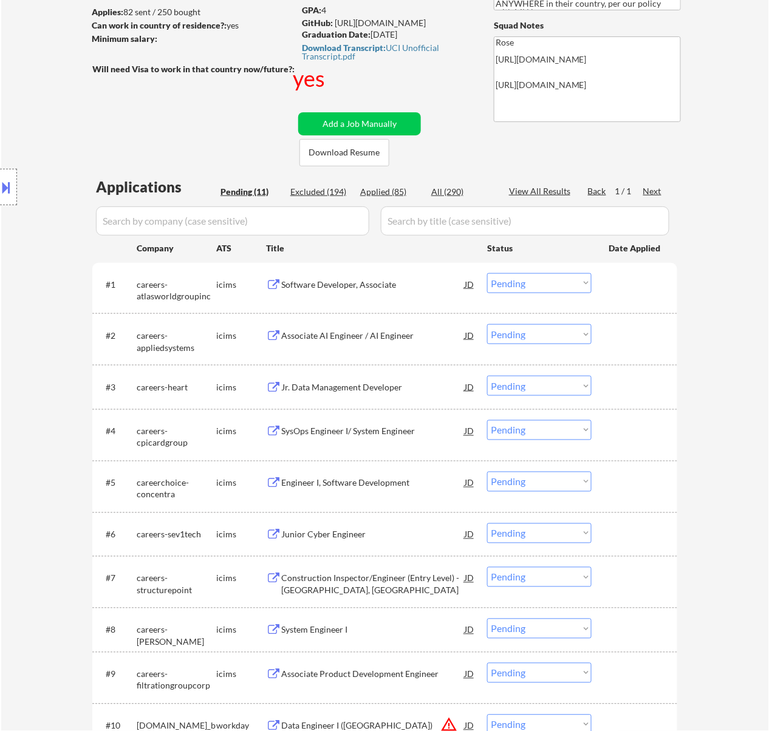
click at [356, 283] on div "Software Developer, Associate" at bounding box center [372, 285] width 183 height 12
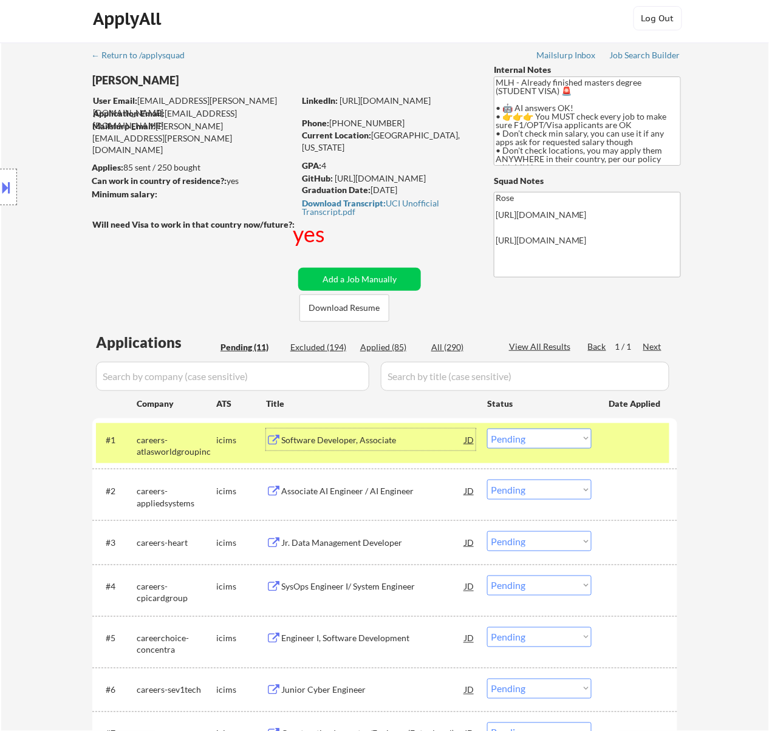
scroll to position [0, 0]
